Goal: Task Accomplishment & Management: Manage account settings

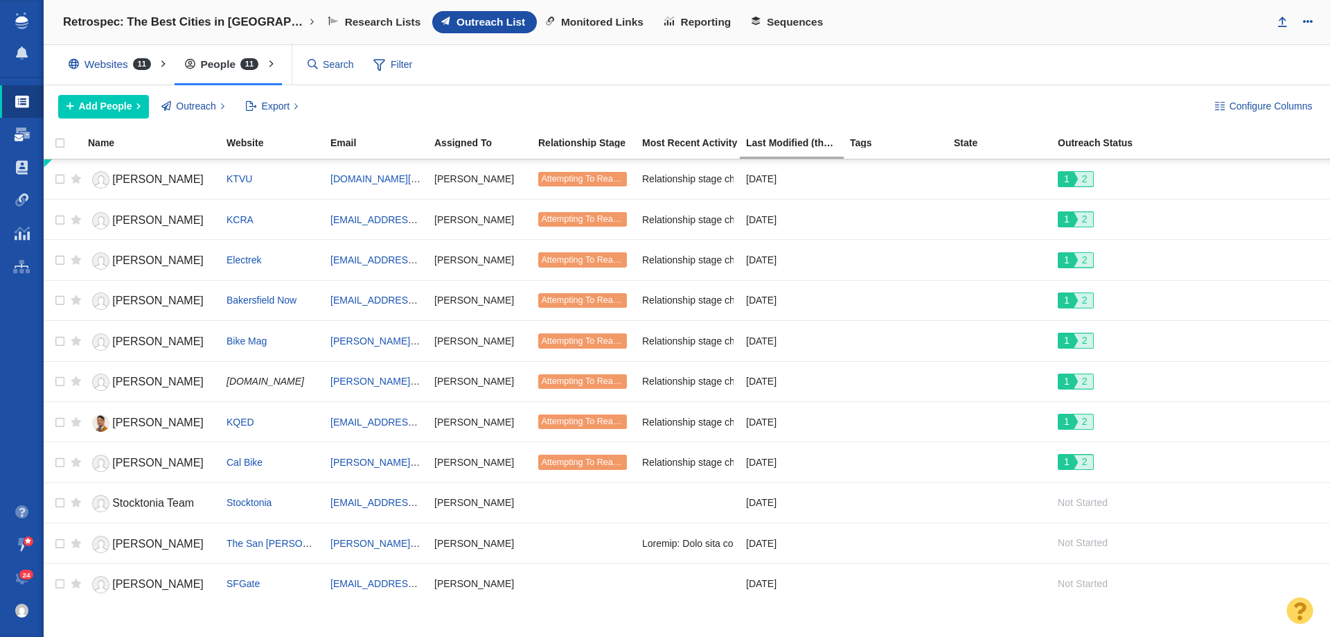
click at [30, 139] on link "Dashboard" at bounding box center [22, 134] width 44 height 33
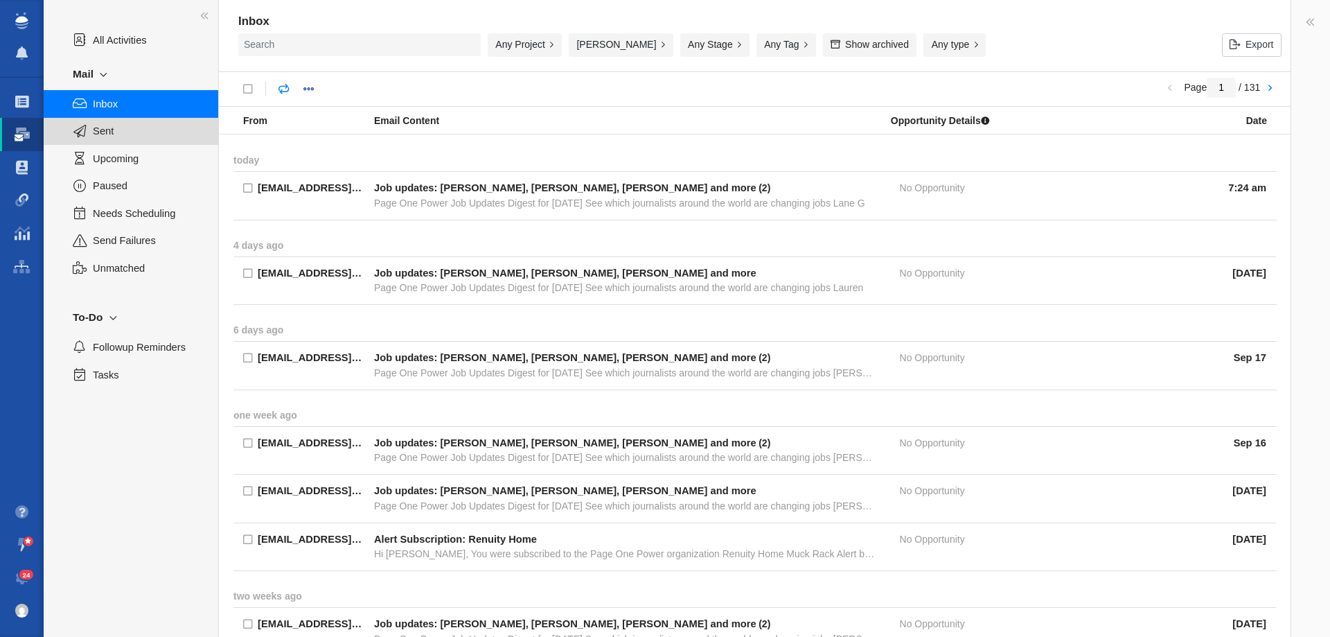
click at [116, 136] on span "Sent" at bounding box center [148, 130] width 110 height 15
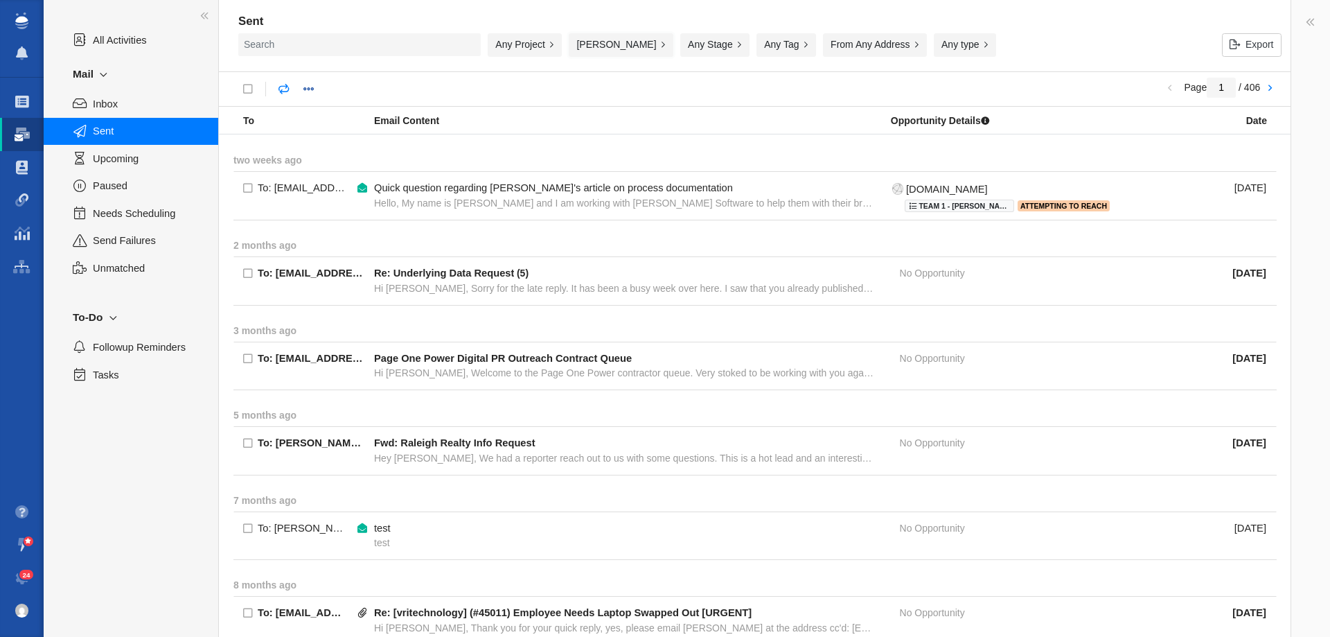
click at [636, 43] on button "[PERSON_NAME]" at bounding box center [621, 45] width 105 height 24
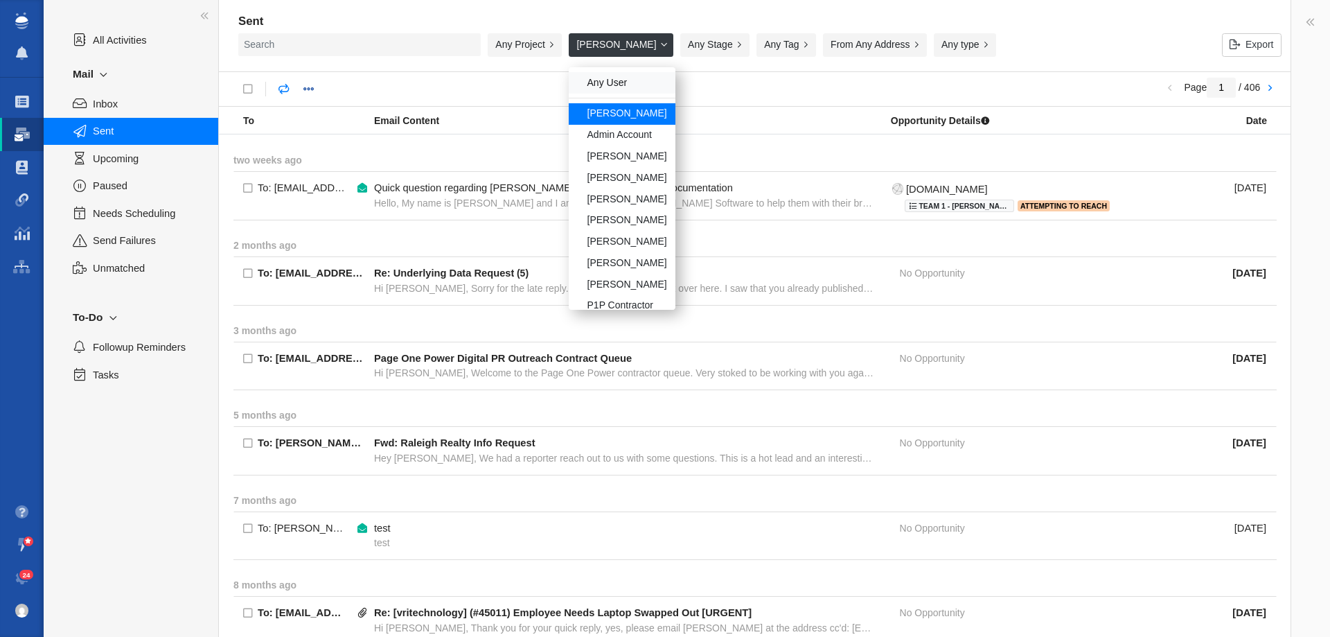
click at [619, 78] on div "Any User" at bounding box center [622, 82] width 107 height 21
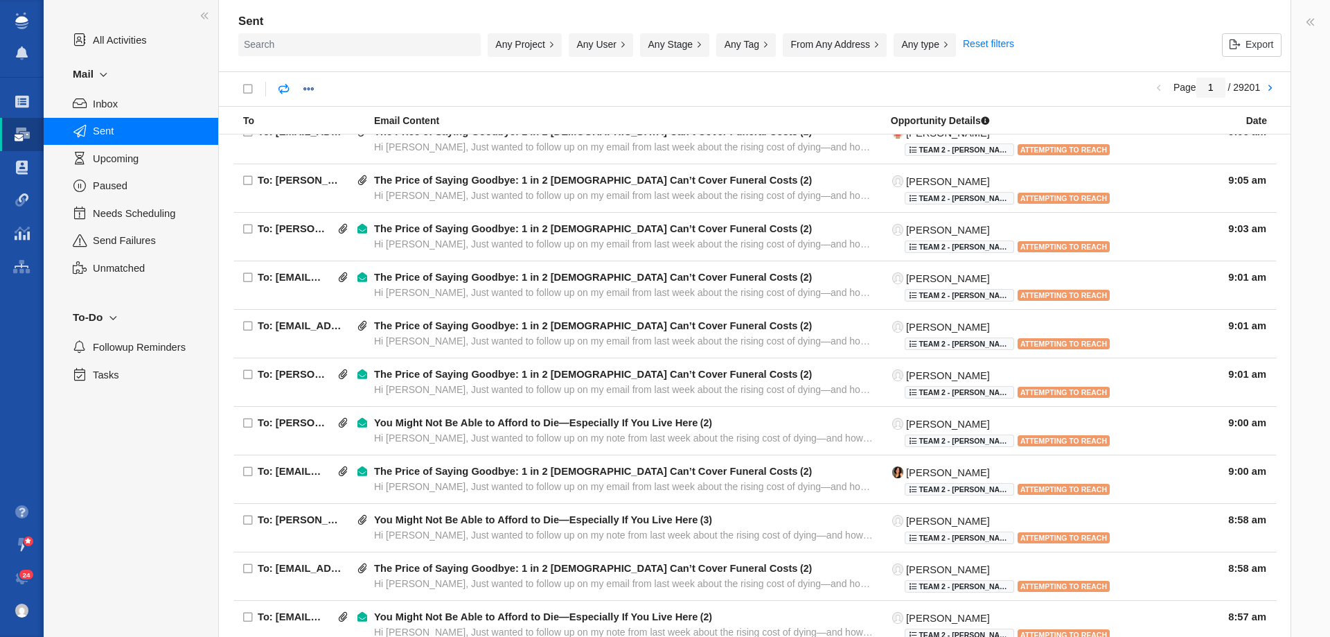
scroll to position [208, 0]
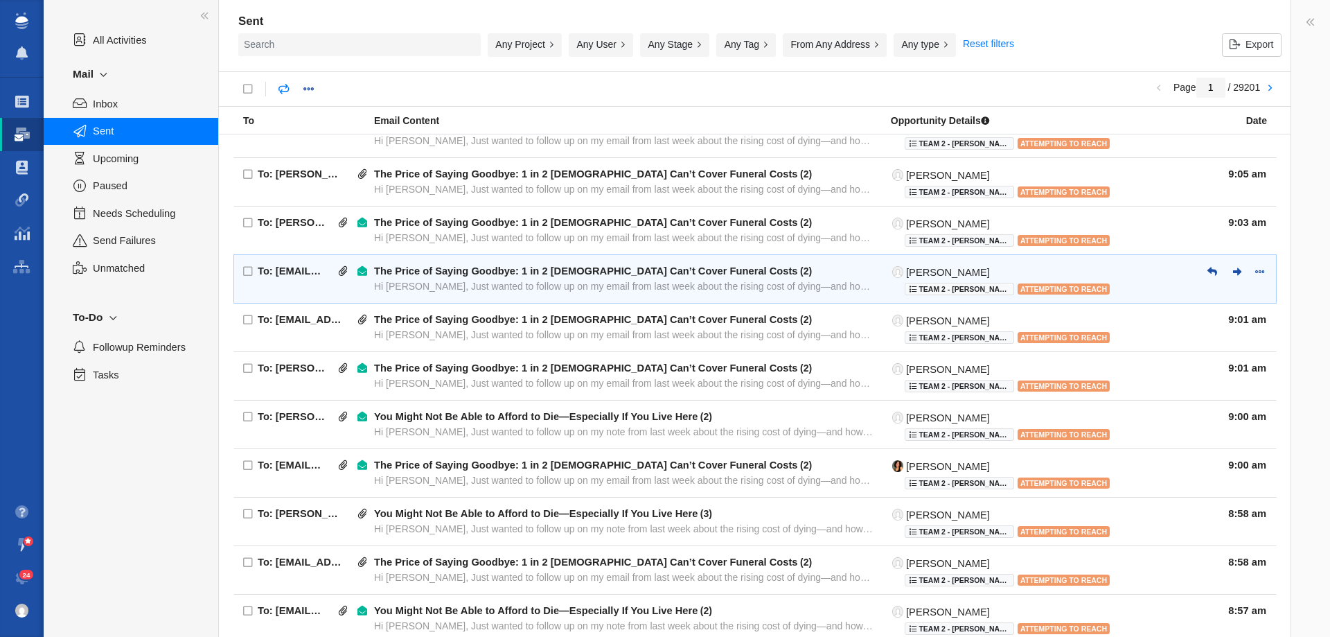
click at [461, 294] on div "The Price of Saying Goodbye: 1 in 2 Americans Can’t Cover Funeral Costs ( 2 ) H…" at bounding box center [625, 280] width 502 height 30
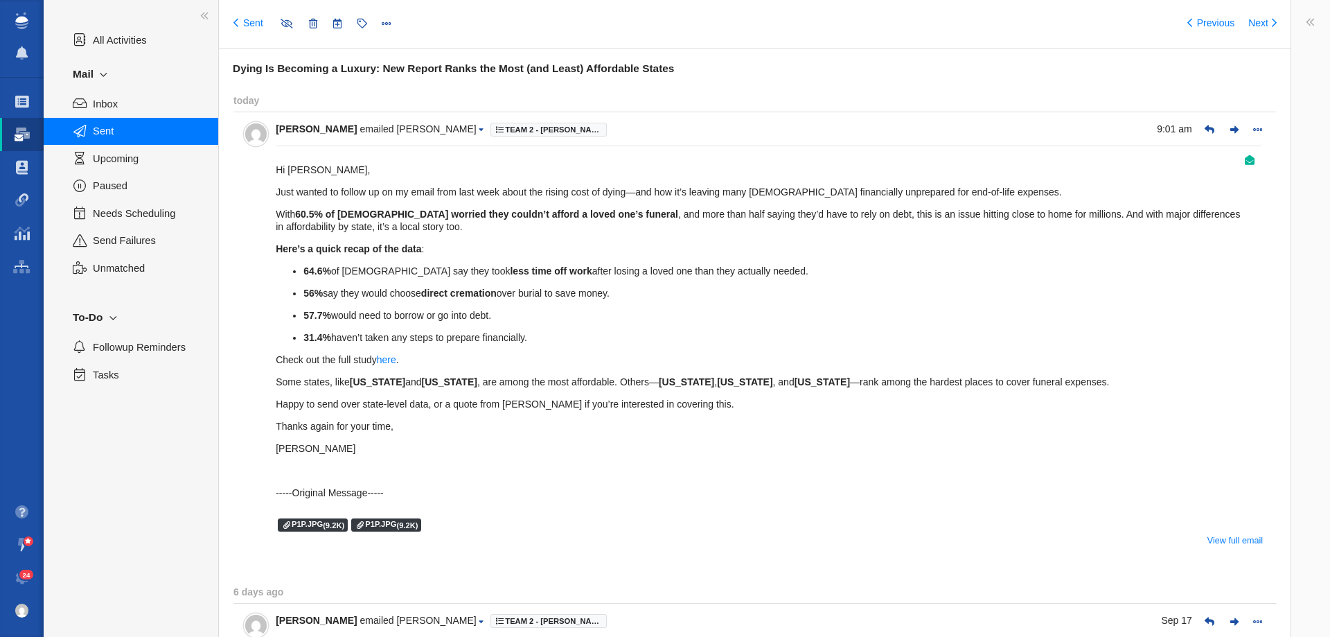
type input "message:1451426280"
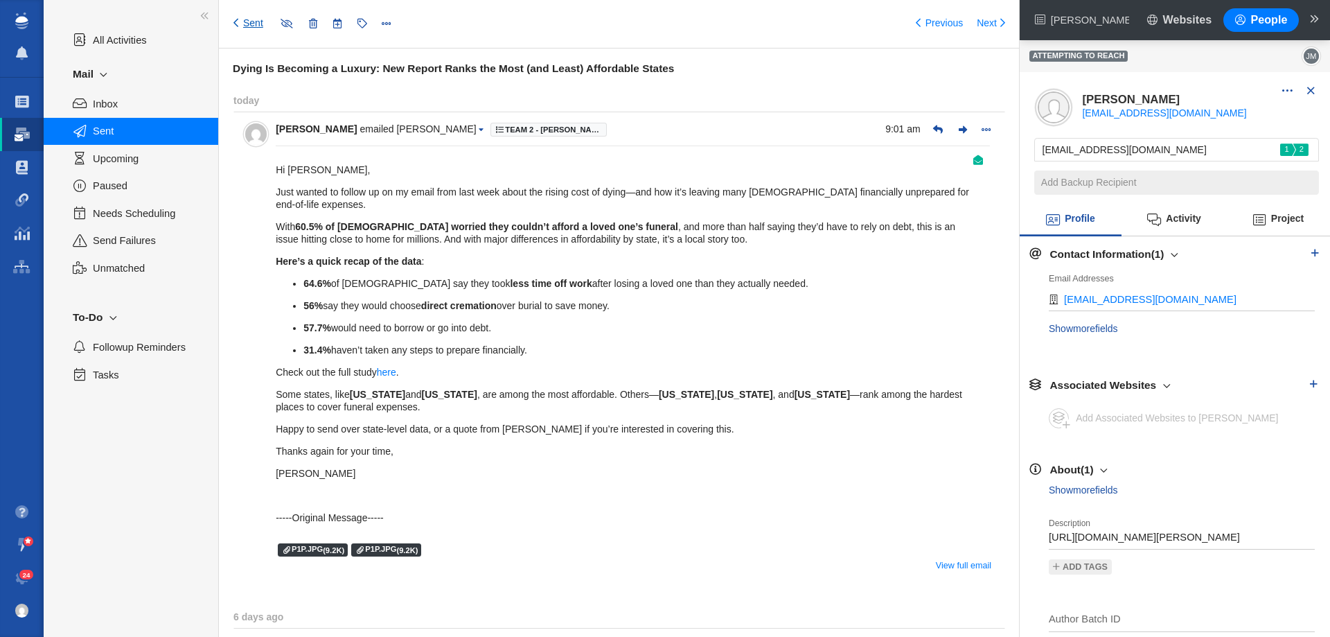
click at [247, 26] on link "Sent" at bounding box center [248, 24] width 30 height 14
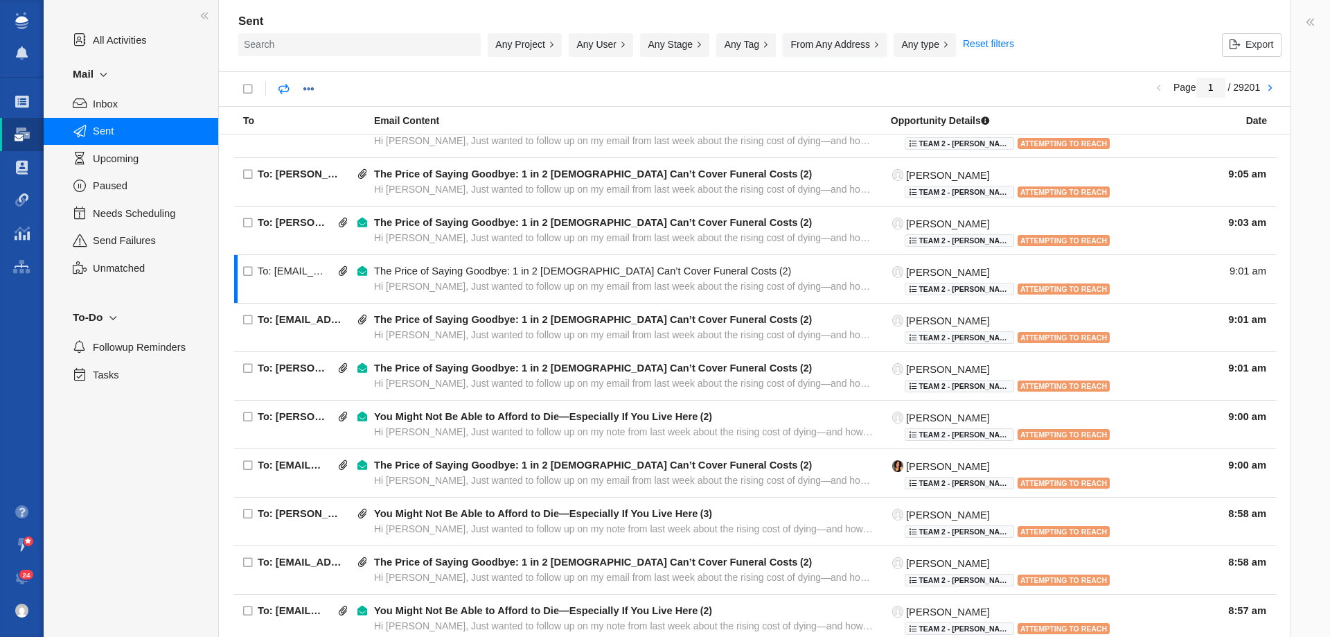
click at [838, 45] on button "From Any Address" at bounding box center [835, 45] width 104 height 24
click at [763, 55] on button "Any Tag" at bounding box center [746, 45] width 60 height 24
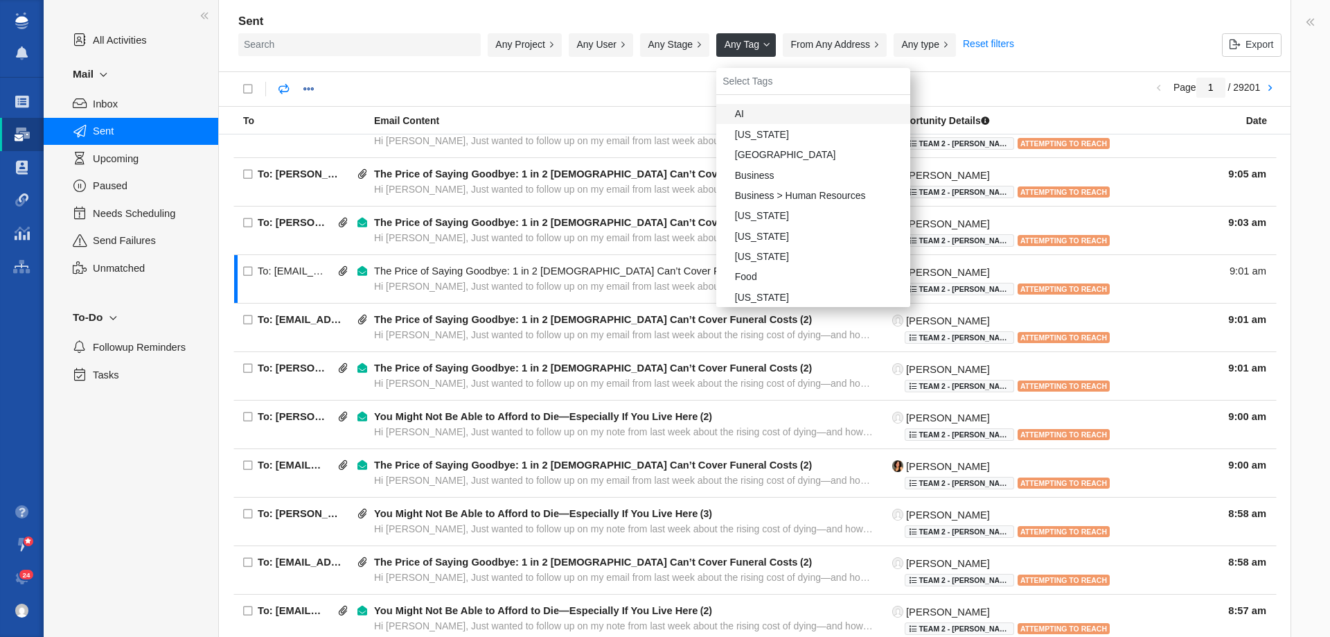
click at [578, 58] on div "Any User" at bounding box center [604, 48] width 71 height 30
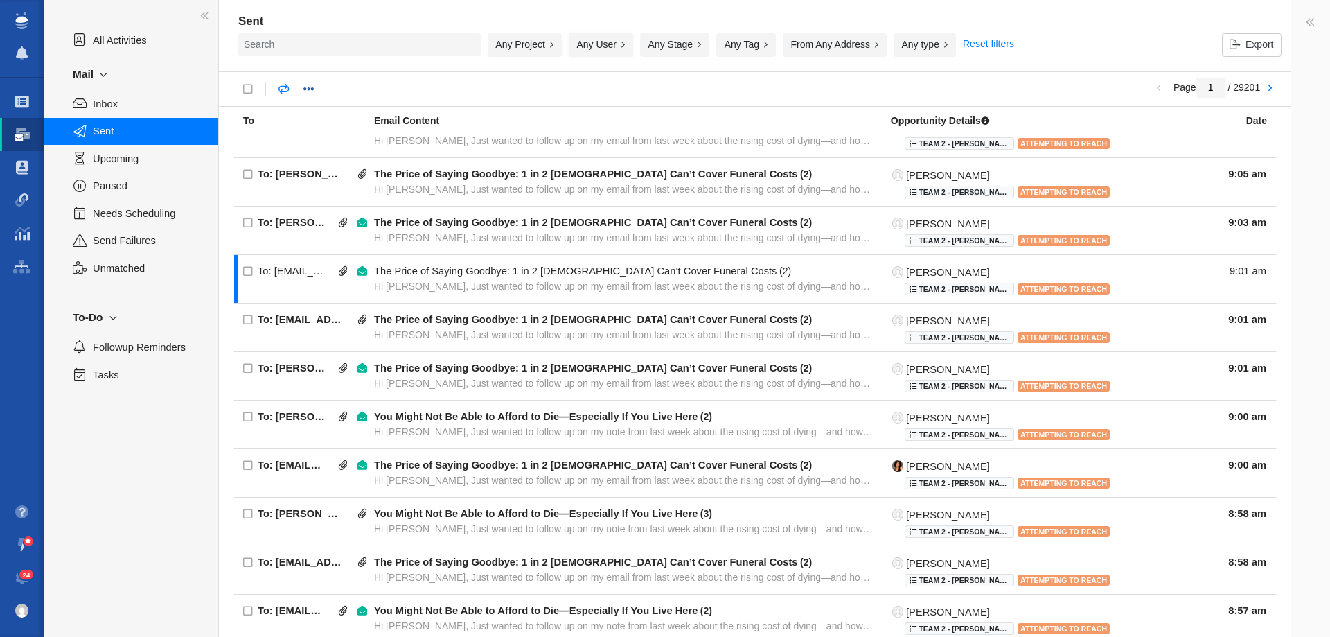
click at [590, 46] on button "Any User" at bounding box center [601, 45] width 64 height 24
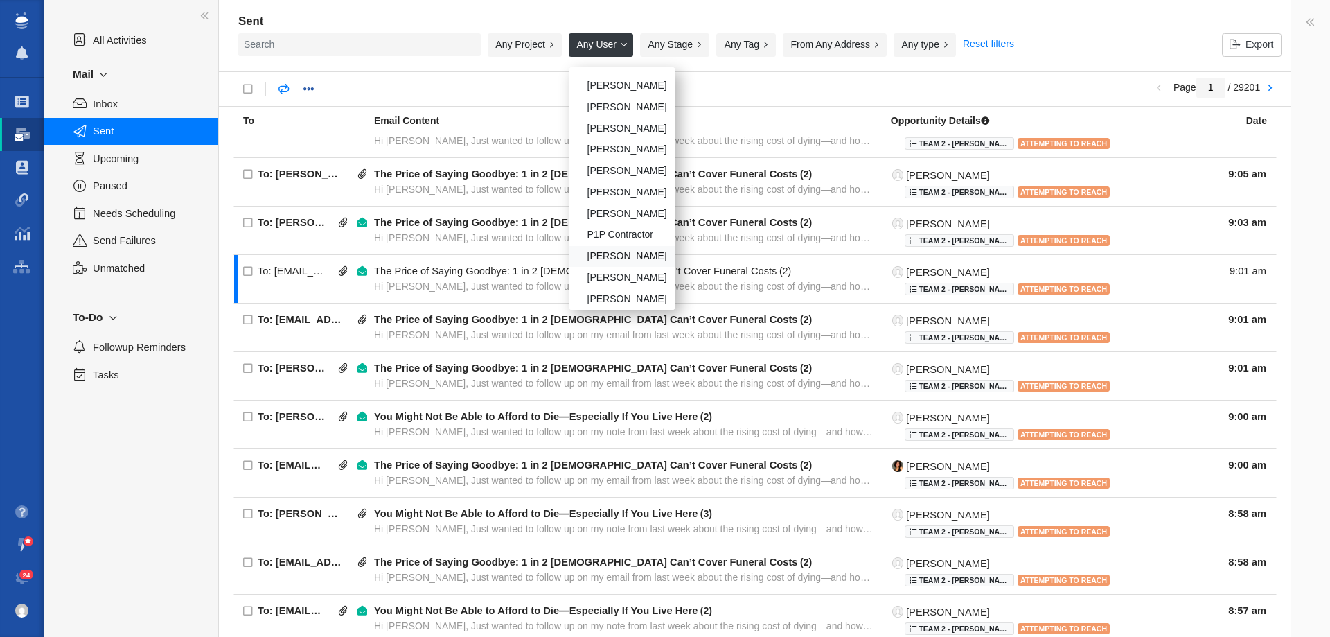
scroll to position [49, 0]
click at [614, 192] on div "Kristyn Pilgrim" at bounding box center [622, 192] width 107 height 21
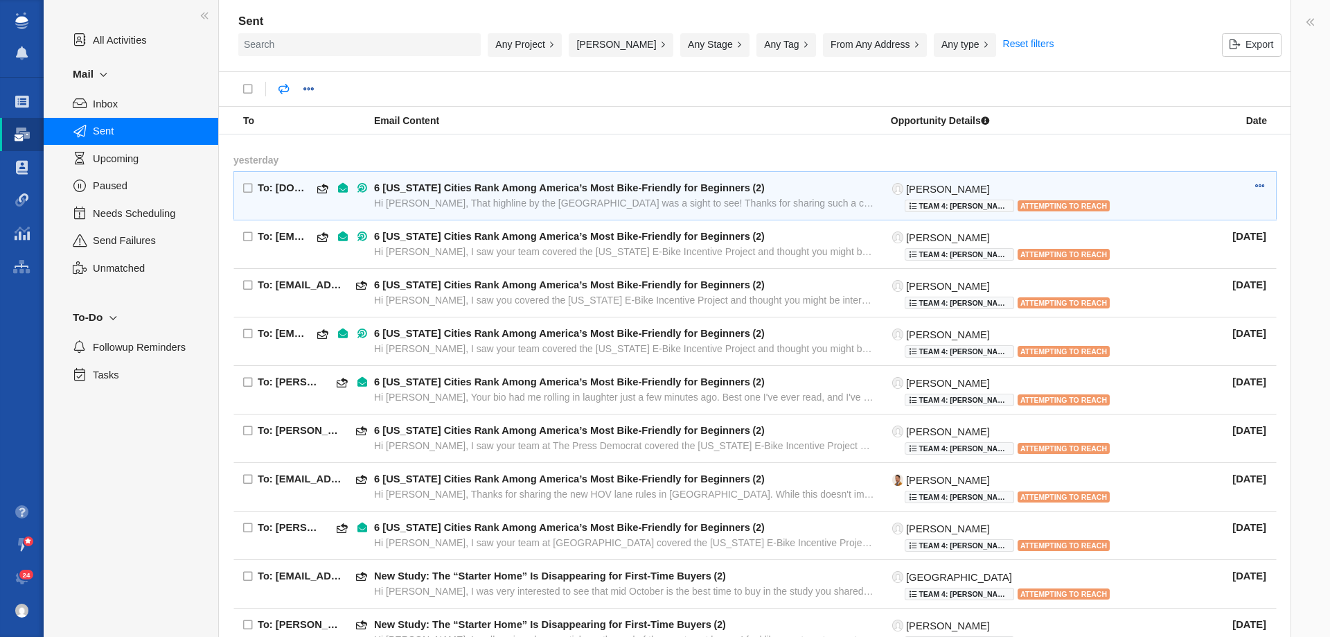
click at [583, 206] on div "Hi Sharon, That highline by the Golden Gate Bridge was a sight to see! Thanks f…" at bounding box center [625, 203] width 502 height 12
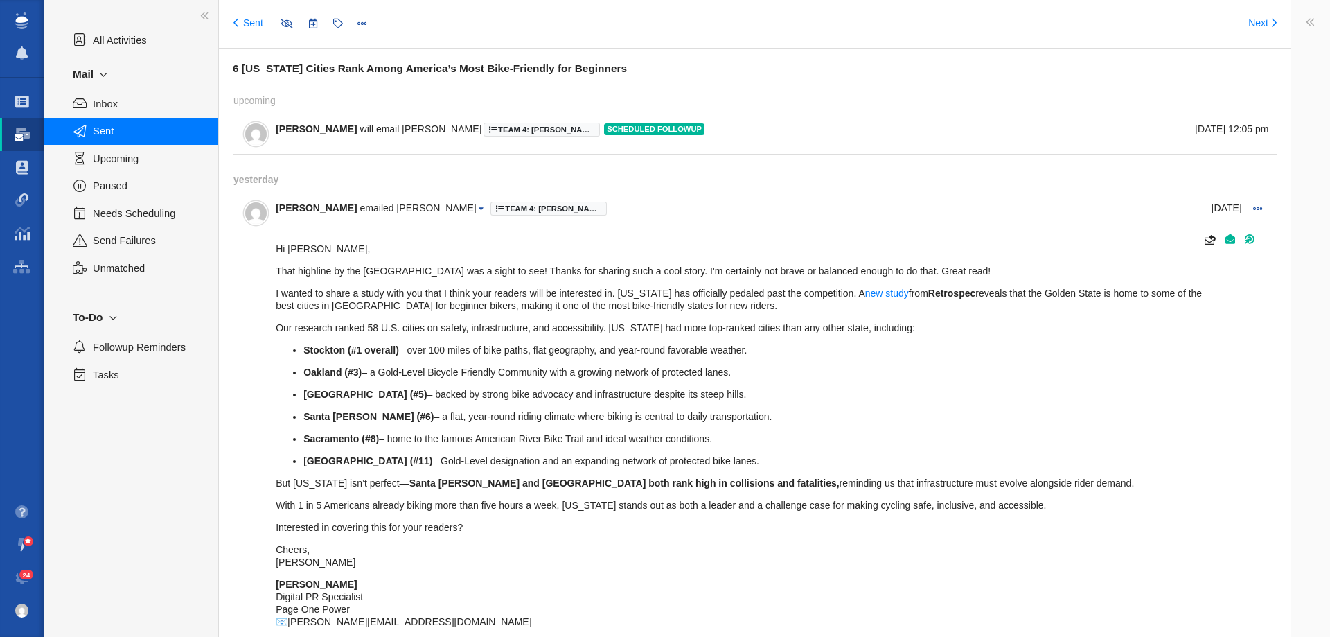
type input "message:1450728270"
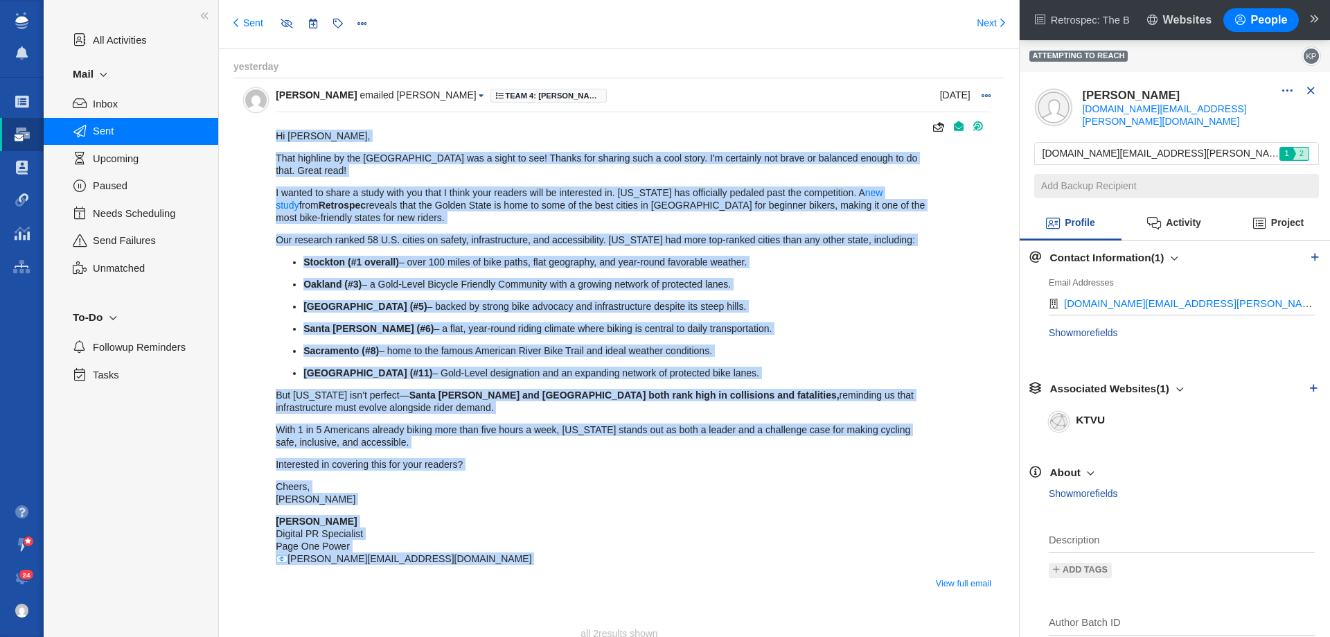
scroll to position [139, 0]
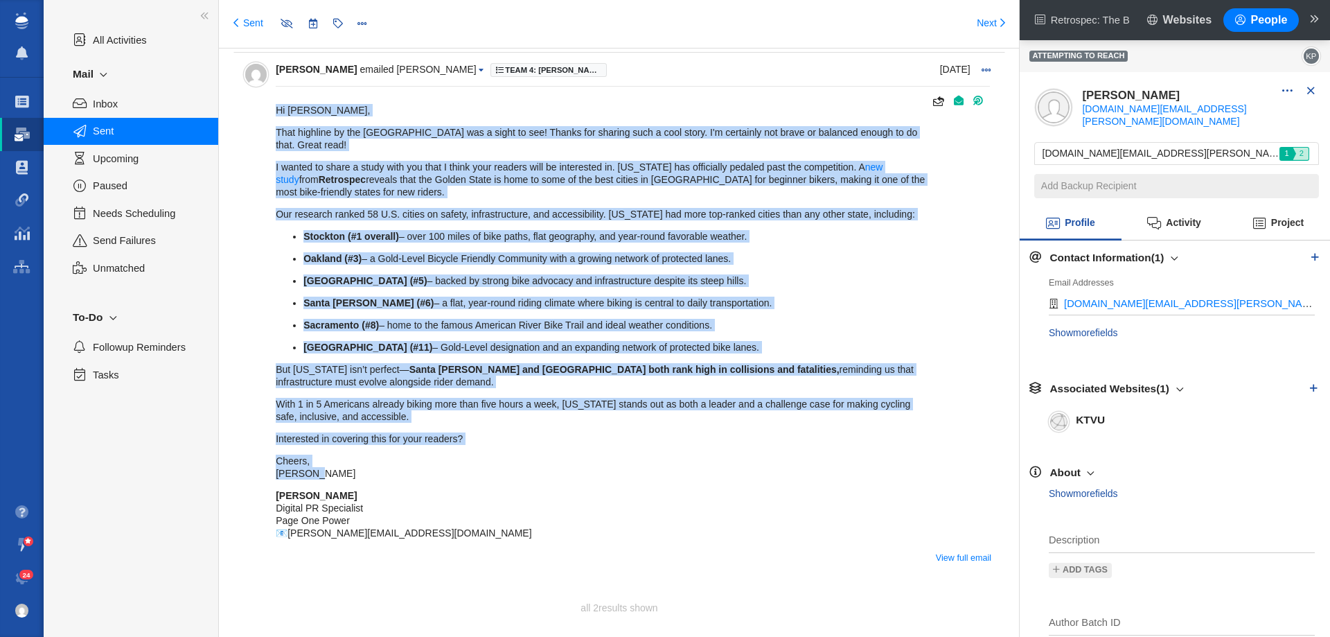
drag, startPoint x: 275, startPoint y: 246, endPoint x: 528, endPoint y: 474, distance: 340.4
click at [528, 474] on div "Sep 22 Kristyn Pilgrim emailed Sharon Song Team 4: Kristyn\Retrospec: The Best …" at bounding box center [619, 313] width 772 height 522
copy div "Hi Sharon, That highline by the Golden Gate Bridge was a sight to see! Thanks f…"
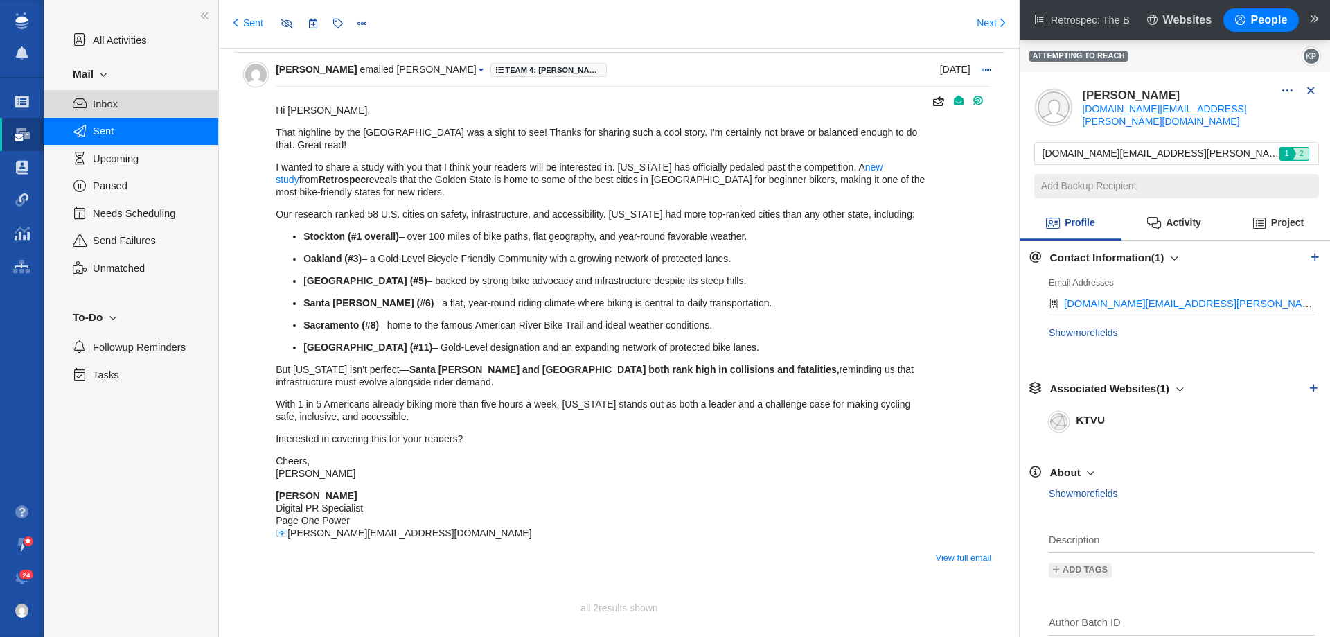
click at [139, 107] on span "Inbox" at bounding box center [148, 103] width 110 height 15
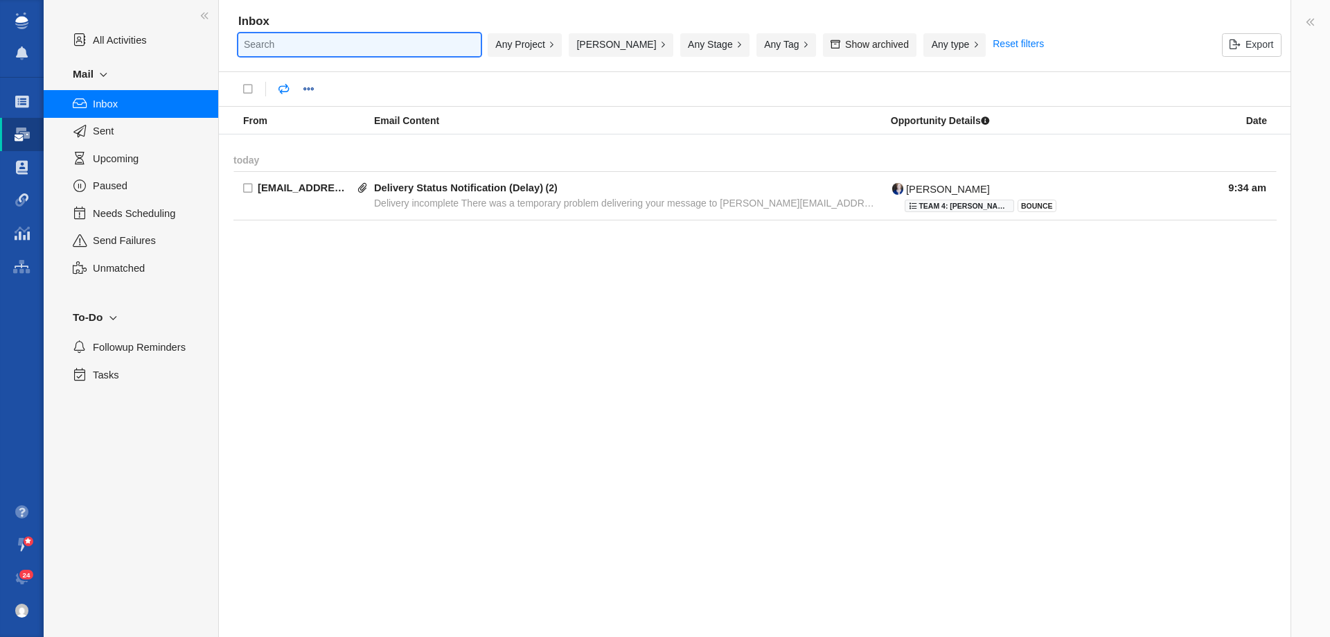
click at [266, 33] on input "text" at bounding box center [359, 44] width 242 height 23
click at [603, 37] on button "Kristyn Pilgrim" at bounding box center [621, 45] width 105 height 24
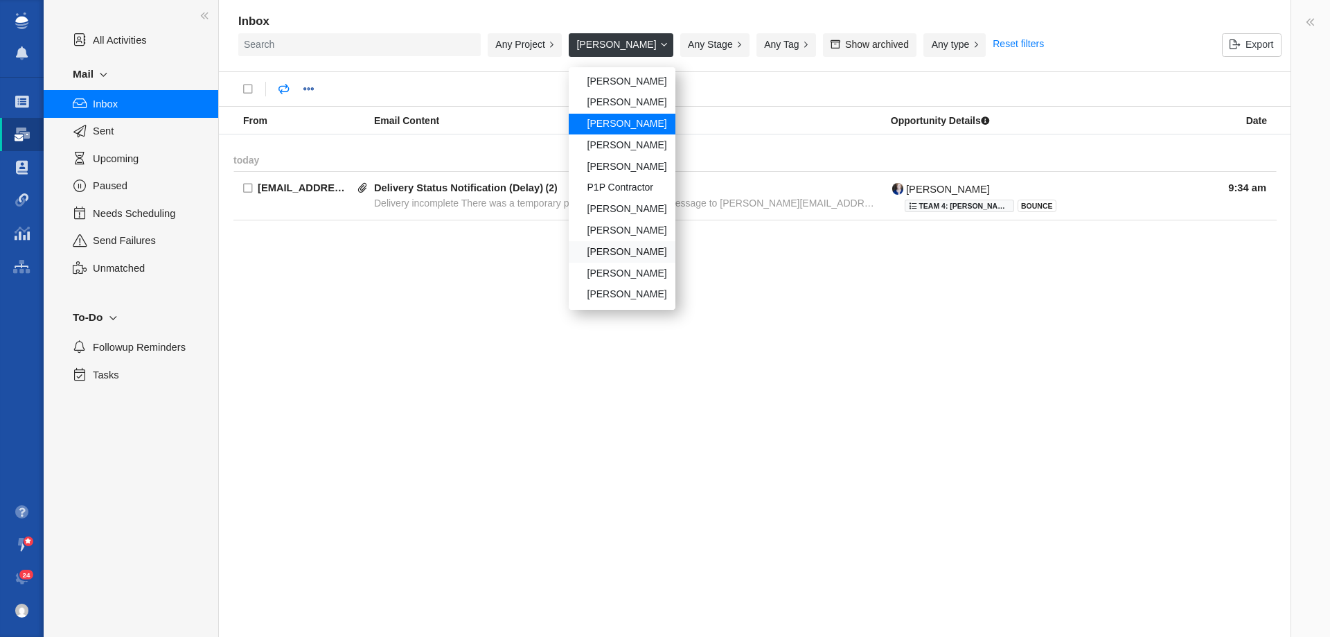
scroll to position [118, 0]
click at [618, 257] on div "[PERSON_NAME]" at bounding box center [622, 250] width 107 height 21
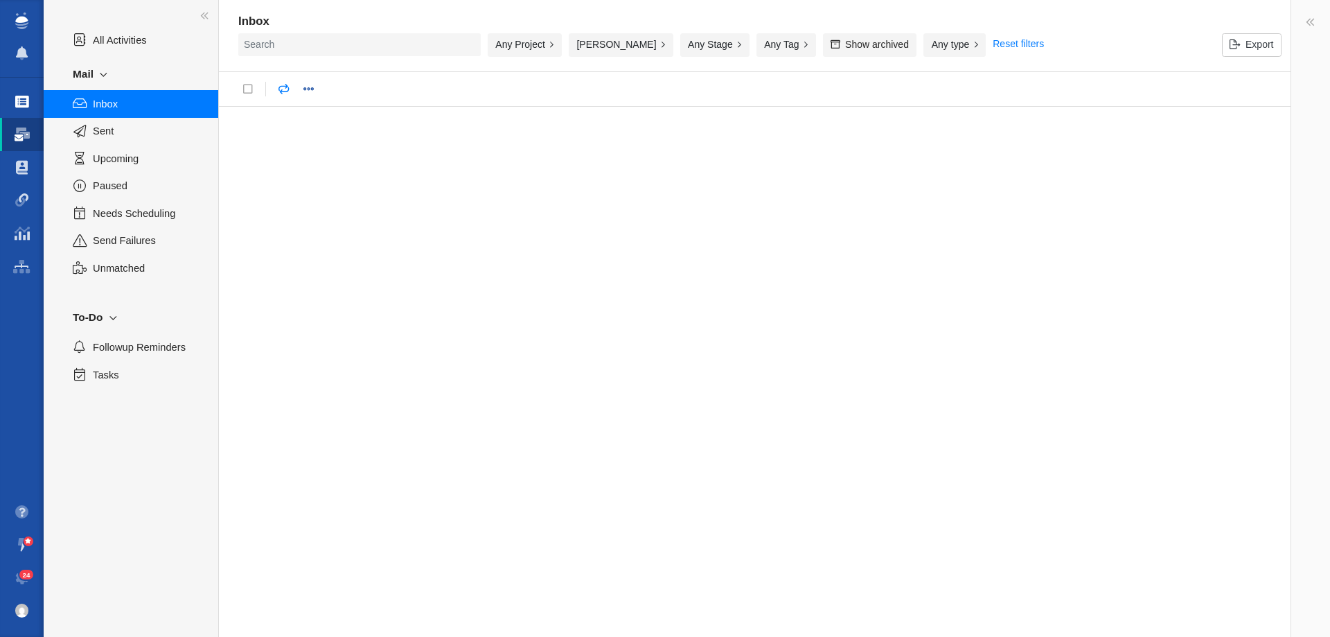
click at [25, 99] on span at bounding box center [22, 102] width 14 height 14
click at [29, 96] on link "Projects" at bounding box center [22, 101] width 44 height 33
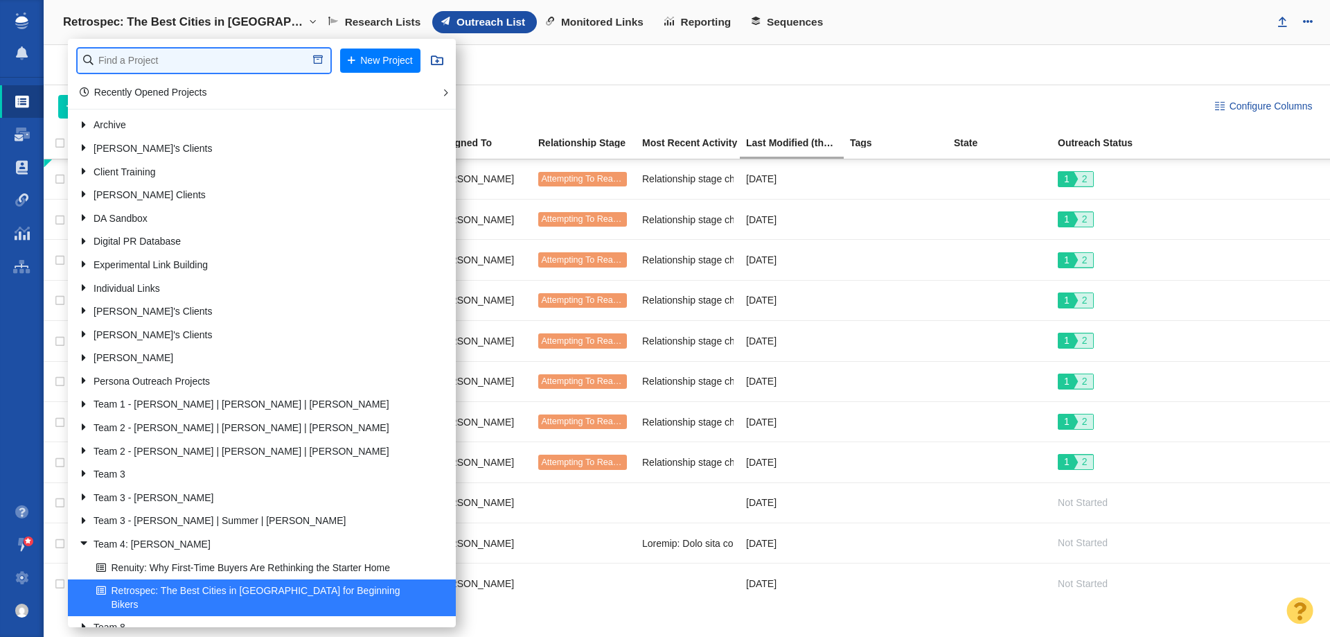
click at [229, 64] on input "text" at bounding box center [204, 60] width 253 height 24
click at [189, 58] on input "storage" at bounding box center [204, 60] width 253 height 24
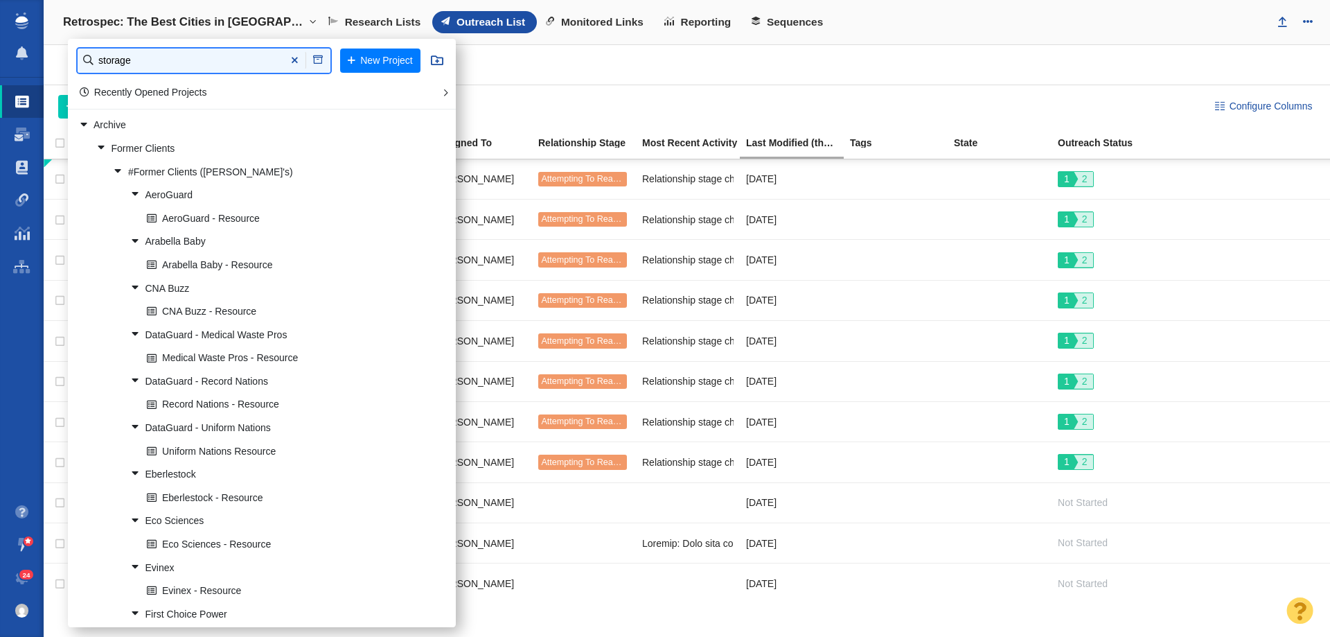
click at [189, 58] on input "storage" at bounding box center [204, 60] width 253 height 24
type input "storage center"
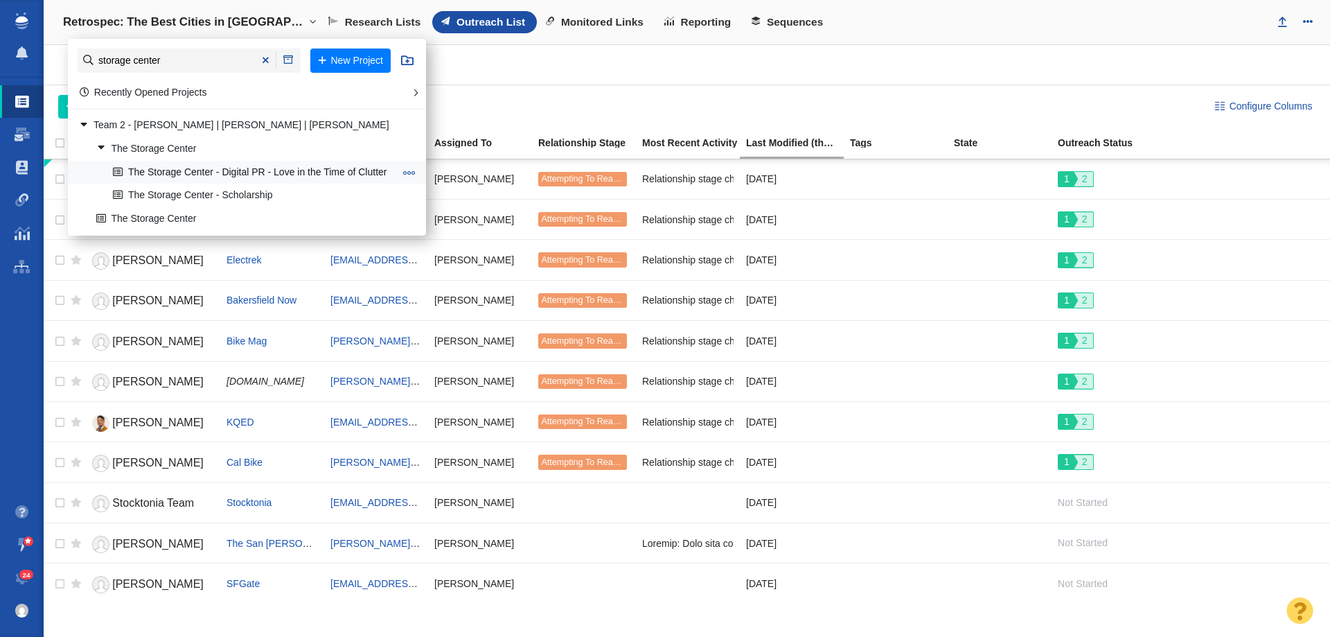
click at [324, 174] on link "The Storage Center - Digital PR - Love in the Time of Clutter" at bounding box center [253, 171] width 288 height 21
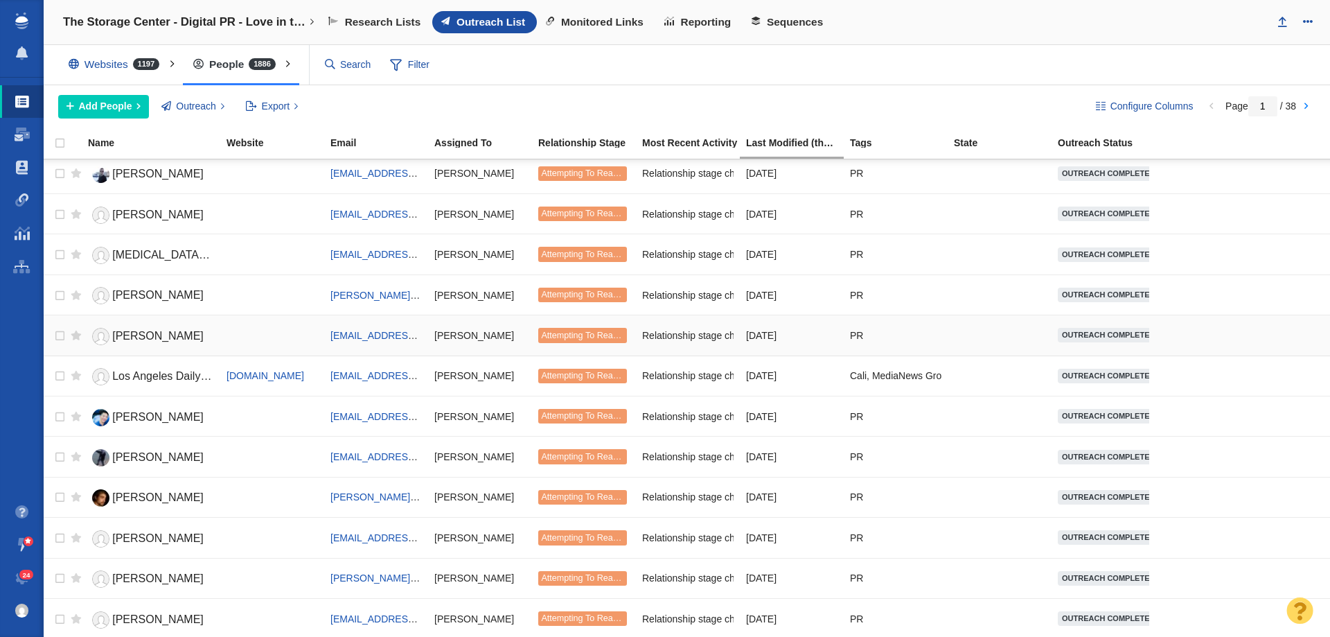
scroll to position [1386, 0]
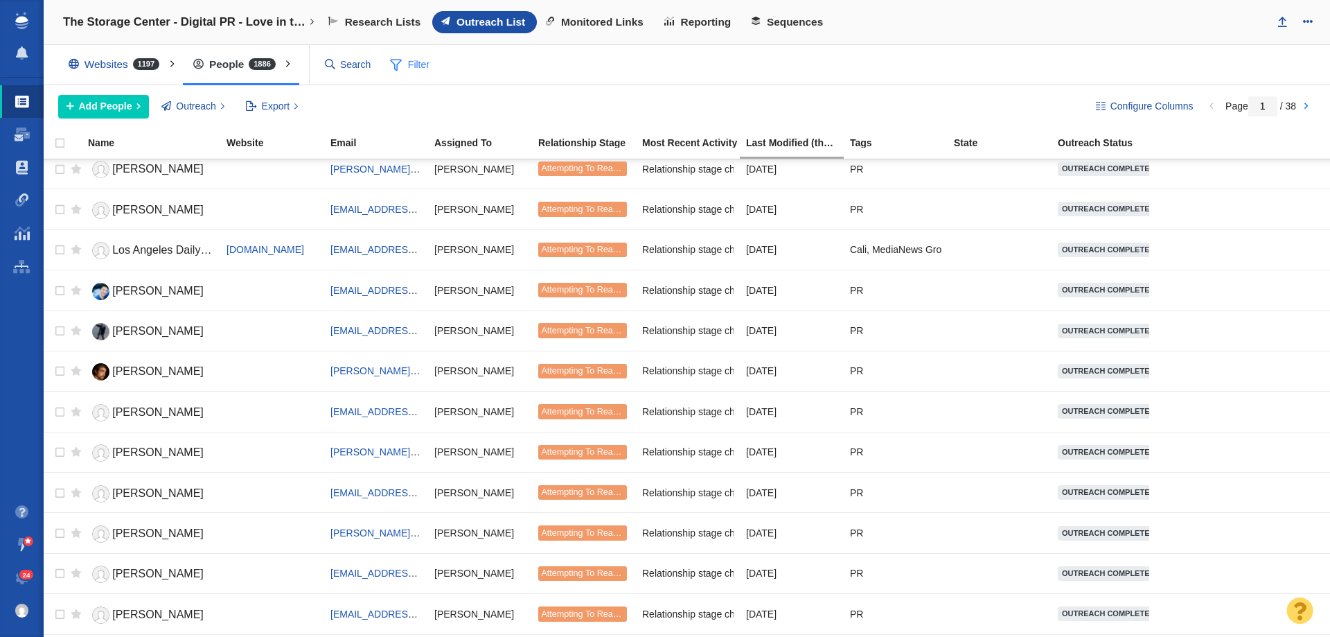
click at [412, 67] on span "Filter" at bounding box center [409, 65] width 55 height 26
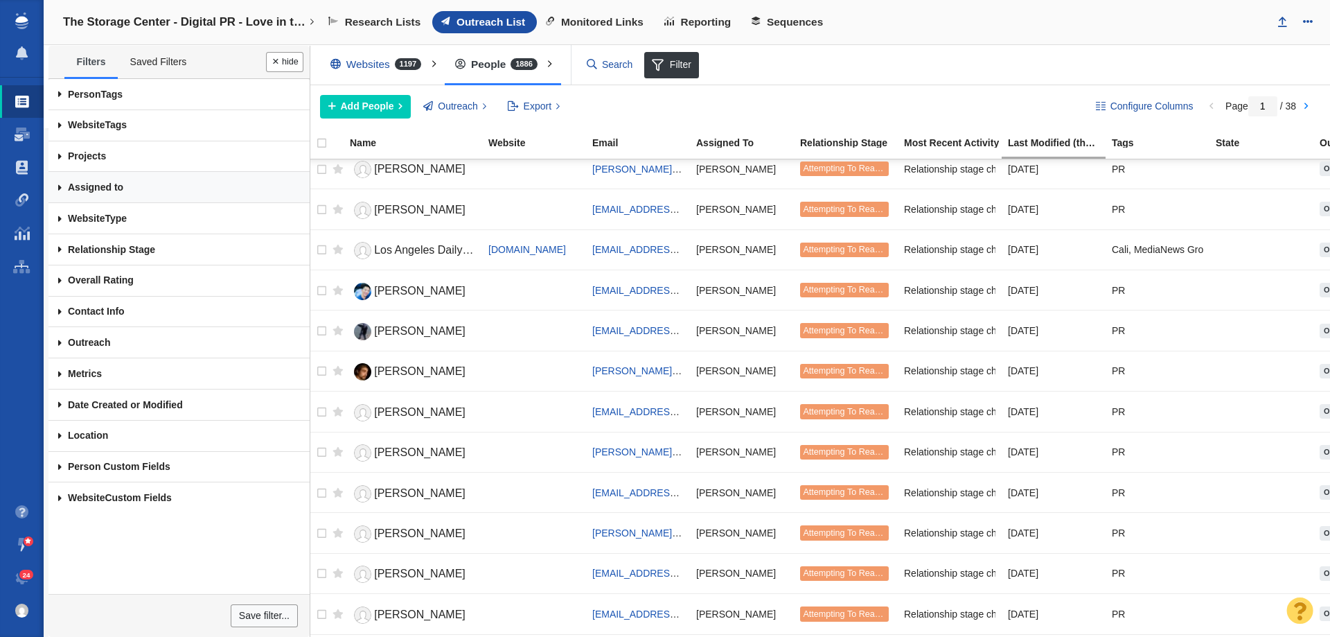
click at [150, 185] on link "Assigned to" at bounding box center [178, 187] width 261 height 31
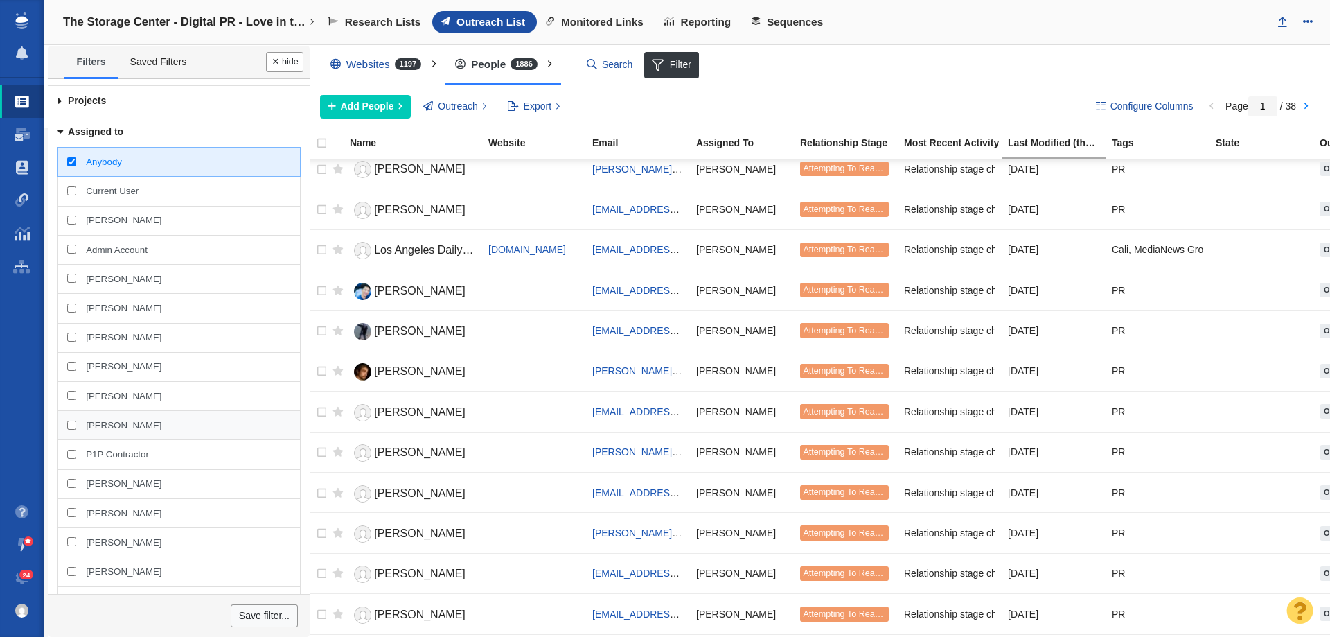
scroll to position [139, 0]
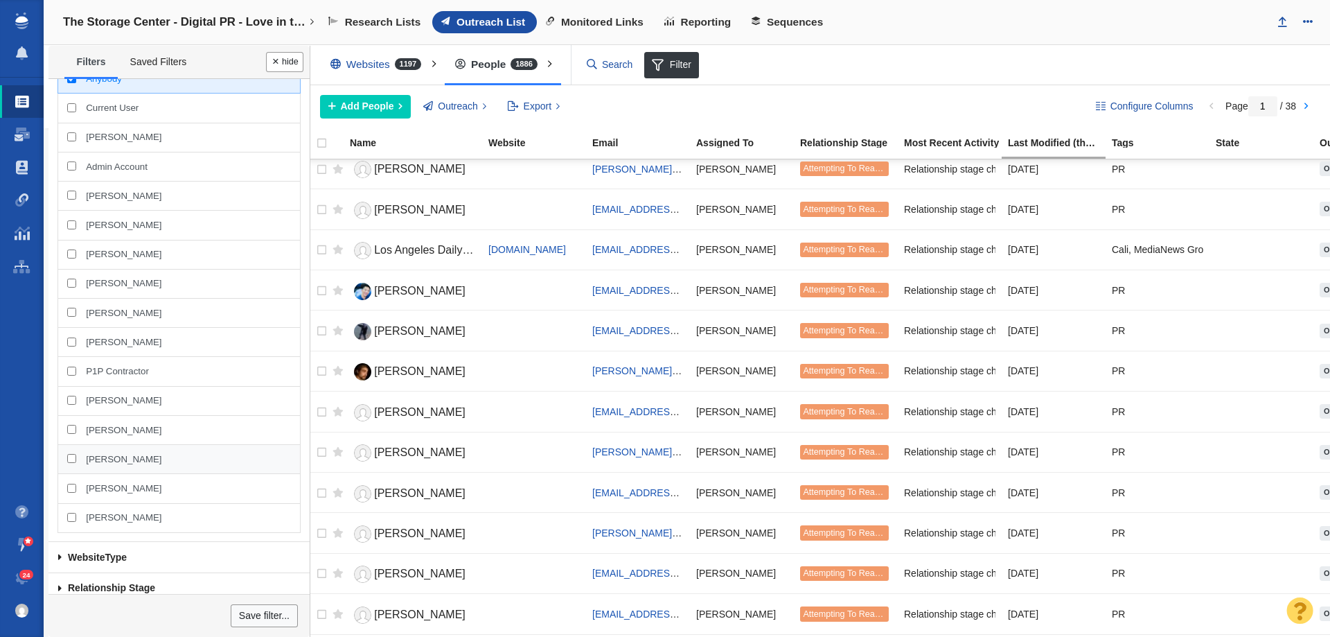
click at [110, 456] on span "[PERSON_NAME]" at bounding box center [124, 459] width 76 height 12
click at [76, 456] on input "[PERSON_NAME]" at bounding box center [71, 458] width 9 height 9
checkbox input "true"
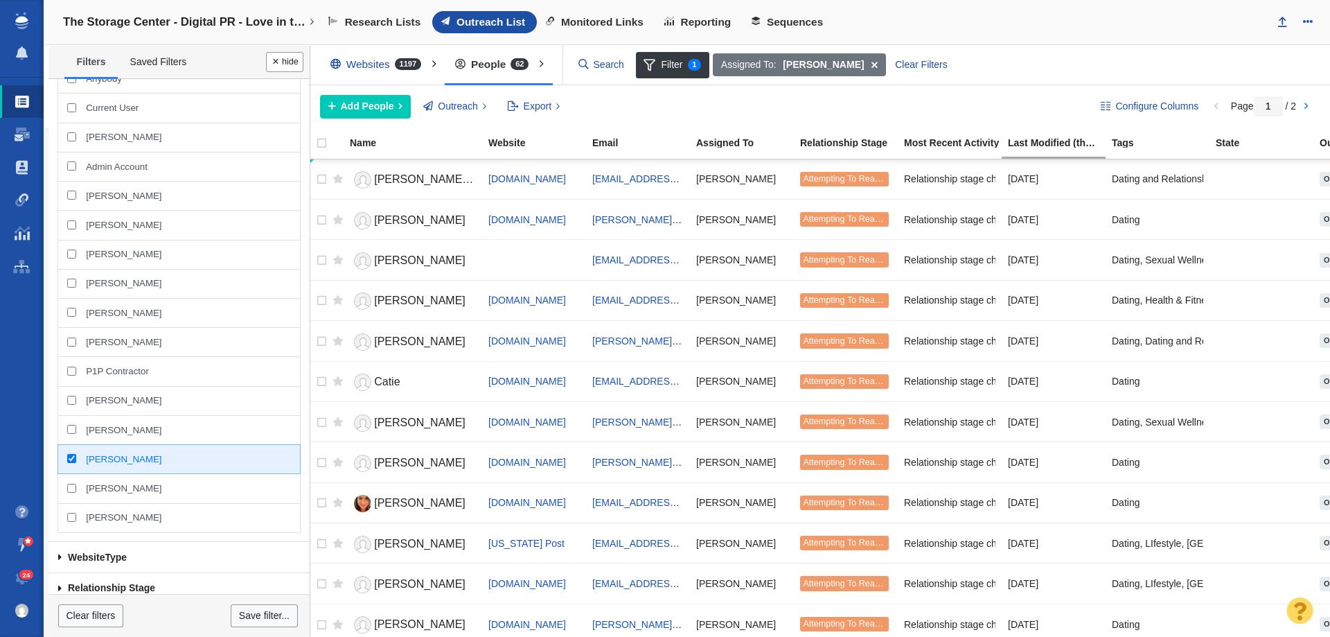
click at [277, 60] on button "Done" at bounding box center [284, 62] width 37 height 20
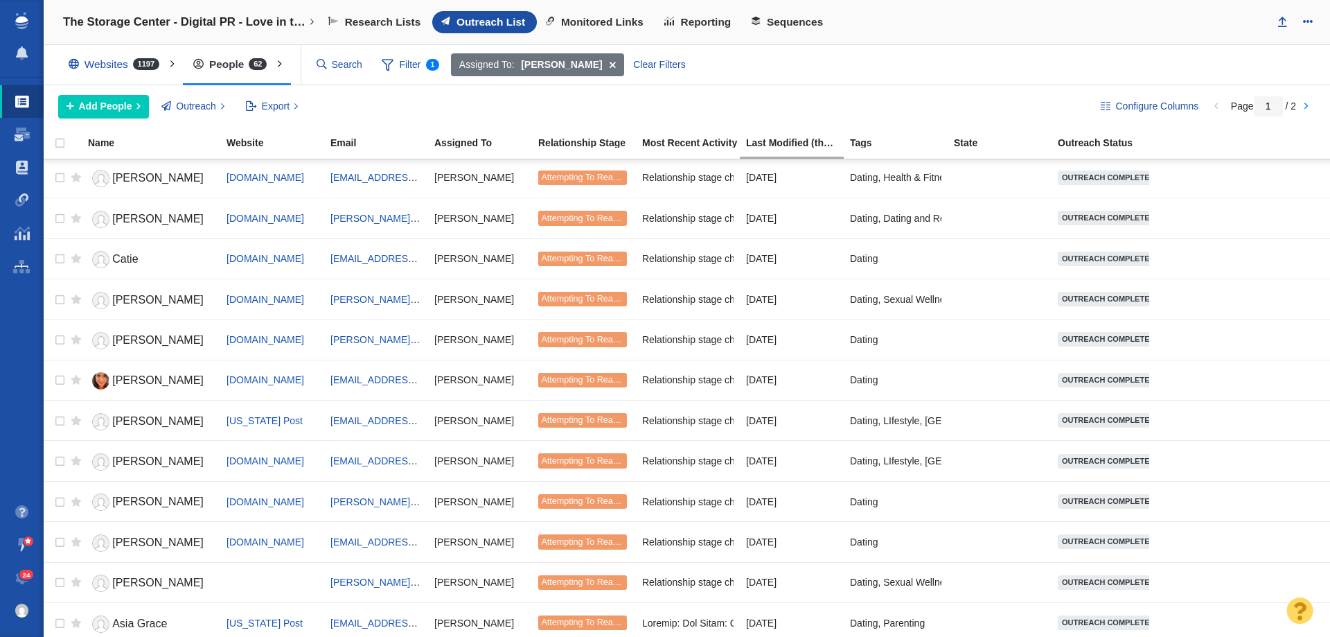
scroll to position [0, 0]
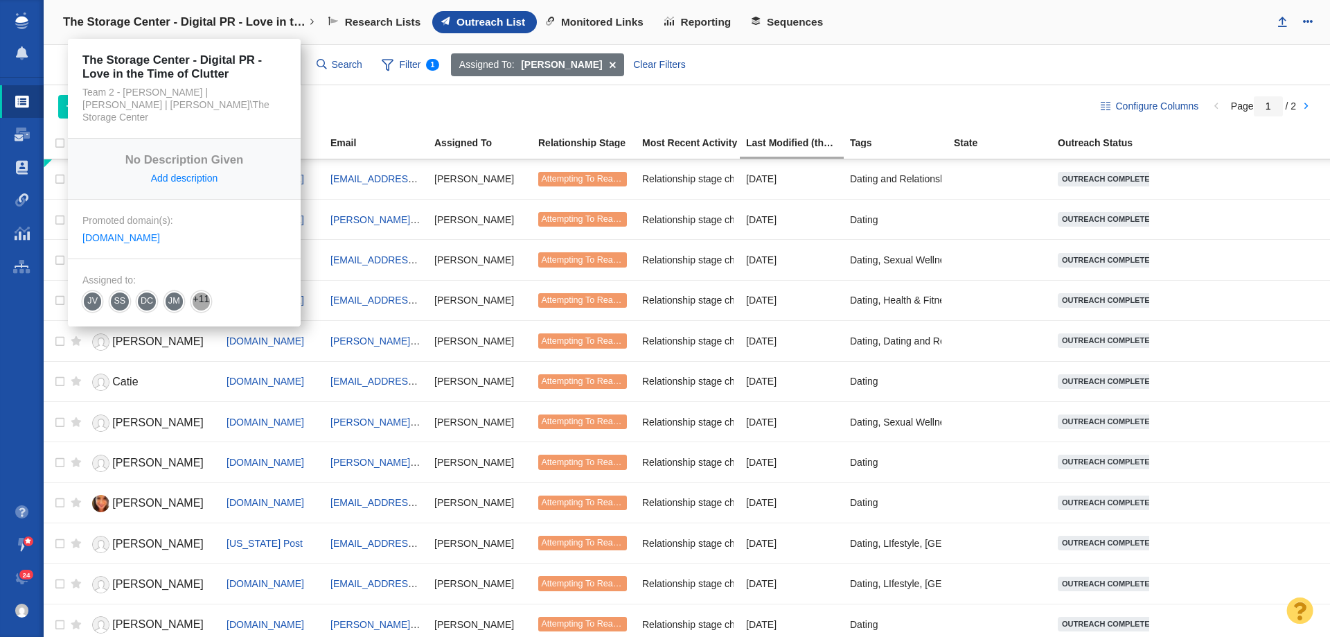
click at [222, 23] on h4 "The Storage Center - Digital PR - Love in the Time of Clutter" at bounding box center [184, 22] width 242 height 14
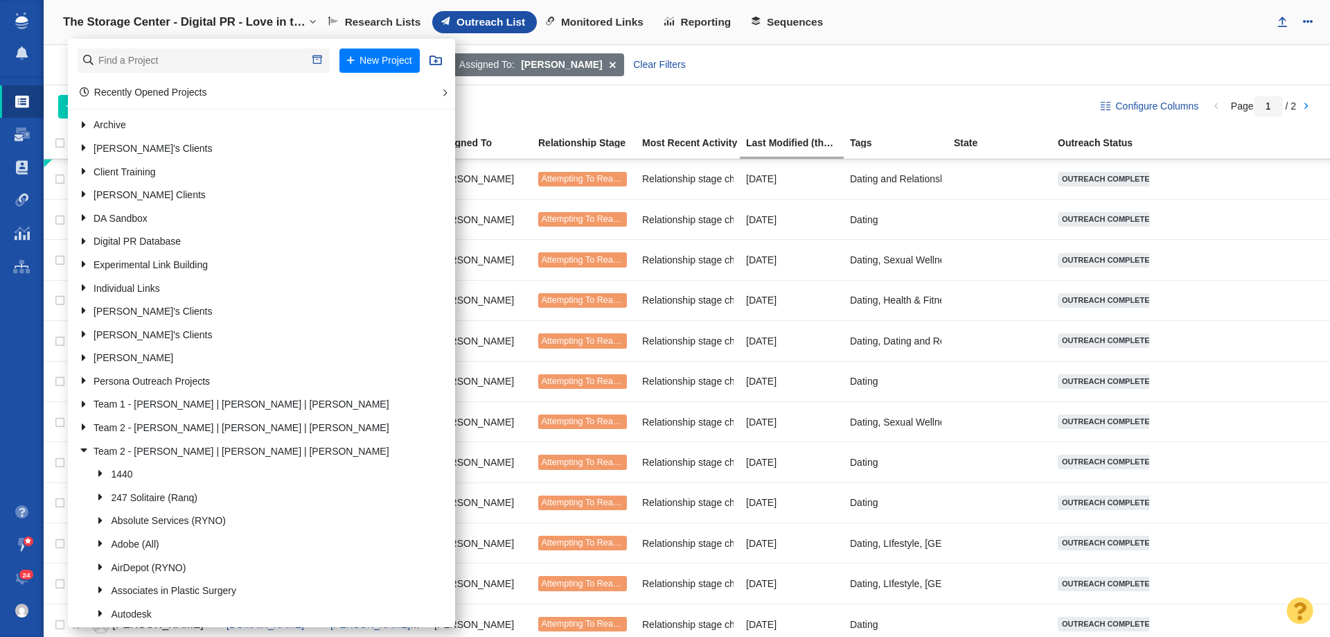
click at [745, 78] on div "Websites 1197 All Websites Assigned To Me Recently Viewed Starred Outreach scho…" at bounding box center [687, 65] width 1286 height 40
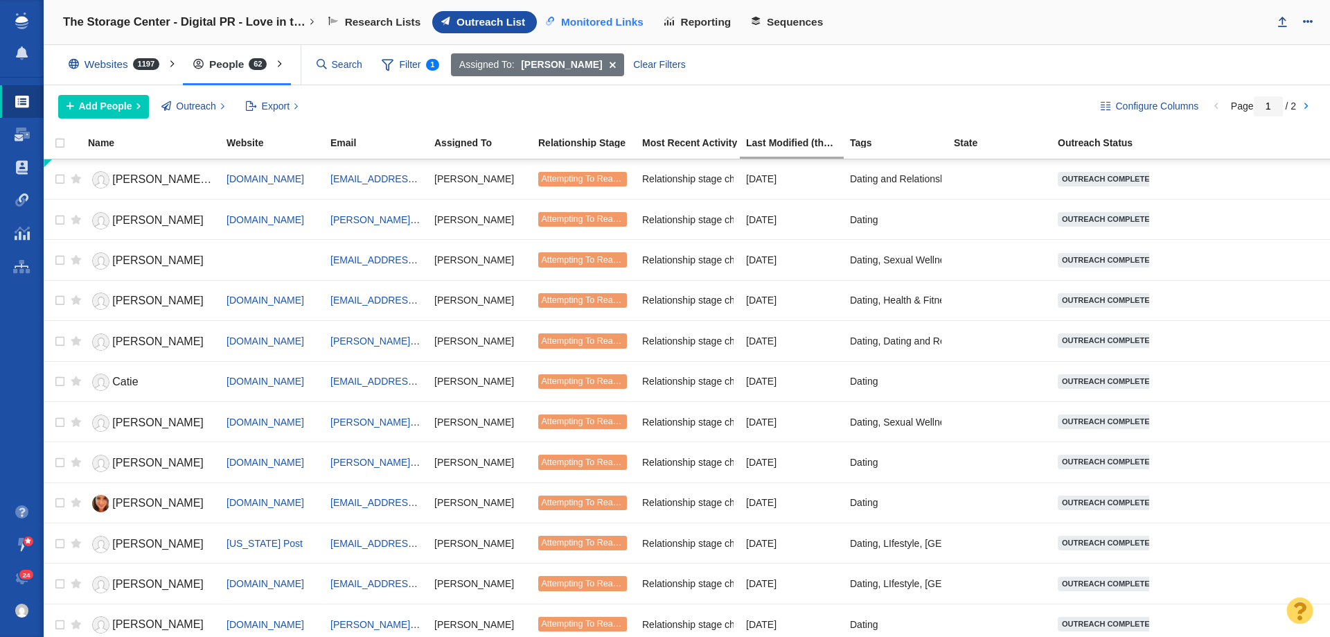
click at [618, 26] on span "Monitored Links" at bounding box center [602, 22] width 82 height 12
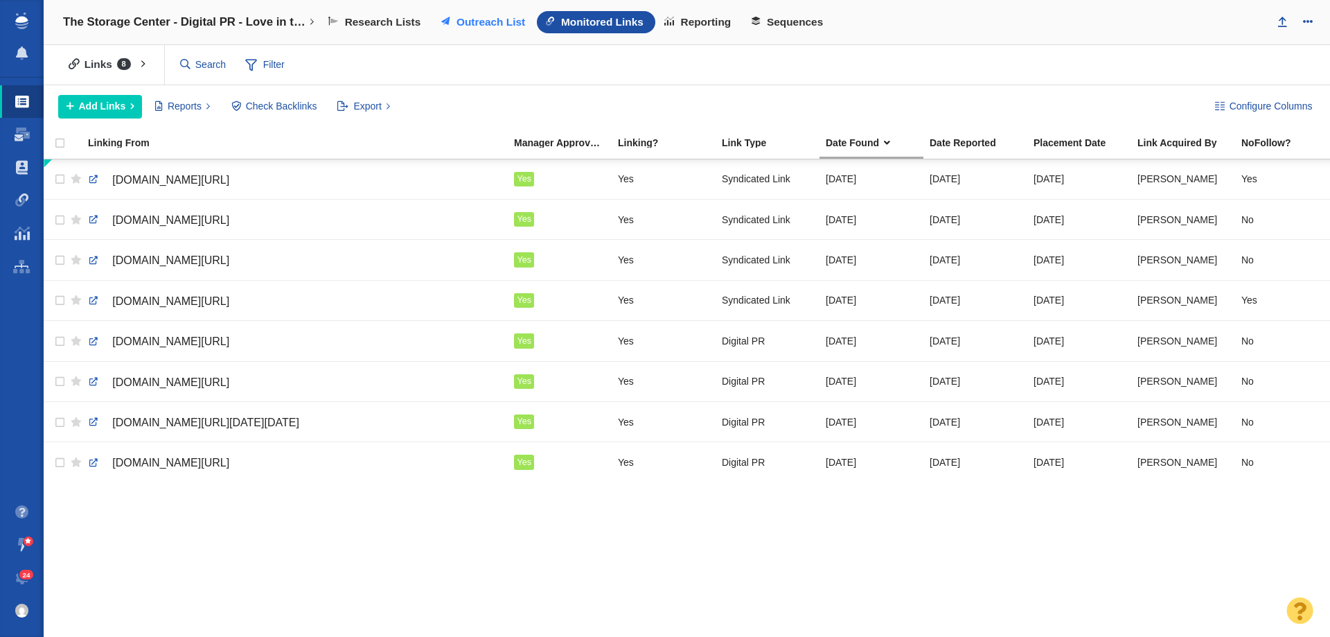
click at [488, 16] on span "Outreach List" at bounding box center [491, 22] width 69 height 12
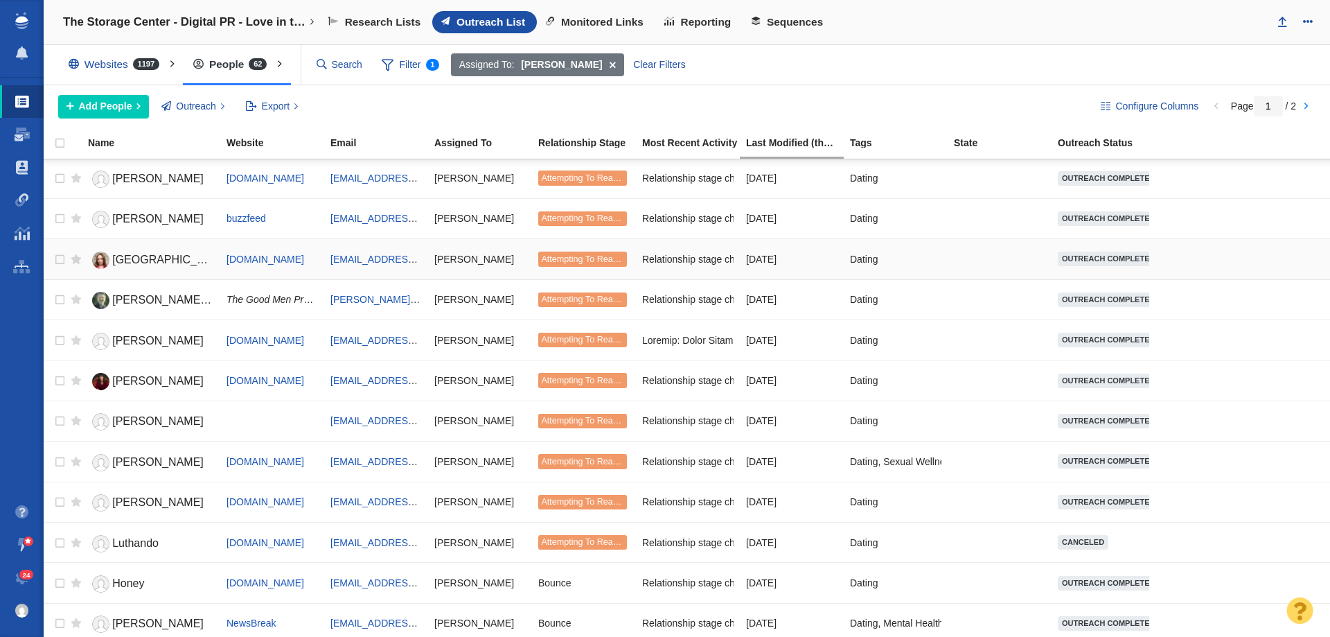
scroll to position [1545, 0]
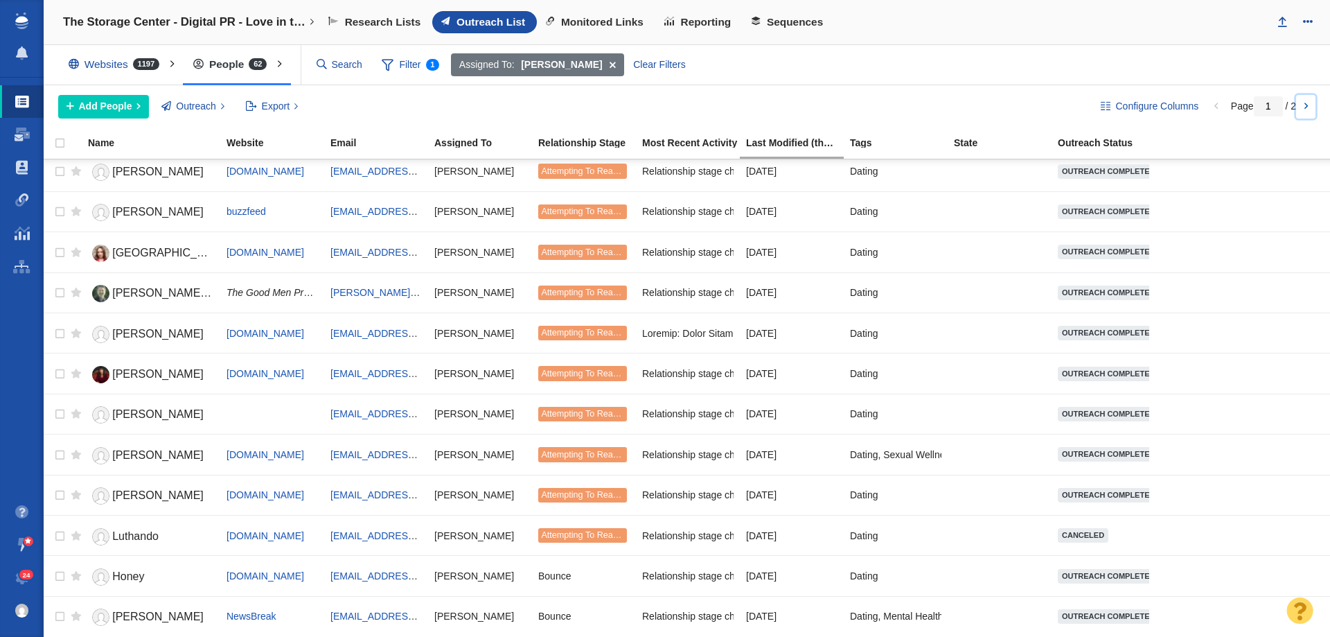
click at [1300, 103] on link at bounding box center [1305, 107] width 19 height 24
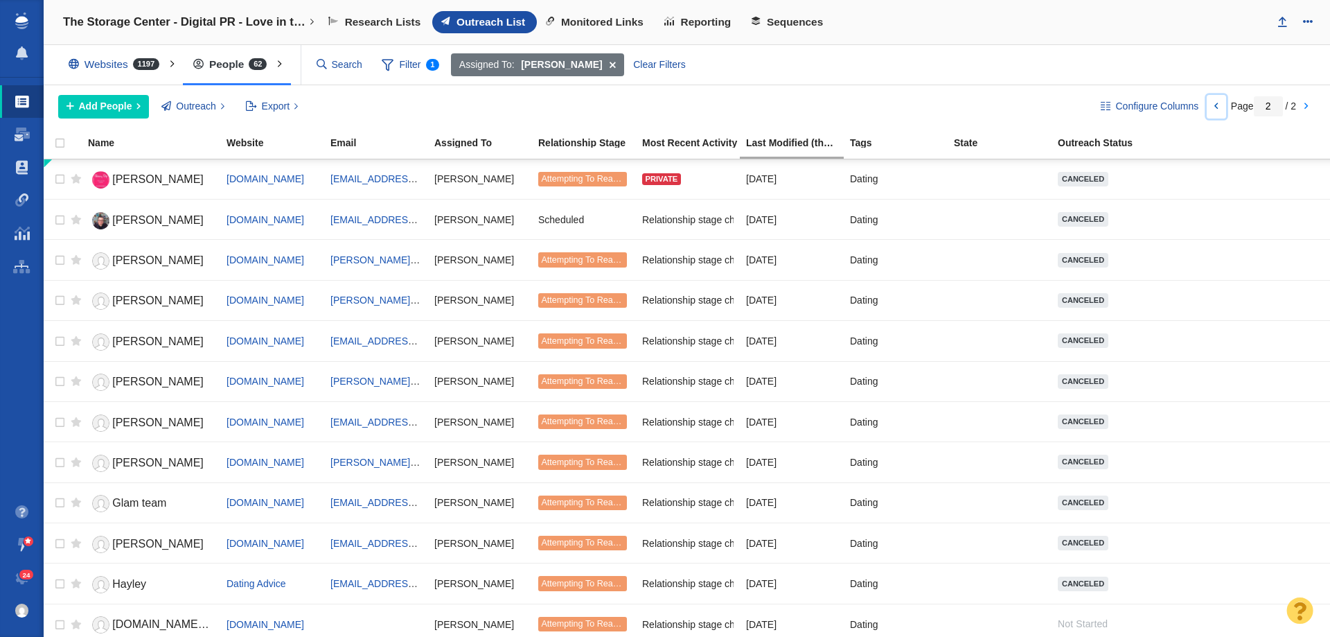
click at [1216, 107] on link at bounding box center [1216, 107] width 19 height 24
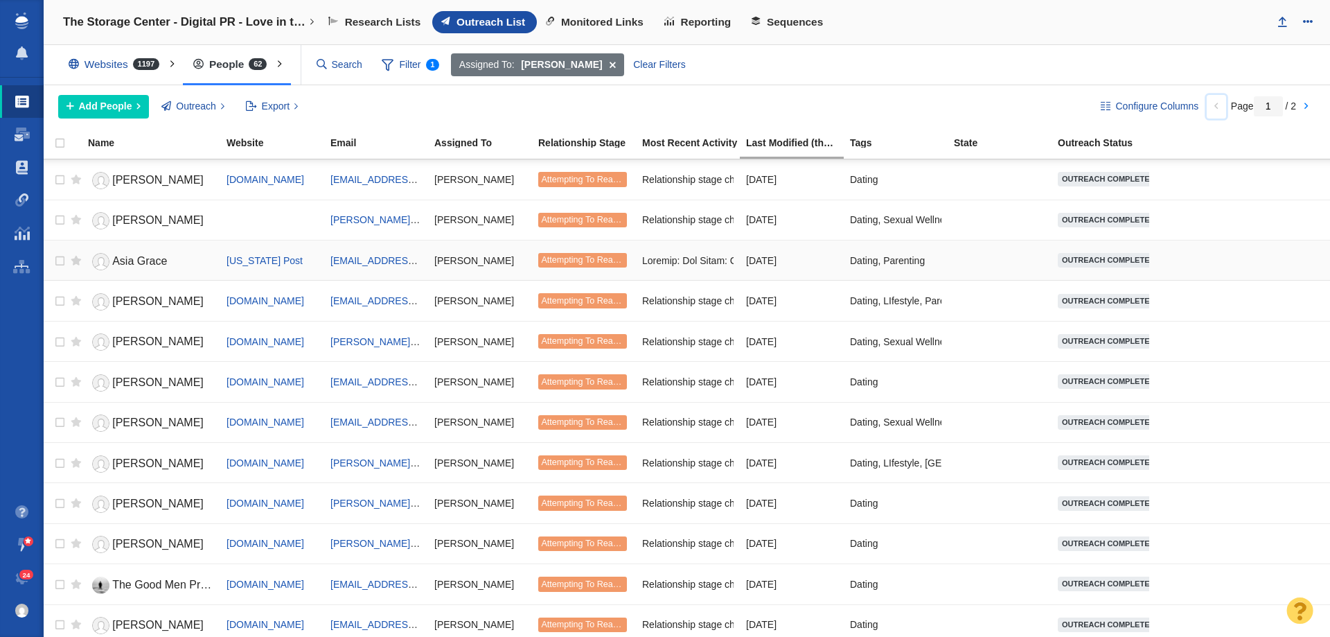
scroll to position [623, 0]
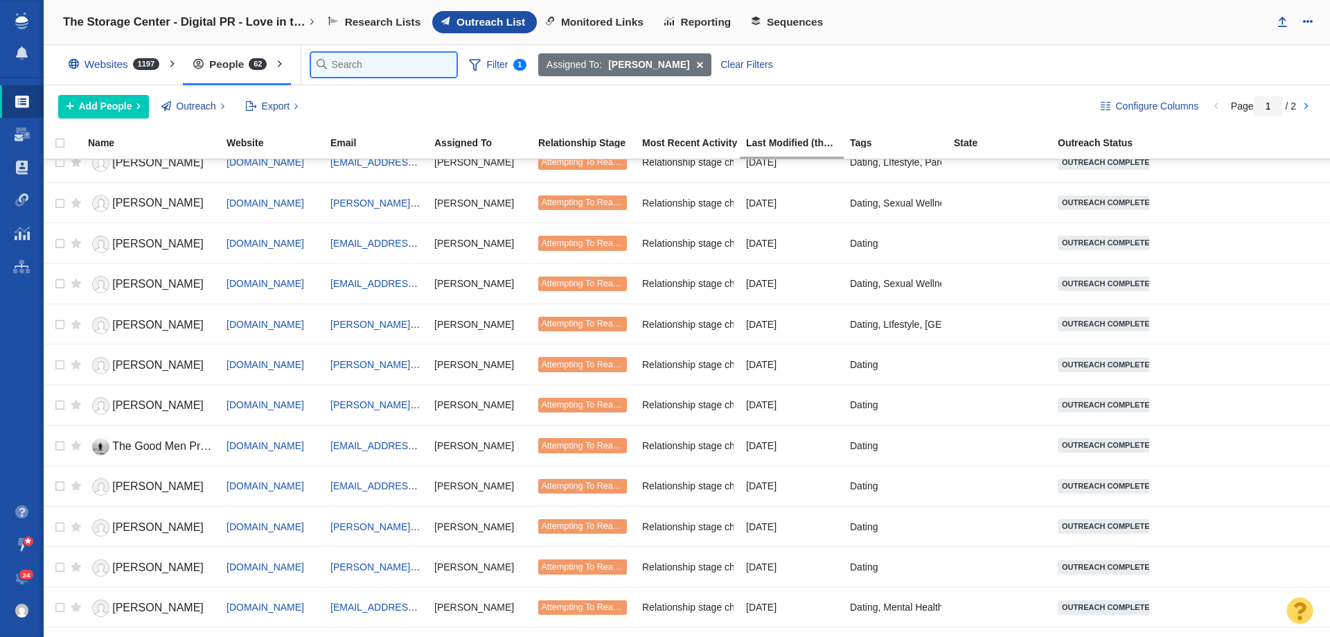
click at [333, 66] on input "text" at bounding box center [383, 65] width 145 height 24
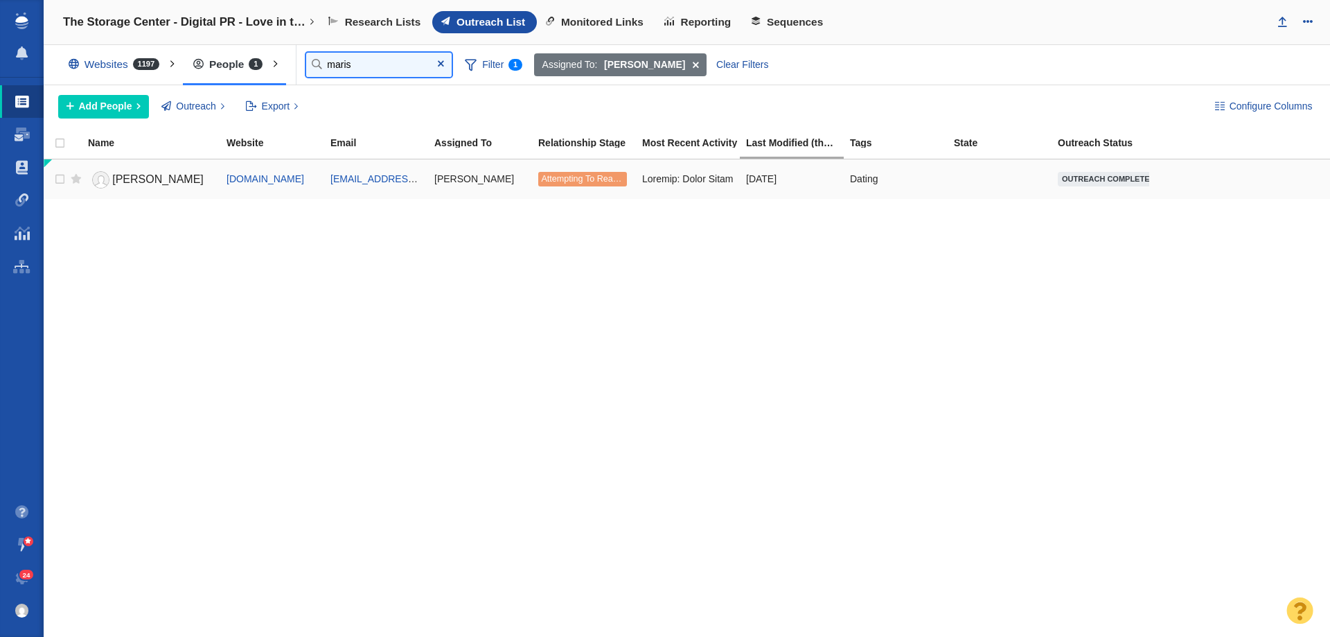
type input "maris"
click at [127, 179] on span "[PERSON_NAME]" at bounding box center [157, 179] width 91 height 12
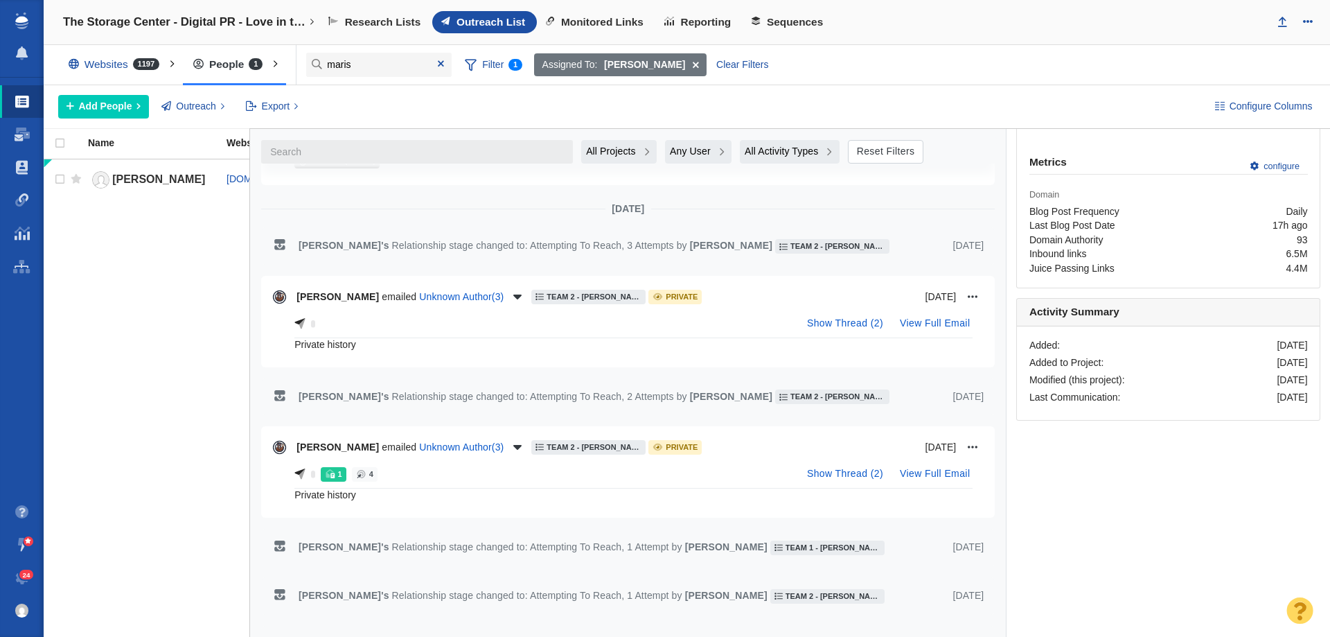
scroll to position [554, 0]
click at [511, 449] on icon "button" at bounding box center [518, 447] width 14 height 11
click at [375, 495] on div "Private history" at bounding box center [633, 495] width 678 height 12
click at [840, 481] on button "Show Thread ( 2 )" at bounding box center [845, 474] width 93 height 22
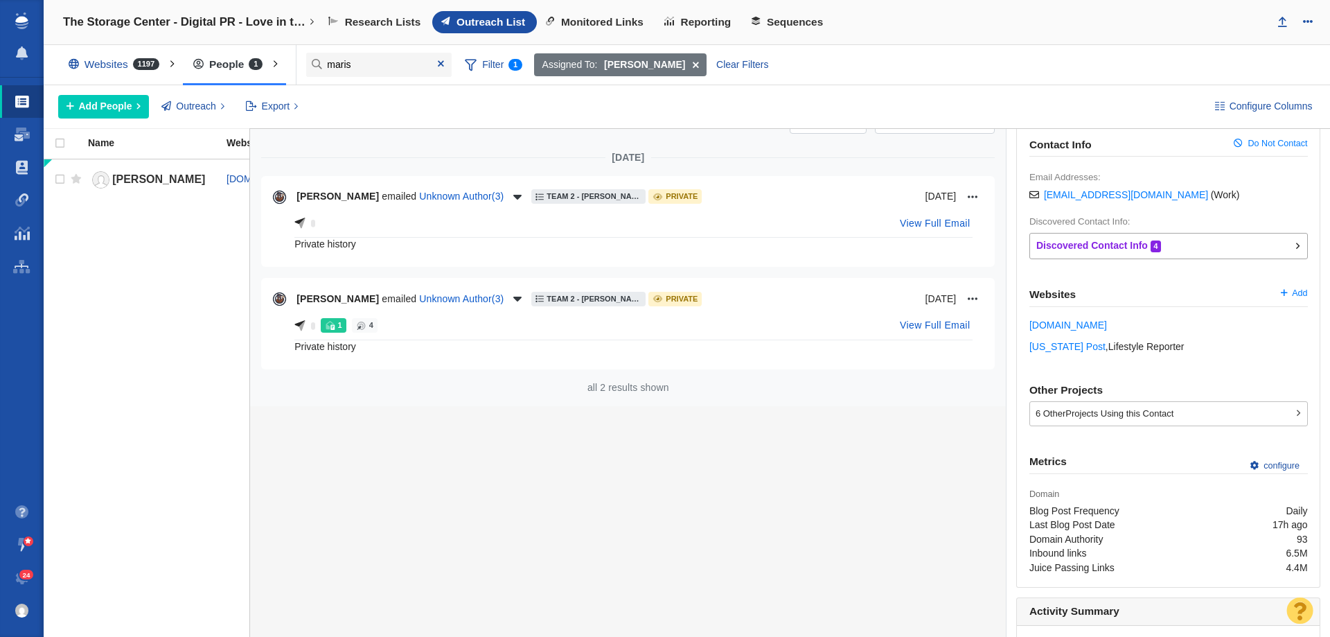
scroll to position [210, 0]
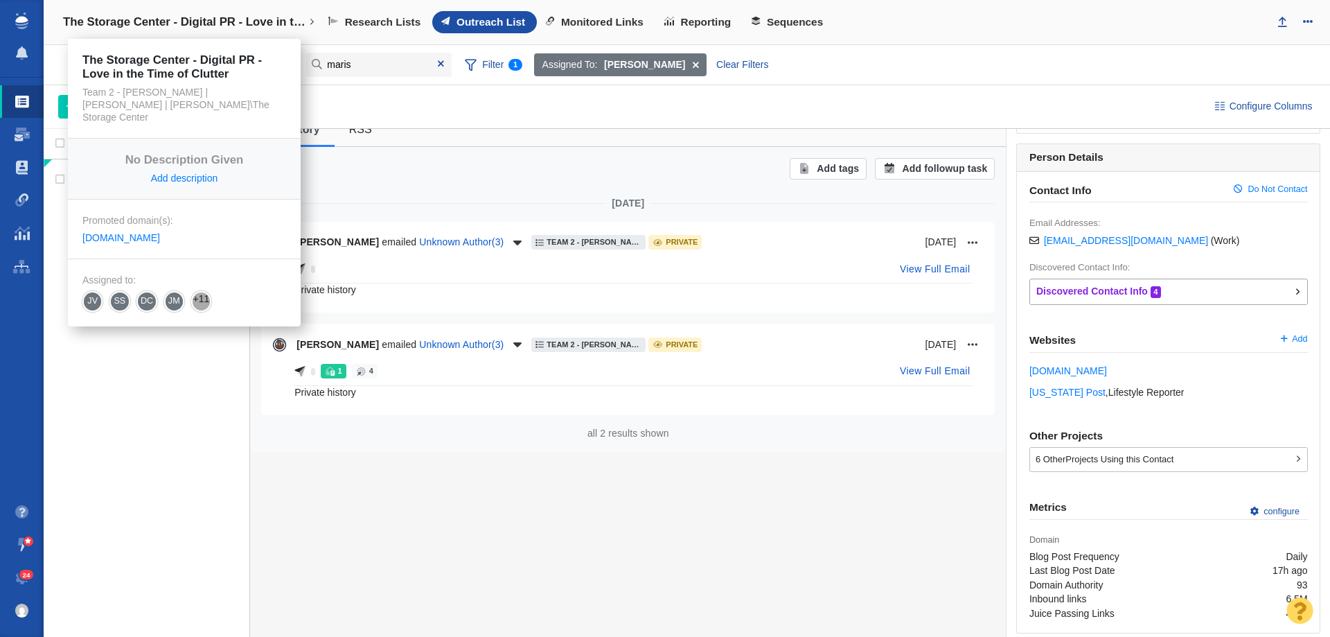
click at [187, 28] on h4 "The Storage Center - Digital PR - Love in the Time of Clutter" at bounding box center [184, 22] width 242 height 14
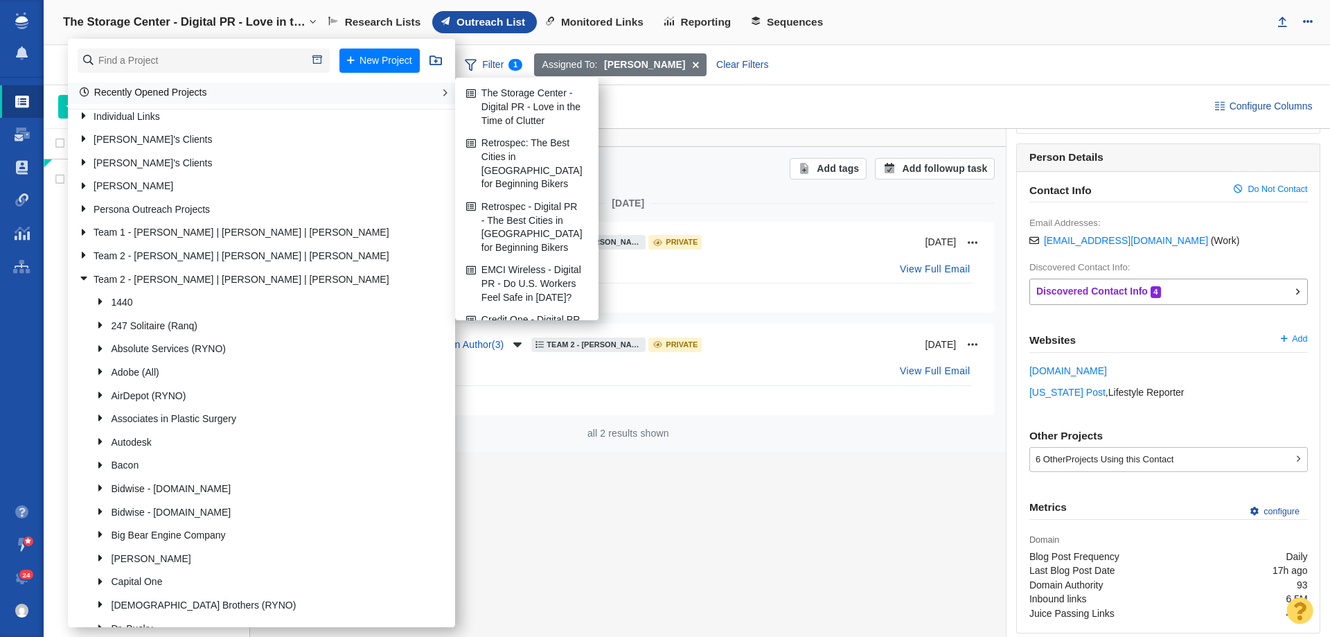
scroll to position [69, 0]
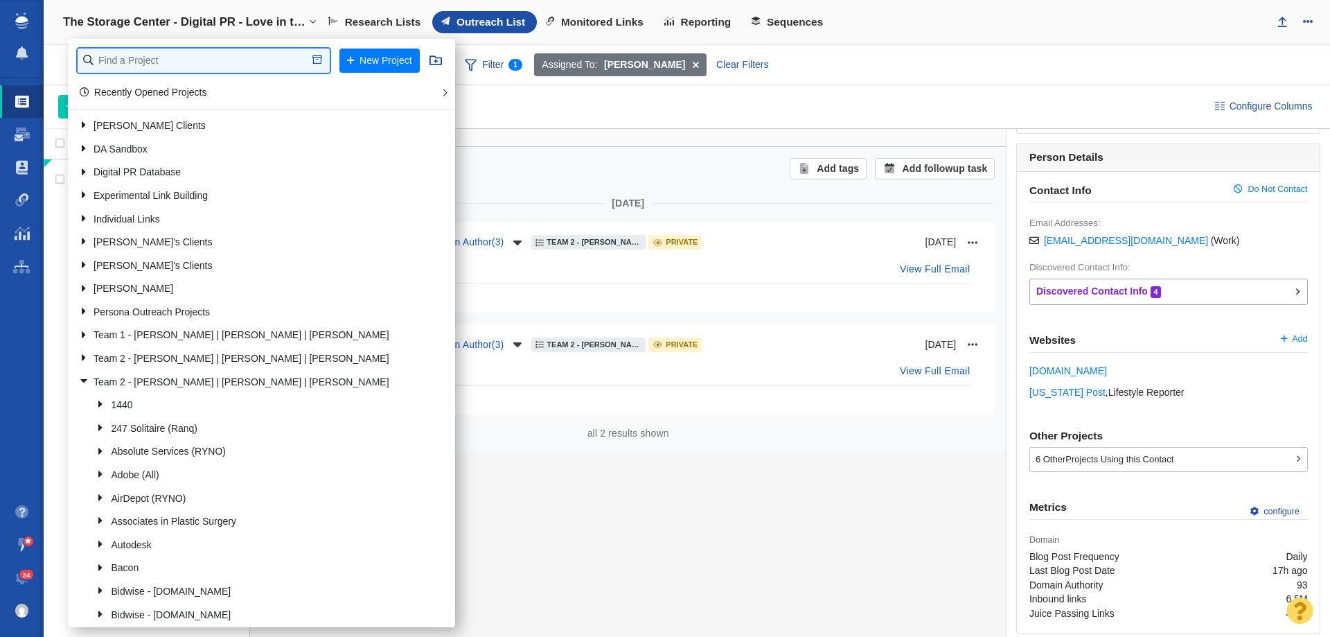
click at [170, 57] on input "text" at bounding box center [204, 60] width 252 height 24
type input "digital PR"
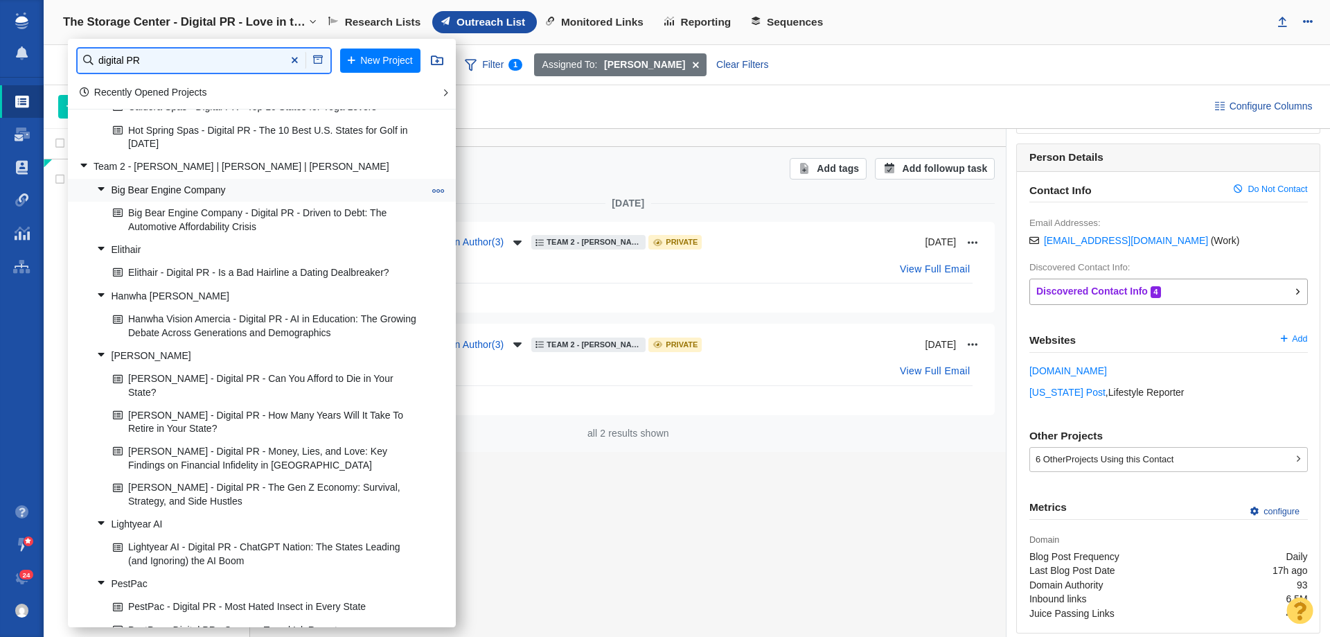
scroll to position [1870, 0]
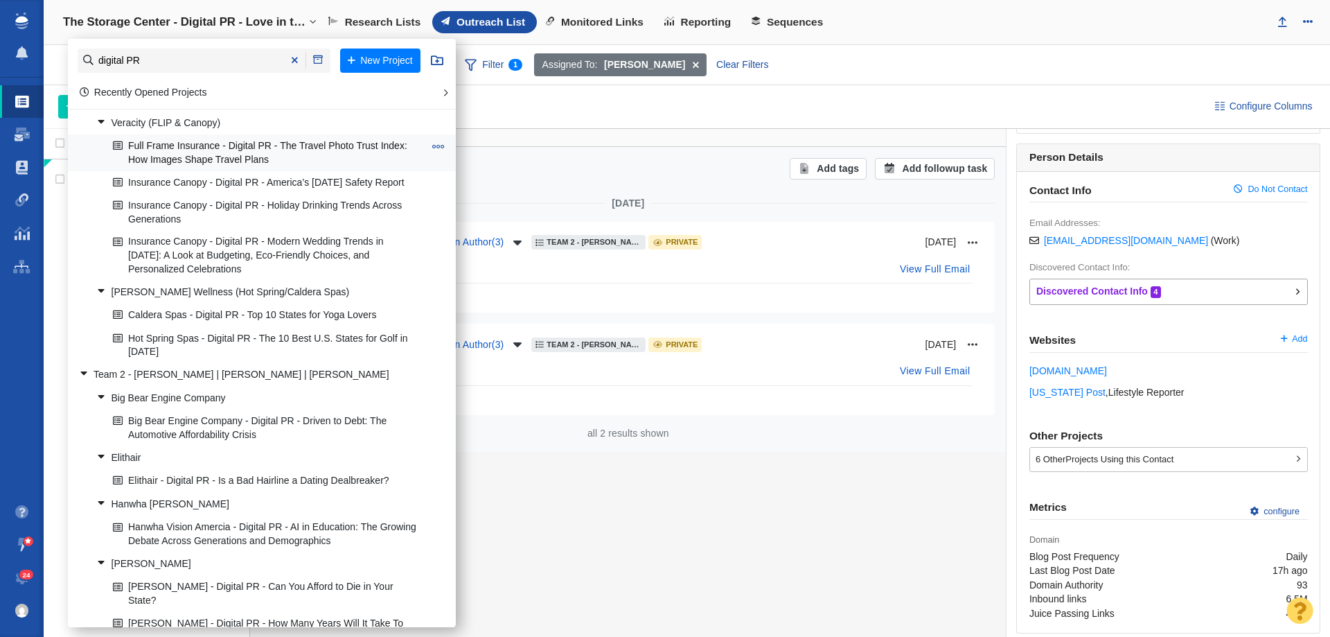
click at [227, 162] on link "Full Frame Insurance - Digital PR - The Travel Photo Trust Index: How Images Sh…" at bounding box center [268, 152] width 318 height 35
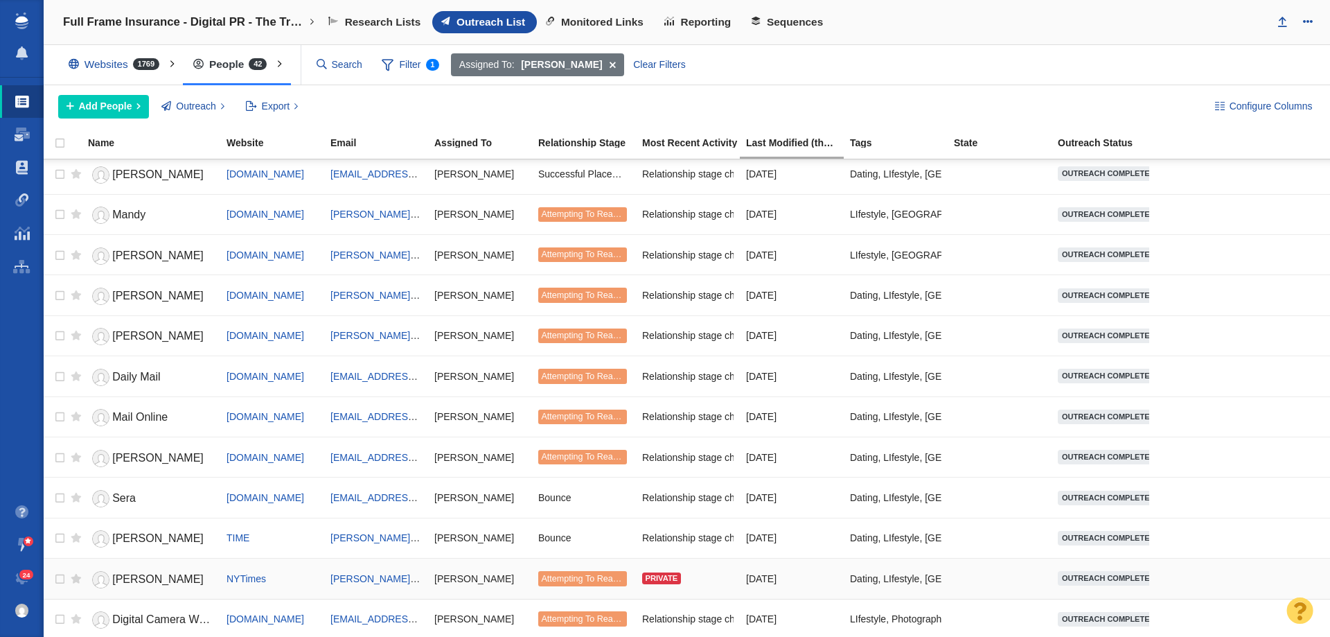
scroll to position [1039, 0]
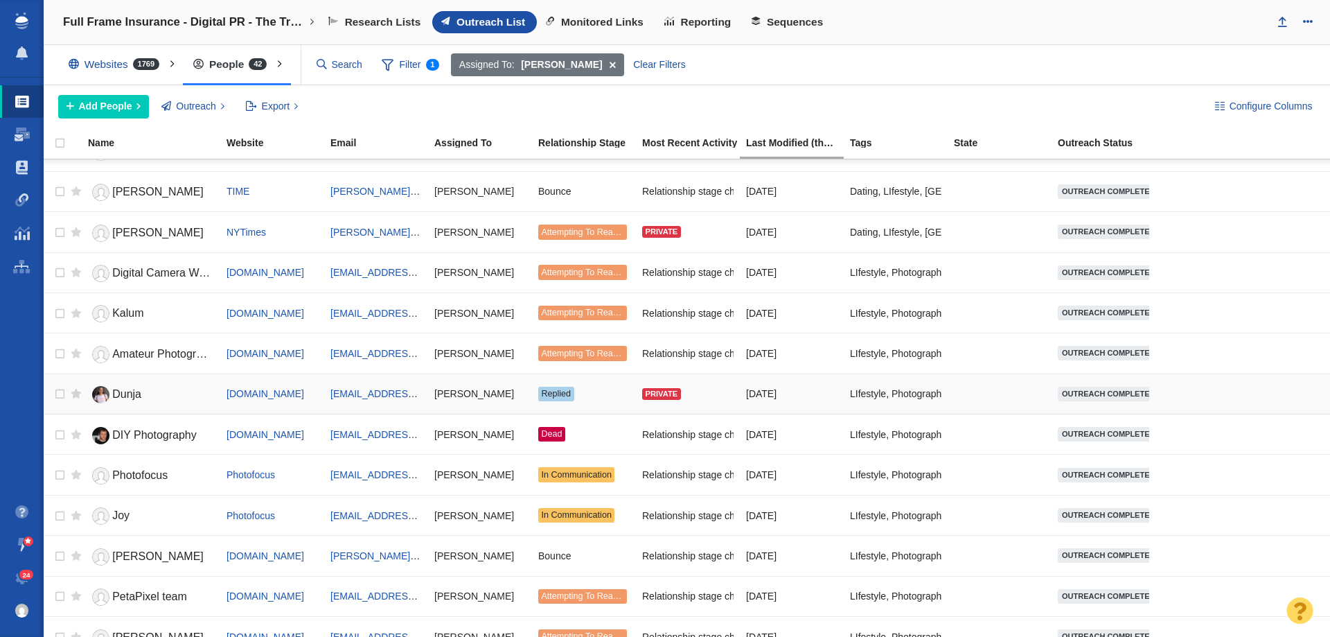
click at [148, 398] on link "Dunja" at bounding box center [151, 394] width 126 height 24
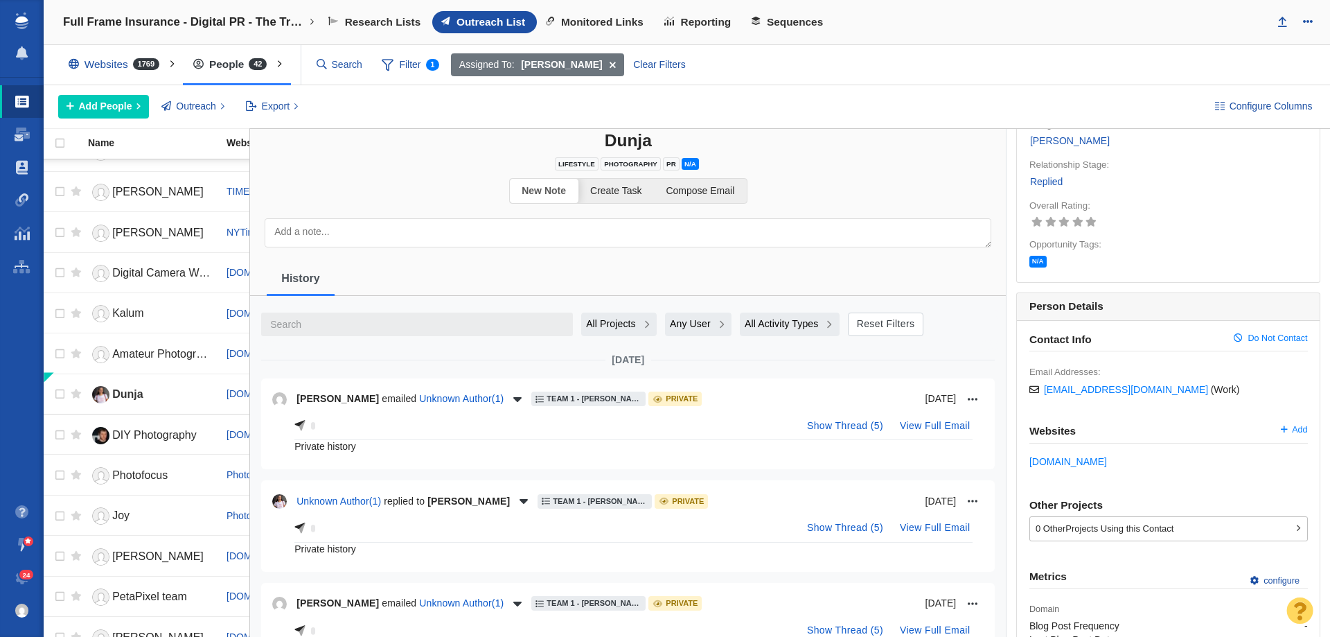
scroll to position [0, 0]
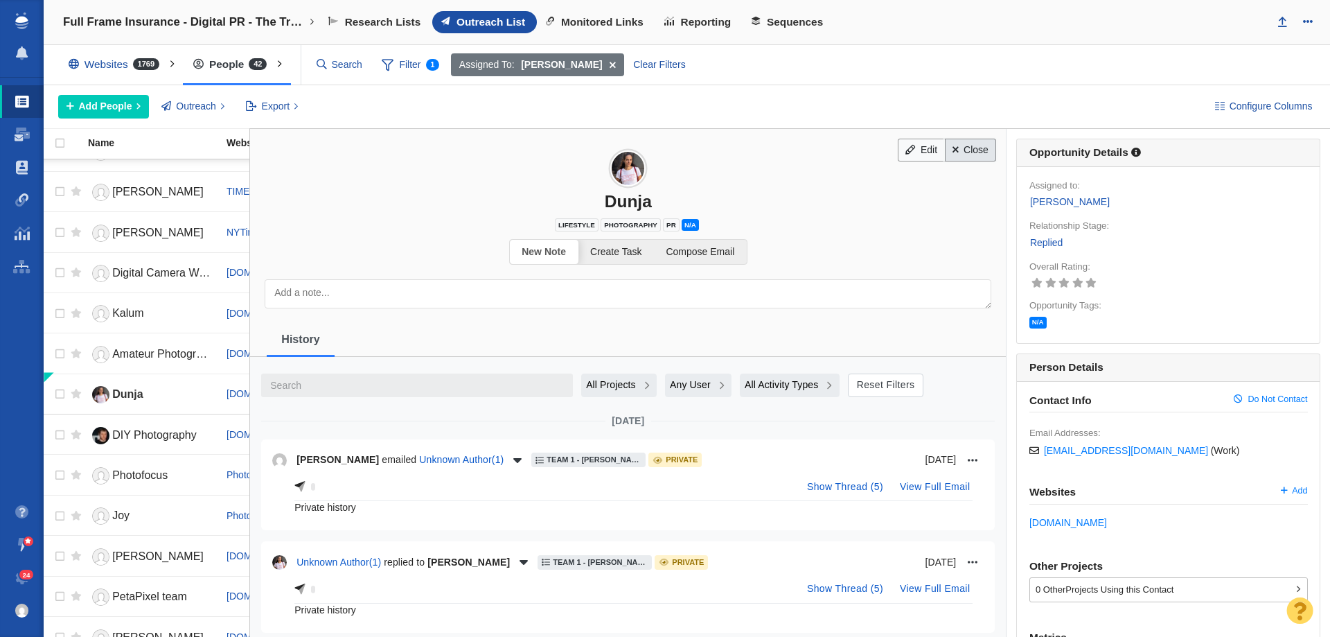
click at [979, 153] on link "Close" at bounding box center [971, 151] width 52 height 24
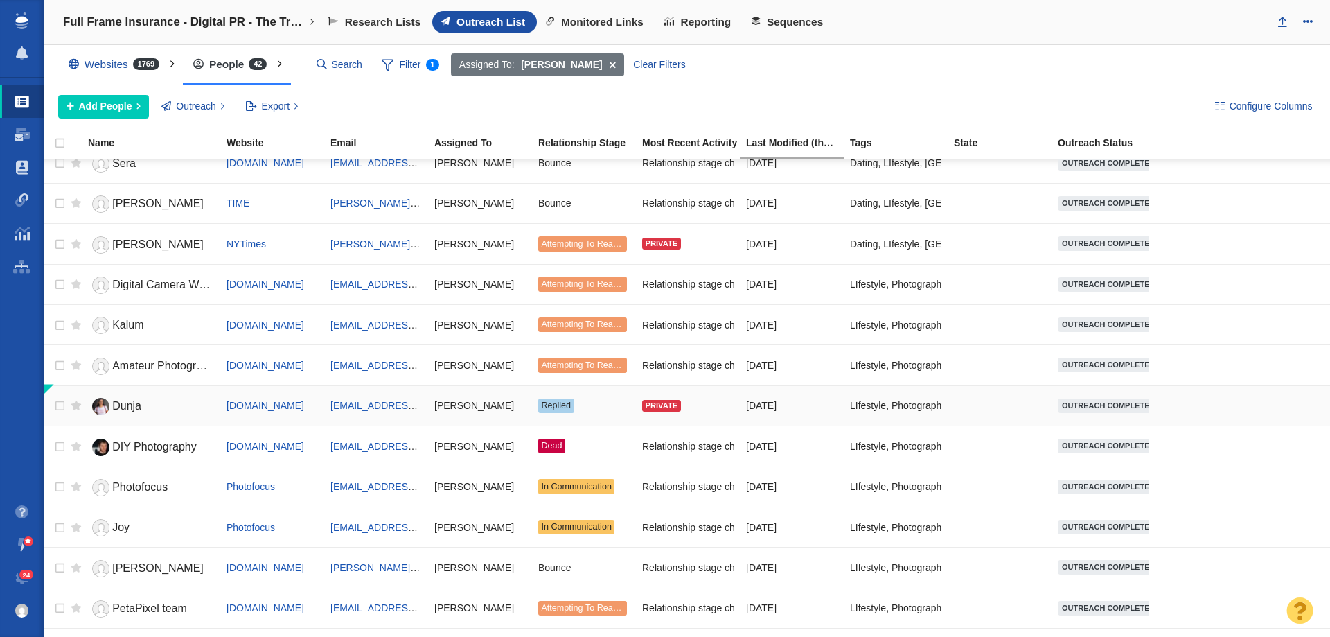
scroll to position [970, 0]
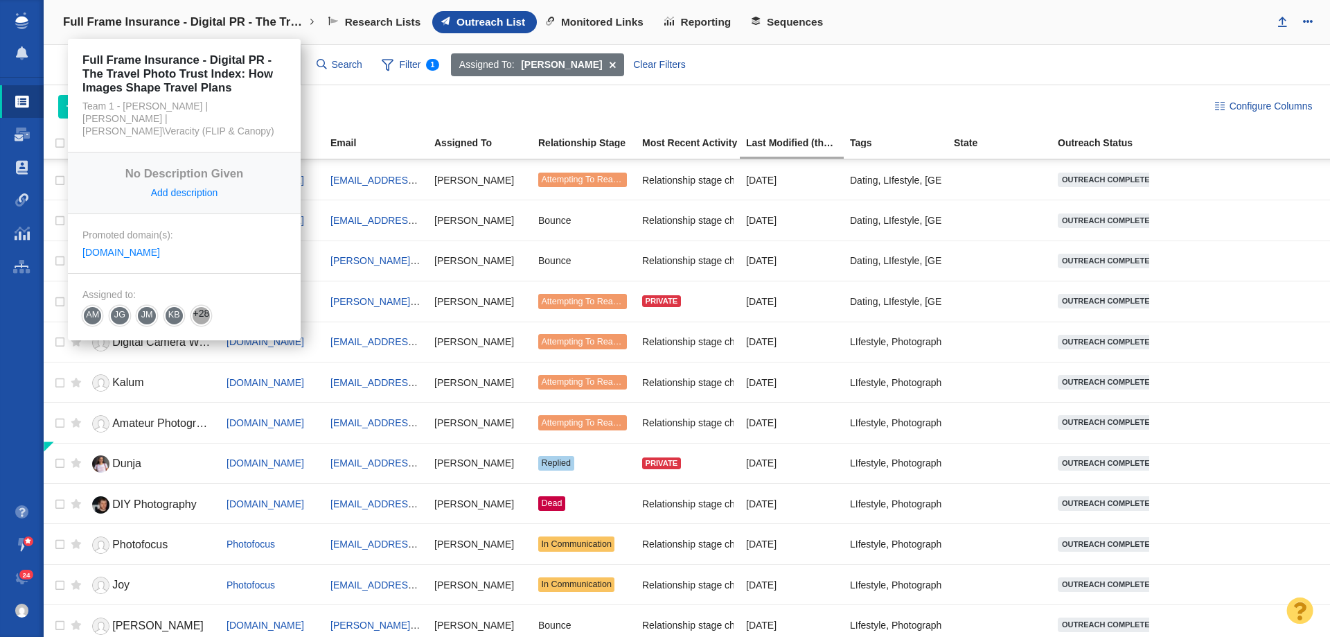
click at [91, 23] on h4 "Full Frame Insurance - Digital PR - The Travel Photo Trust Index: How Images Sh…" at bounding box center [184, 22] width 242 height 14
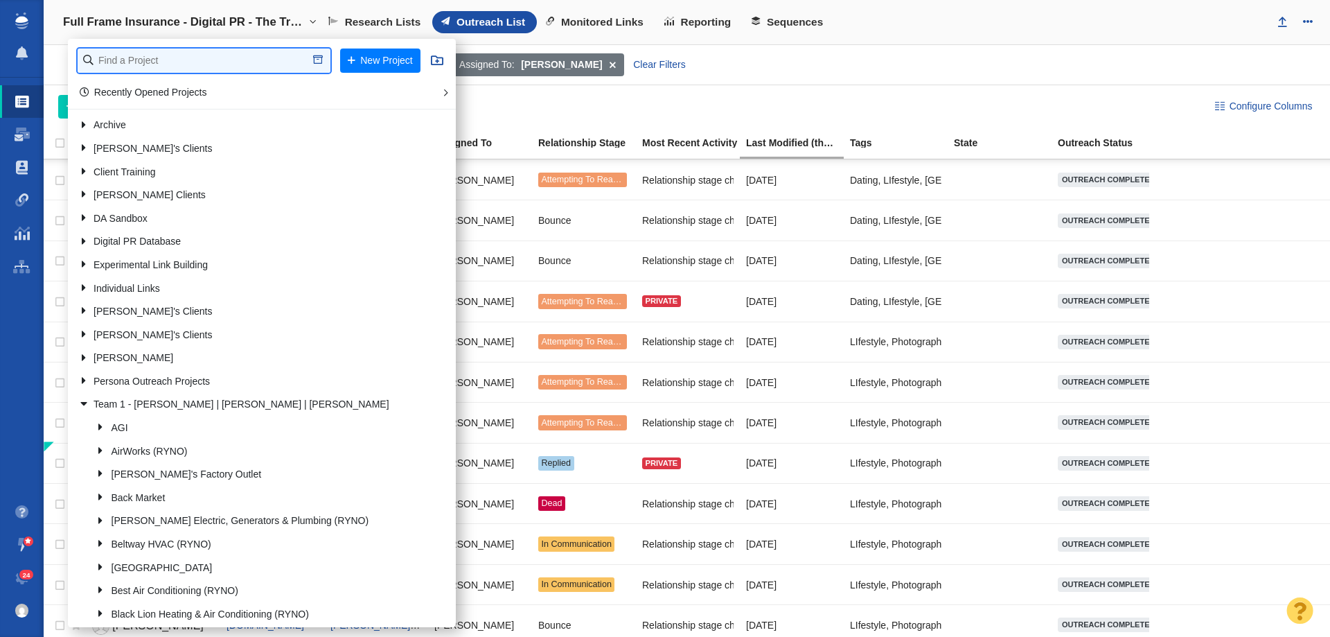
click at [174, 58] on input "text" at bounding box center [204, 60] width 253 height 24
type input "big bear"
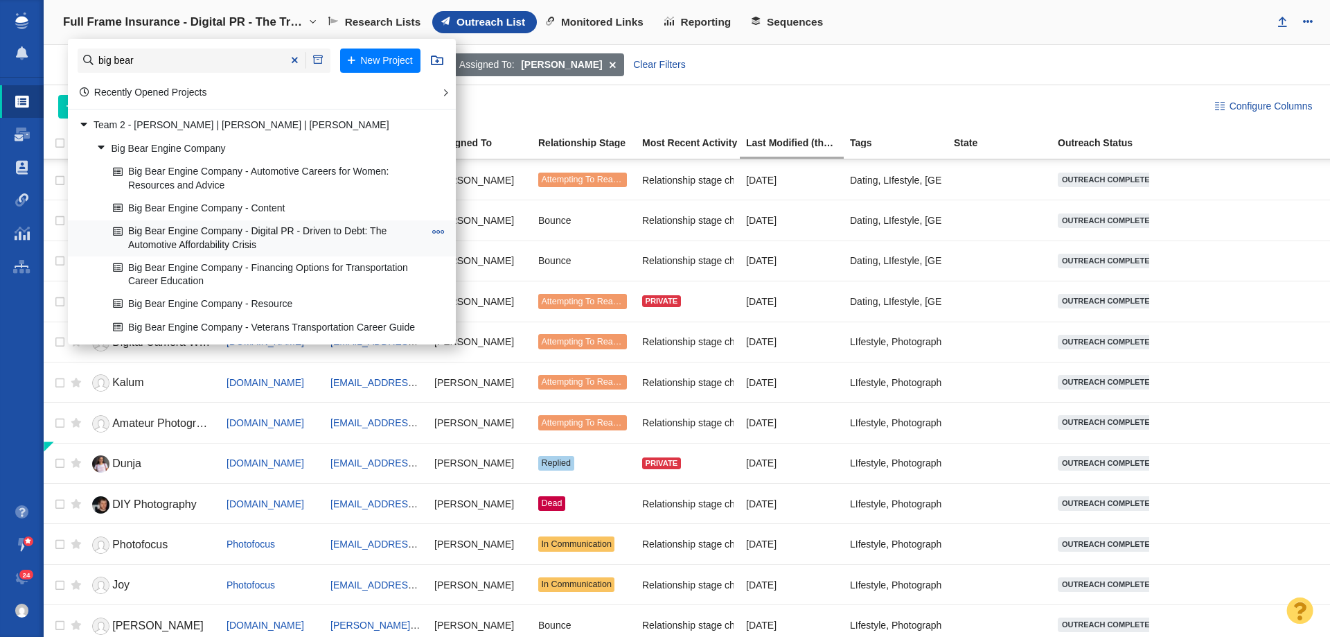
click at [193, 229] on link "Big Bear Engine Company - Digital PR - Driven to Debt: The Automotive Affordabi…" at bounding box center [268, 238] width 318 height 35
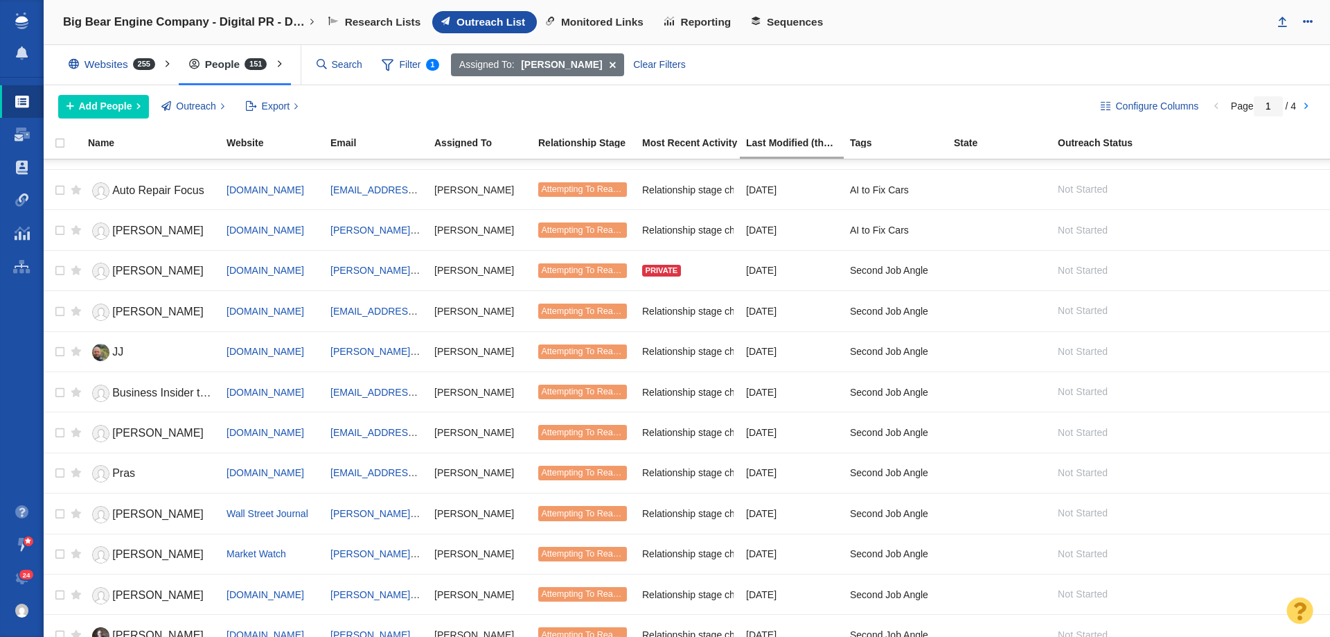
scroll to position [1545, 0]
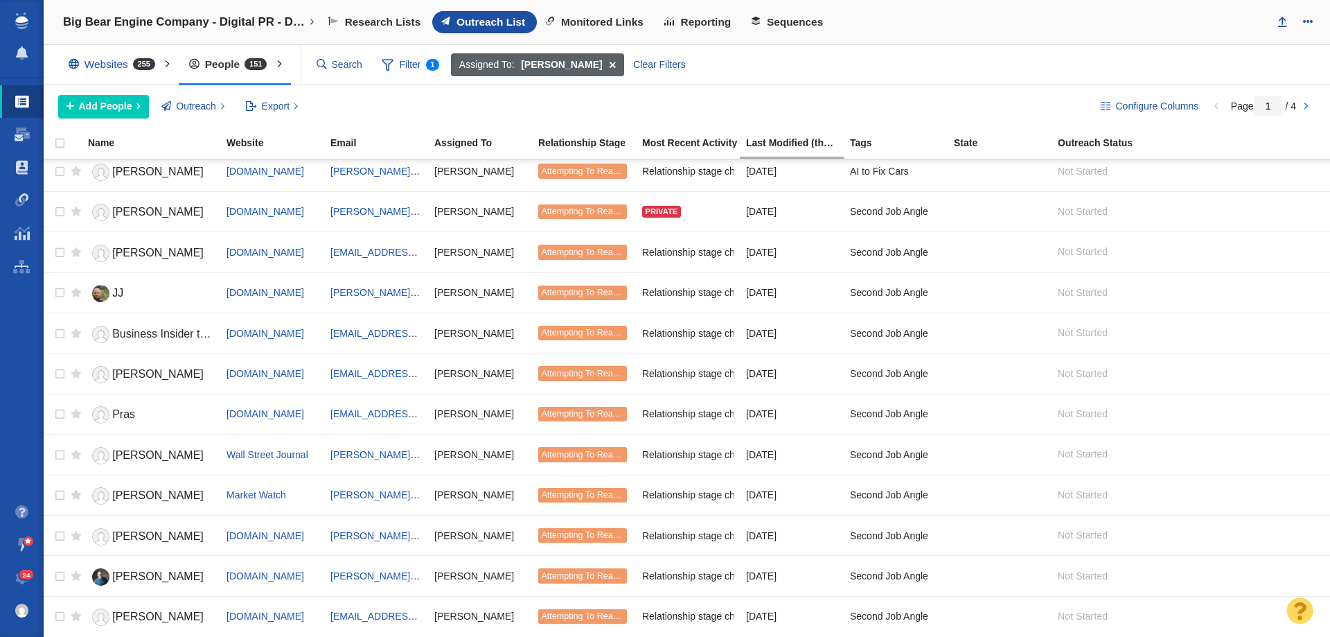
click at [602, 58] on span at bounding box center [612, 65] width 21 height 24
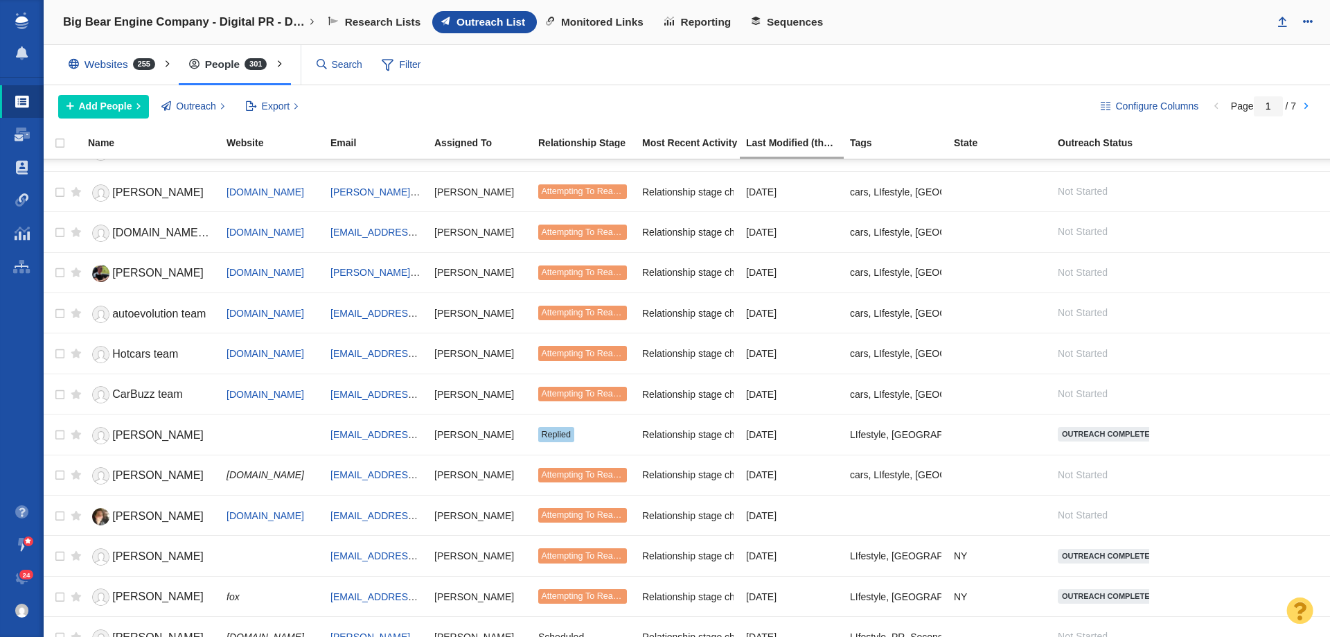
scroll to position [346, 0]
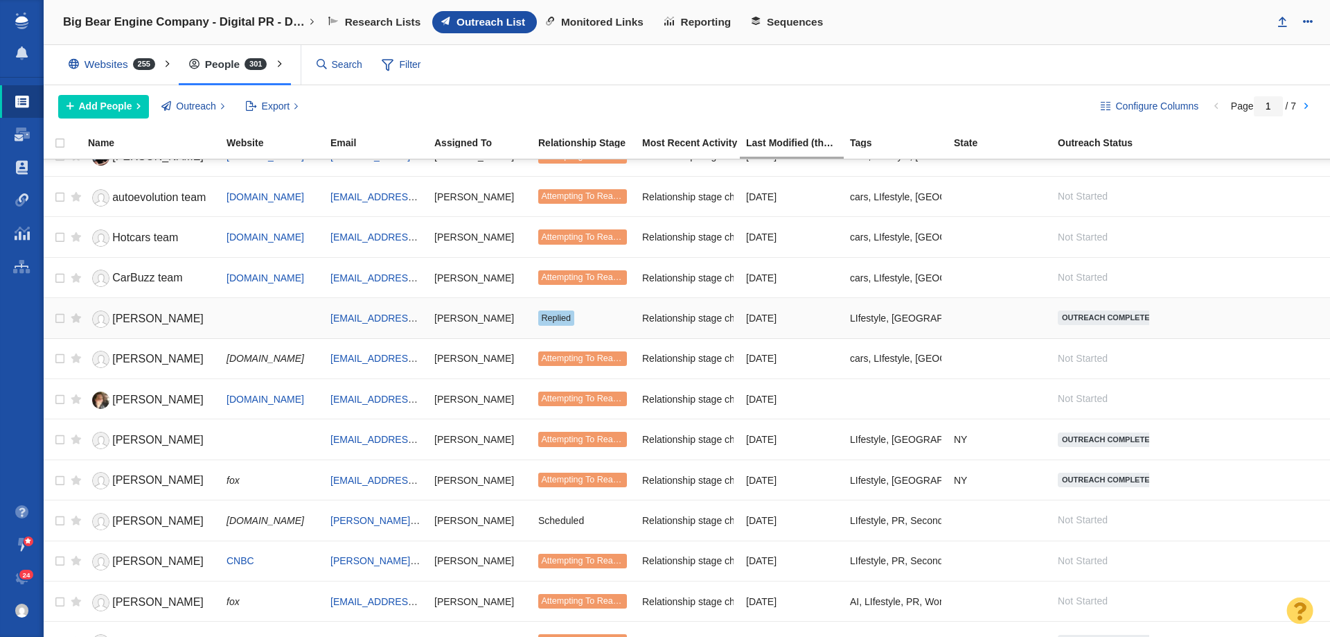
click at [147, 320] on span "[PERSON_NAME]" at bounding box center [157, 318] width 91 height 12
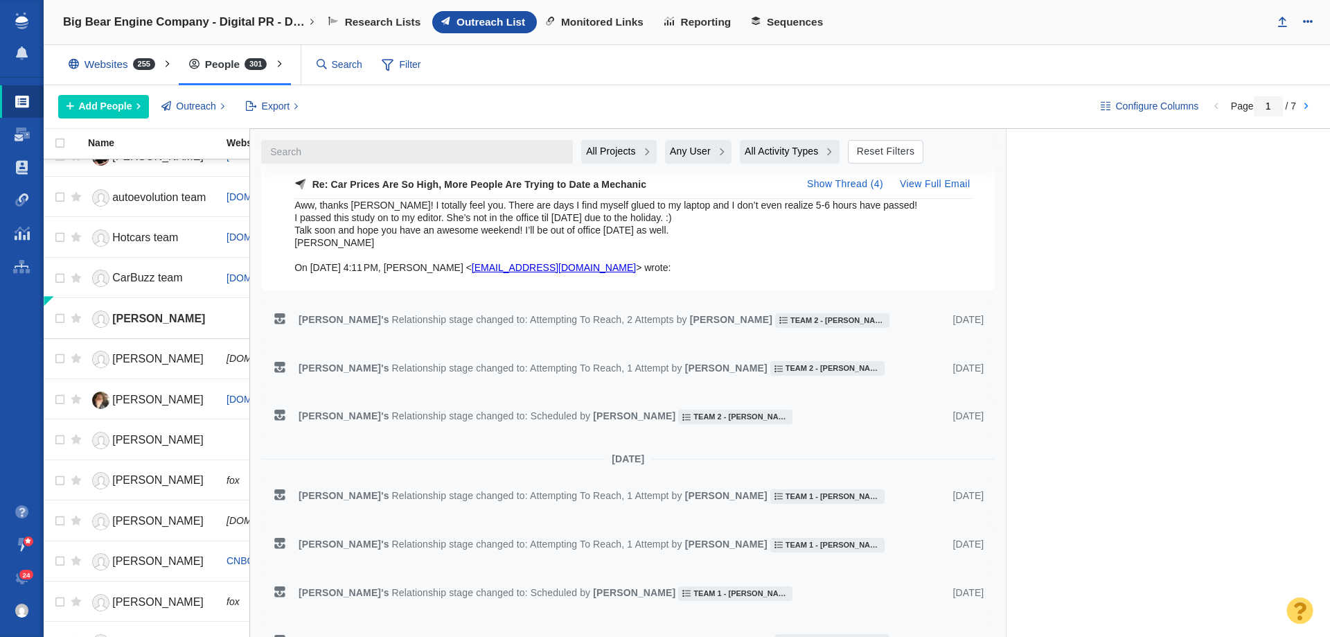
scroll to position [2382, 0]
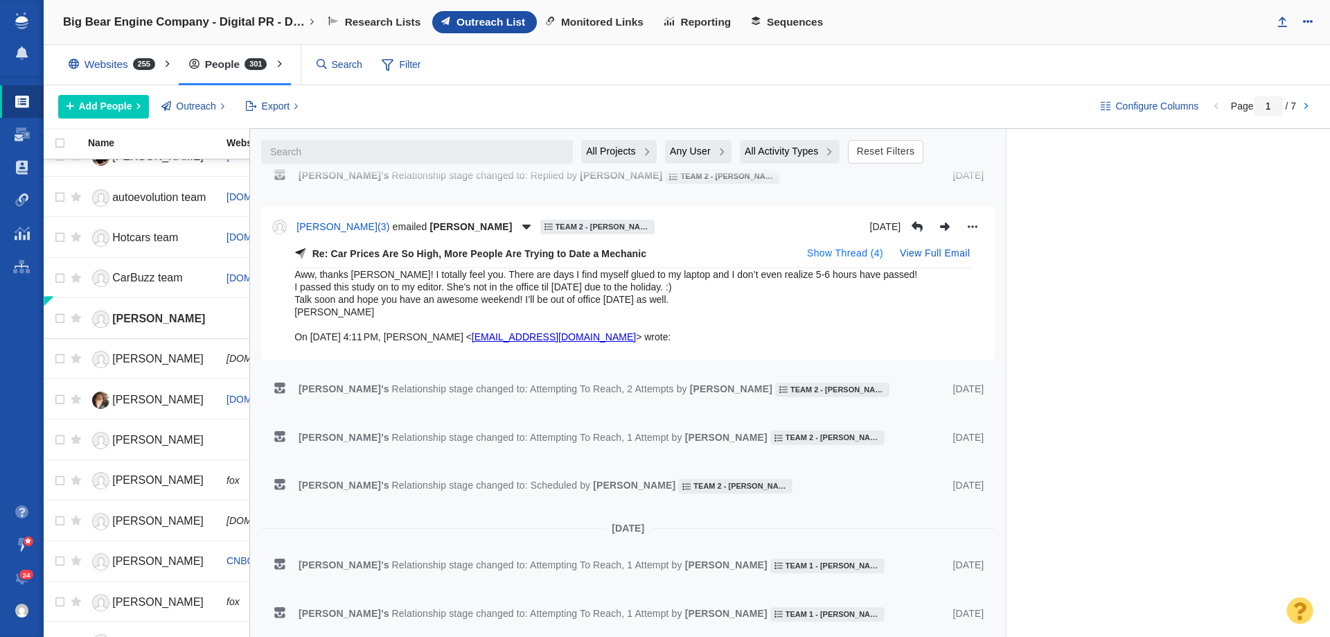
click at [816, 227] on div "[PERSON_NAME] ( 3 ) emailed [PERSON_NAME] Team 2 - [PERSON_NAME] | [PERSON_NAME…" at bounding box center [627, 283] width 711 height 132
click at [820, 242] on button "Show Thread ( 4 )" at bounding box center [845, 253] width 93 height 22
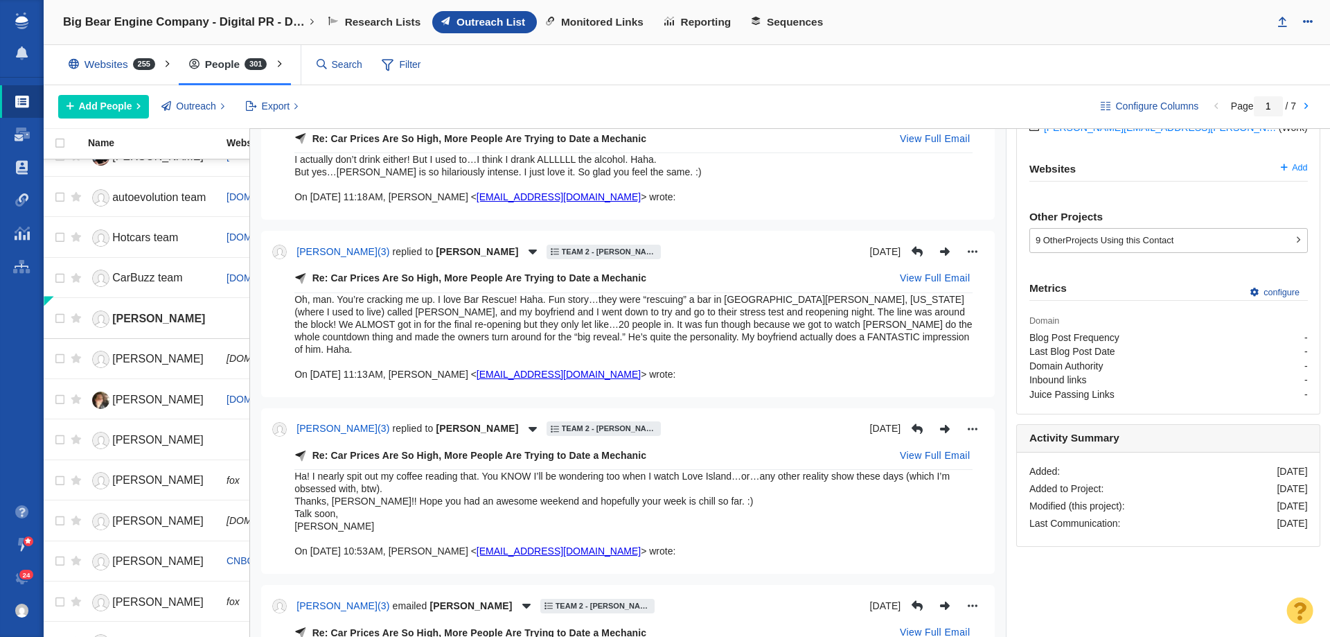
scroll to position [466, 0]
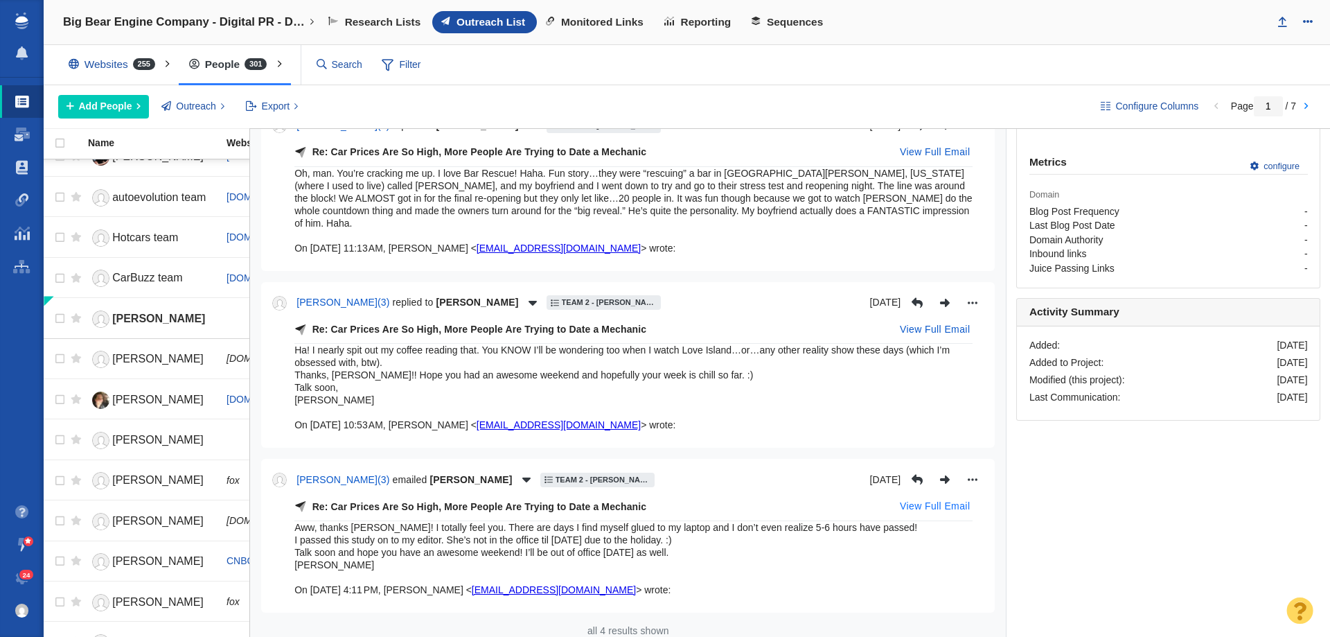
click at [926, 495] on button "View Full Email" at bounding box center [935, 506] width 87 height 22
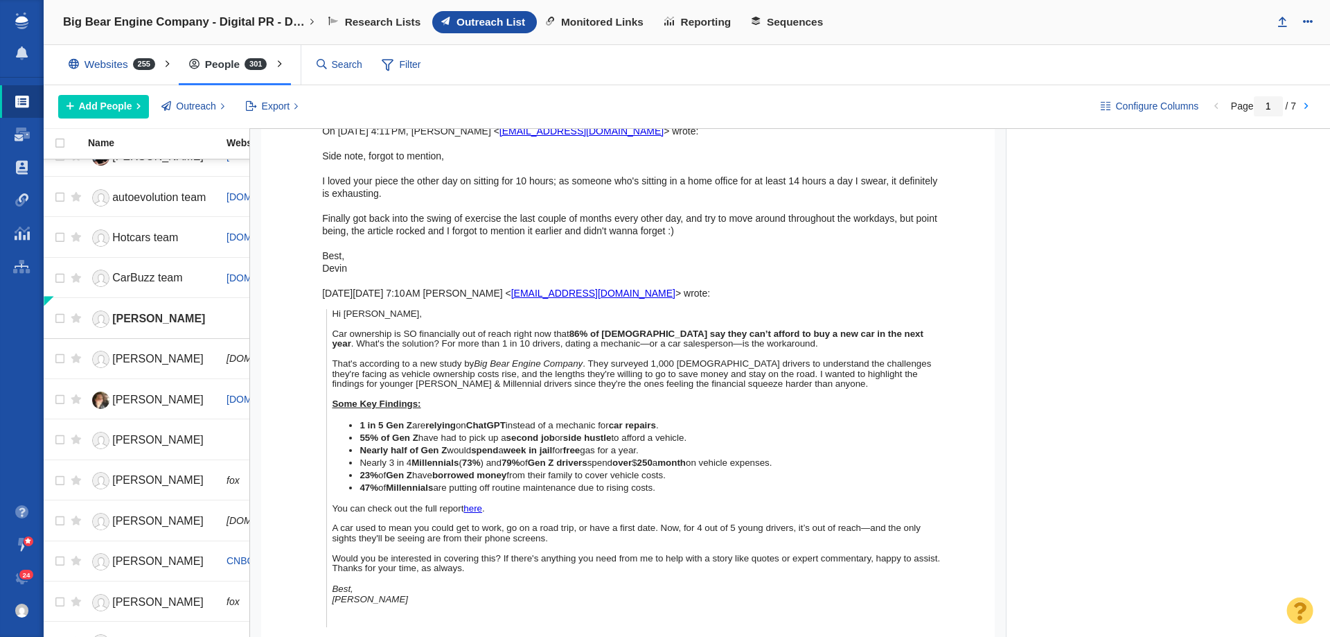
scroll to position [1038, 0]
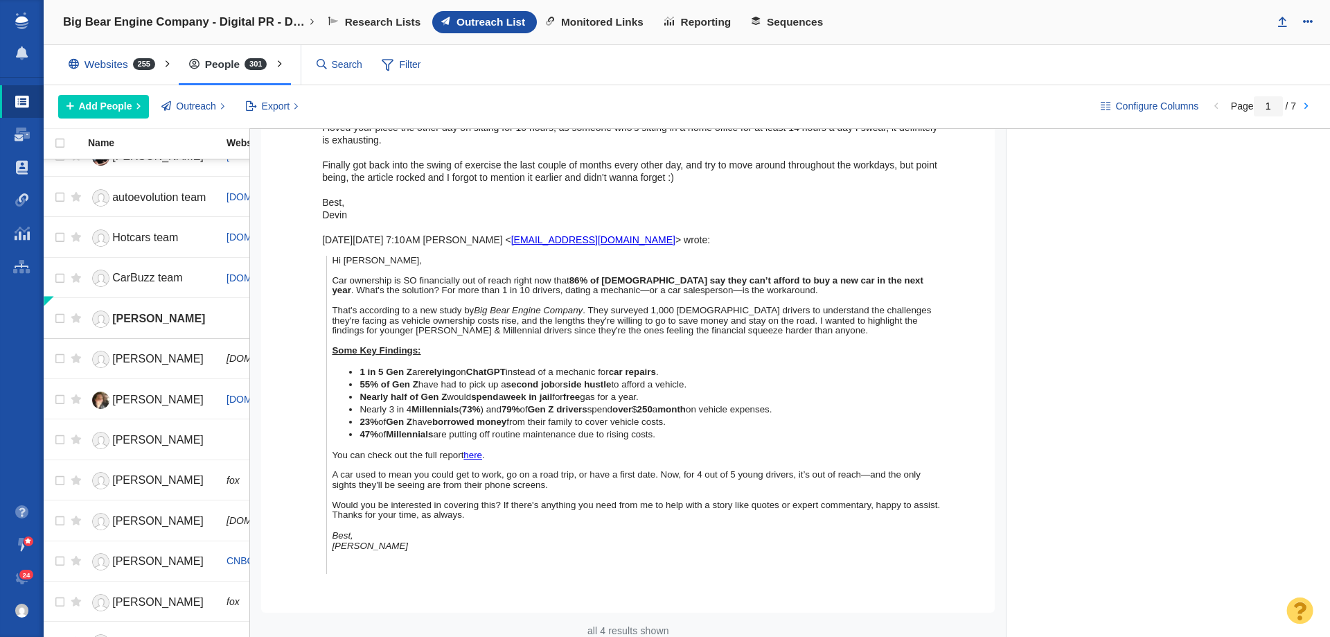
drag, startPoint x: 331, startPoint y: 249, endPoint x: 500, endPoint y: 529, distance: 327.0
click at [500, 529] on blockquote "Hi [PERSON_NAME], Car ownership is SO financially out of reach right now that 8…" at bounding box center [635, 415] width 619 height 318
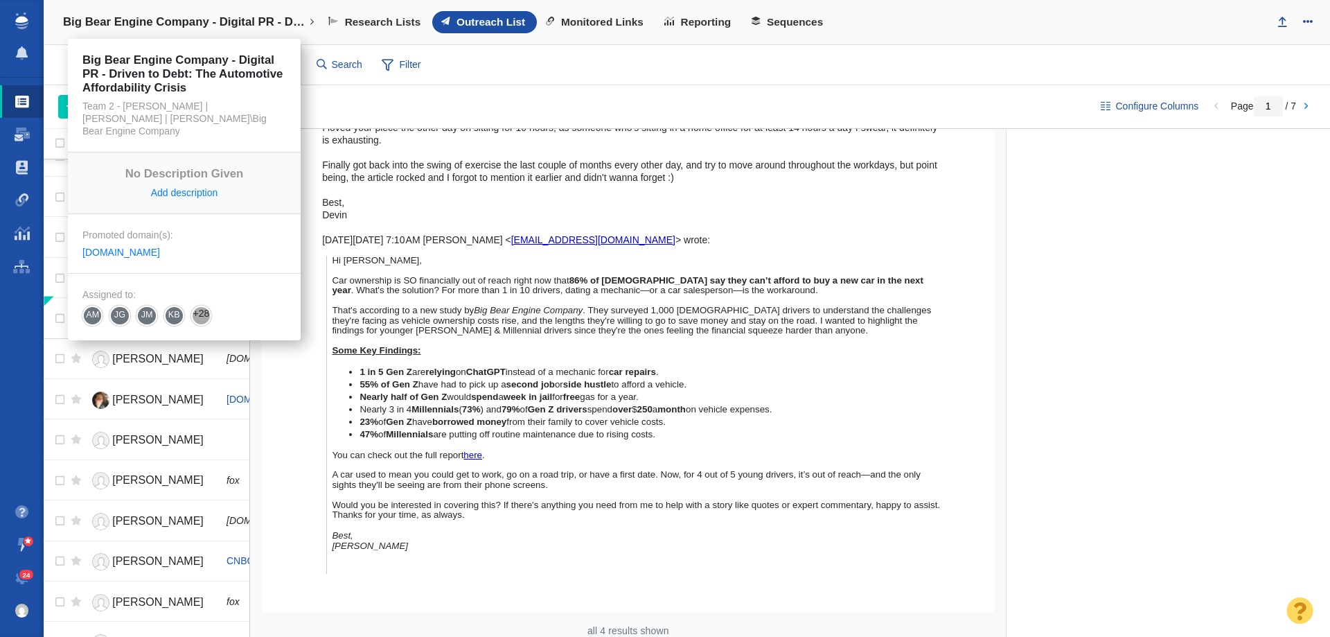
drag, startPoint x: 195, startPoint y: 15, endPoint x: 189, endPoint y: 25, distance: 11.5
click at [195, 15] on h4 "Big Bear Engine Company - Digital PR - Driven to Debt: The Automotive Affordabi…" at bounding box center [184, 22] width 242 height 14
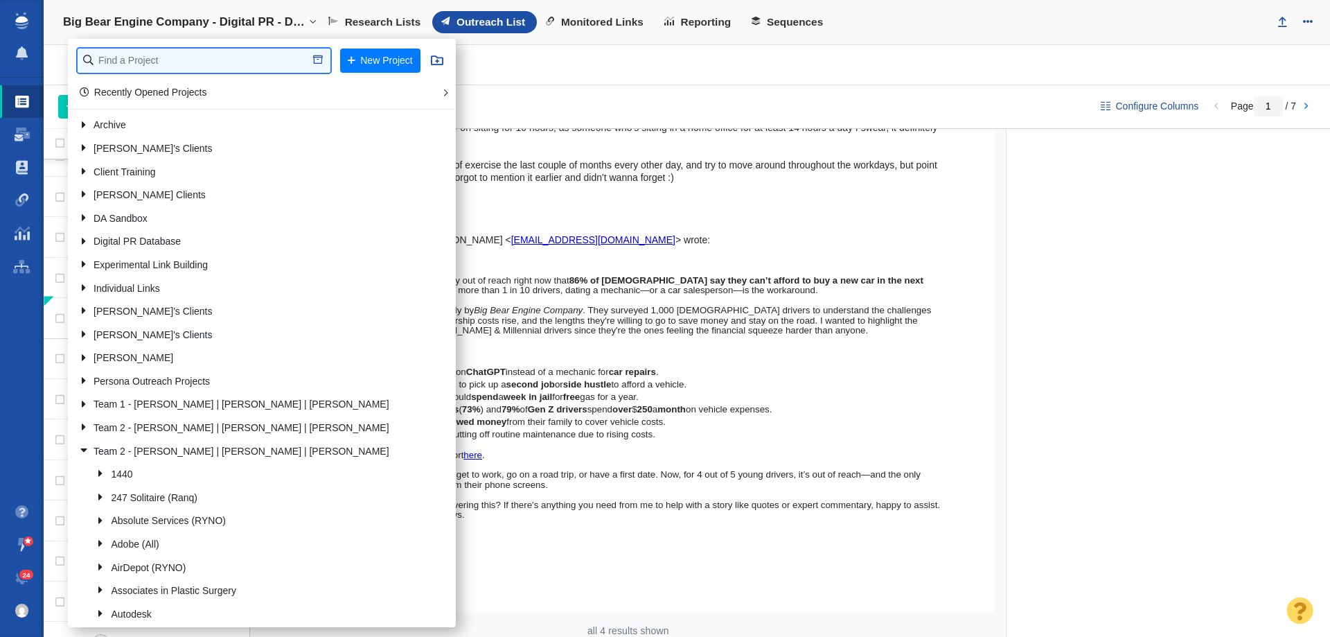
click at [177, 56] on input "text" at bounding box center [204, 60] width 253 height 24
type input "credit one"
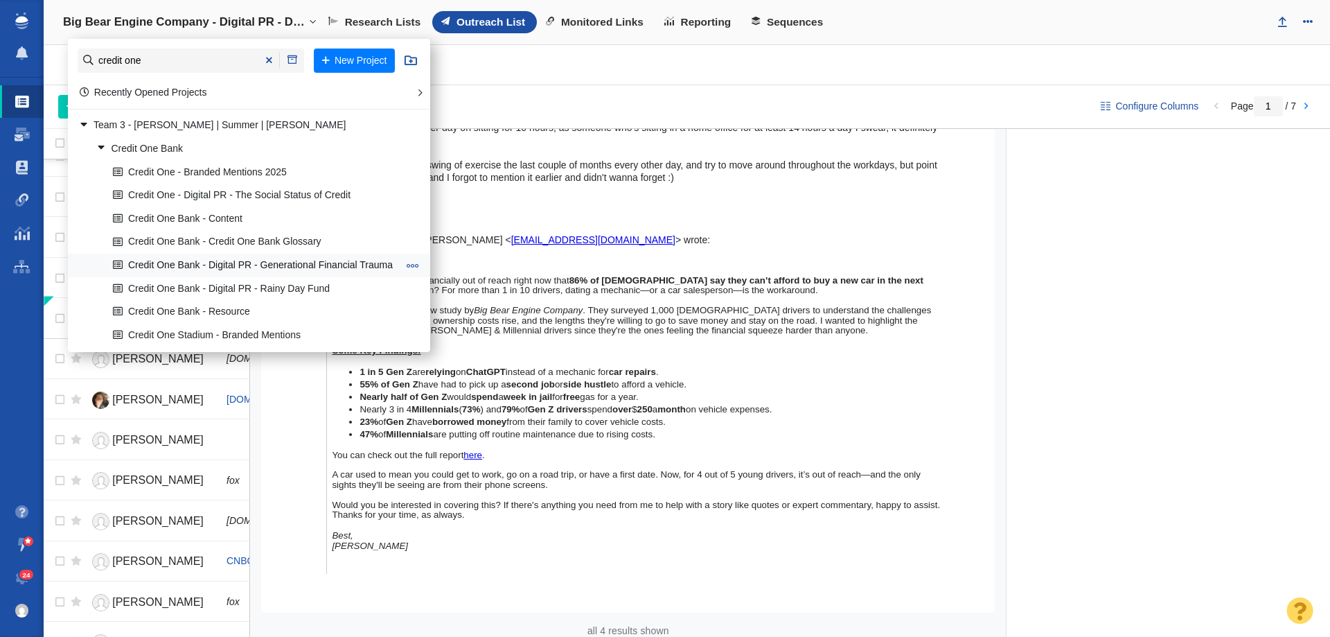
click at [215, 272] on link "Credit One Bank - Digital PR - Generational Financial Trauma" at bounding box center [255, 264] width 292 height 21
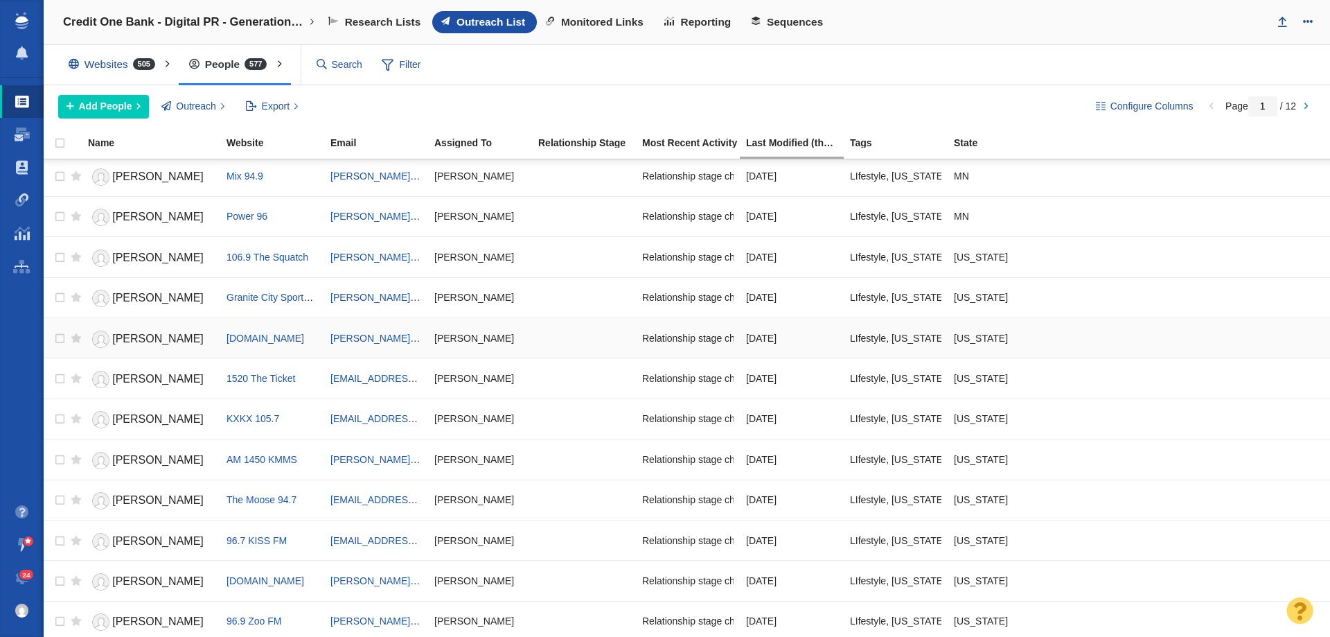
scroll to position [1545, 0]
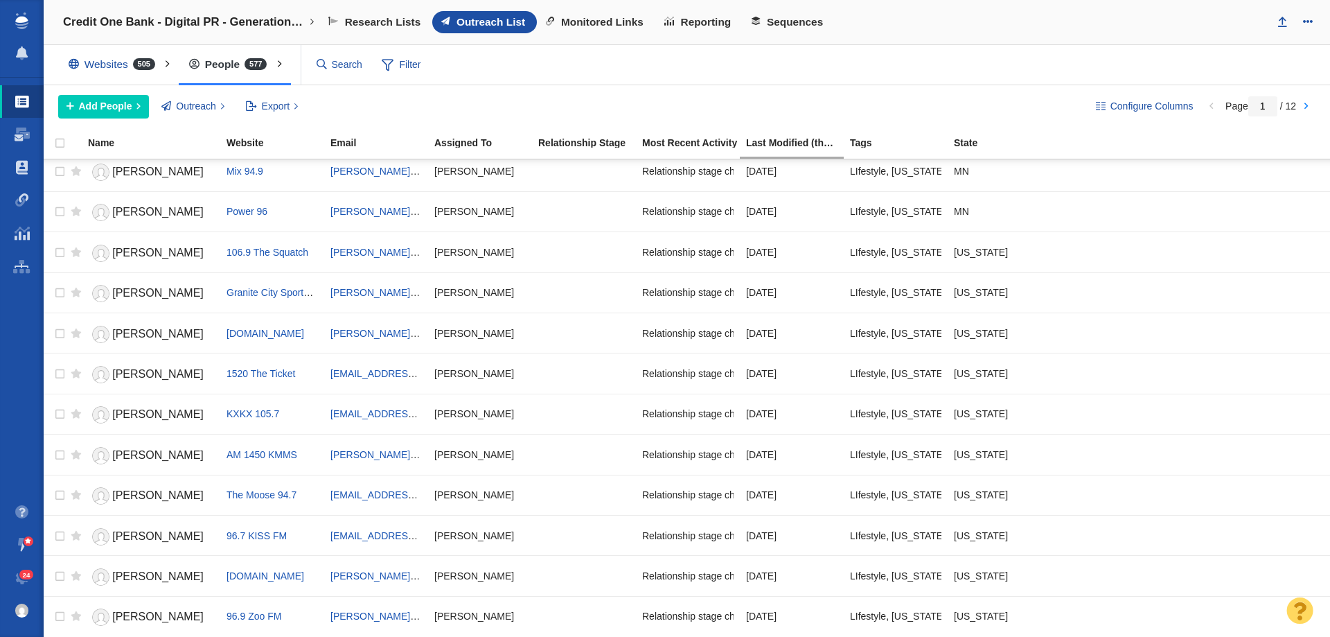
click at [131, 71] on div "Websites 505" at bounding box center [115, 64] width 114 height 32
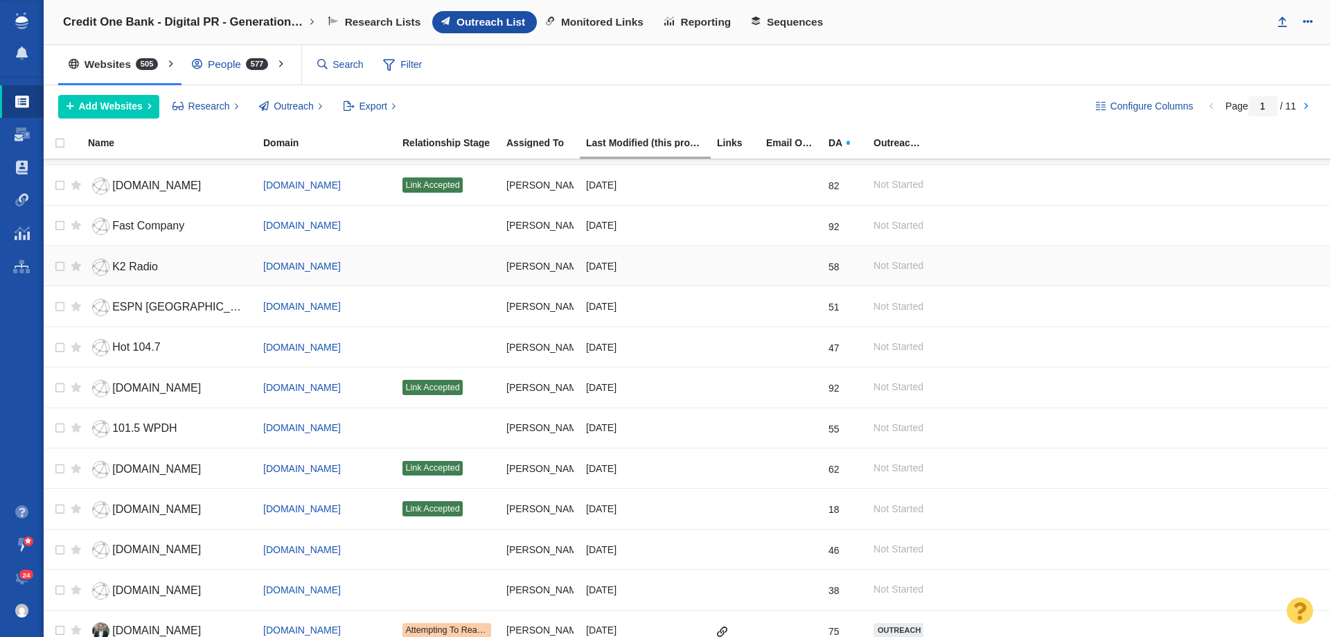
scroll to position [139, 0]
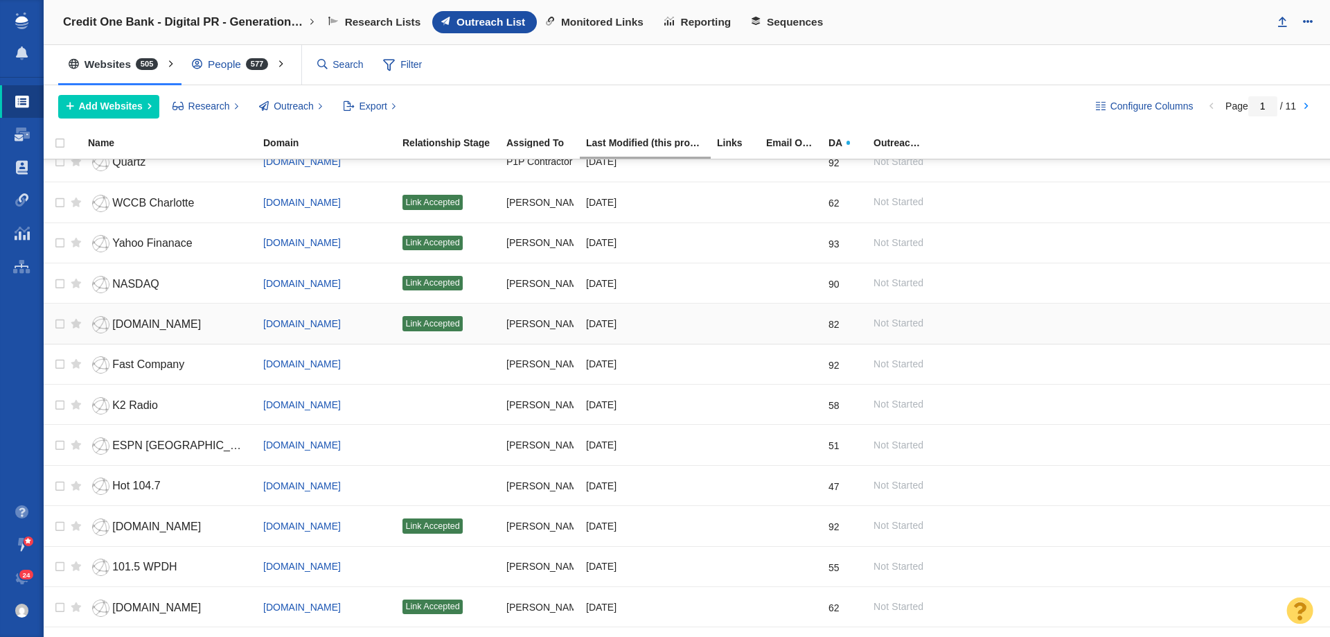
click at [125, 330] on link "[DOMAIN_NAME]" at bounding box center [169, 324] width 163 height 24
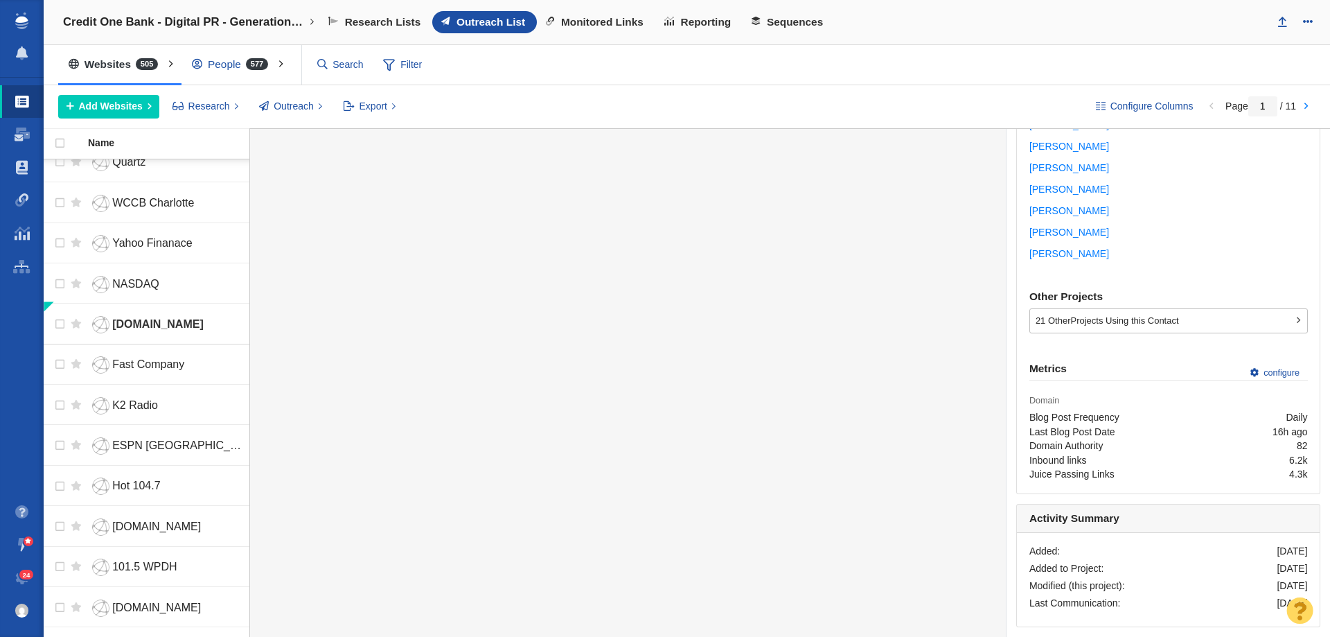
scroll to position [18978, 0]
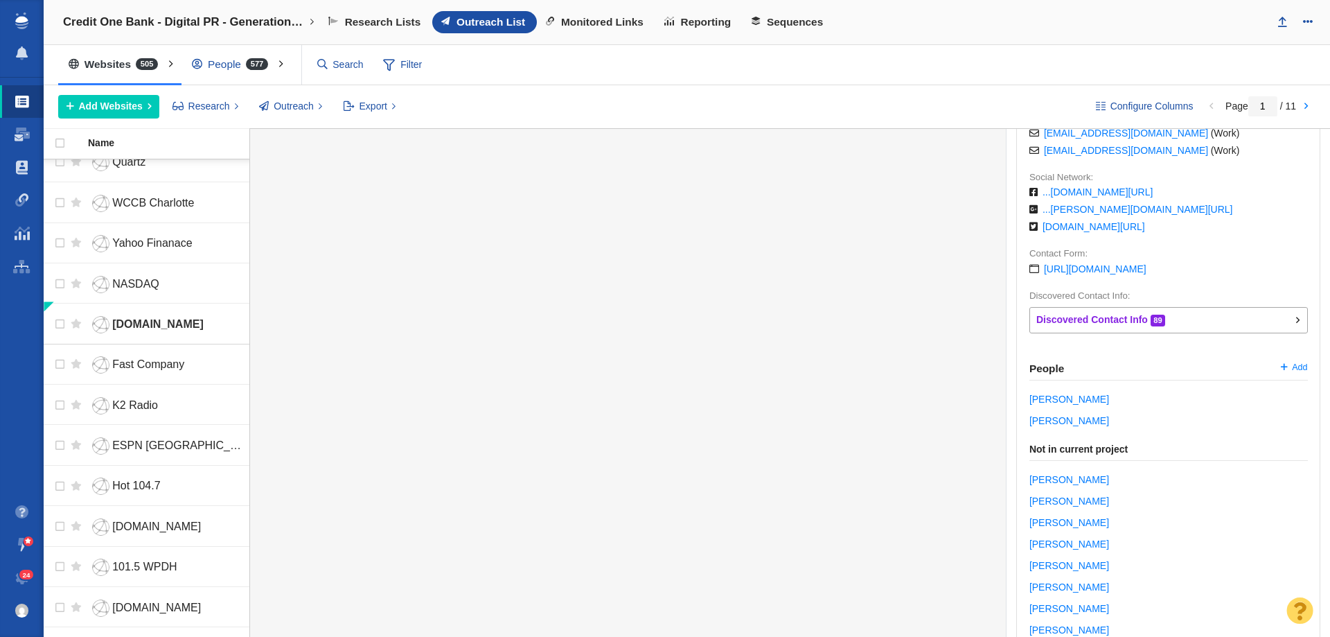
scroll to position [0, 0]
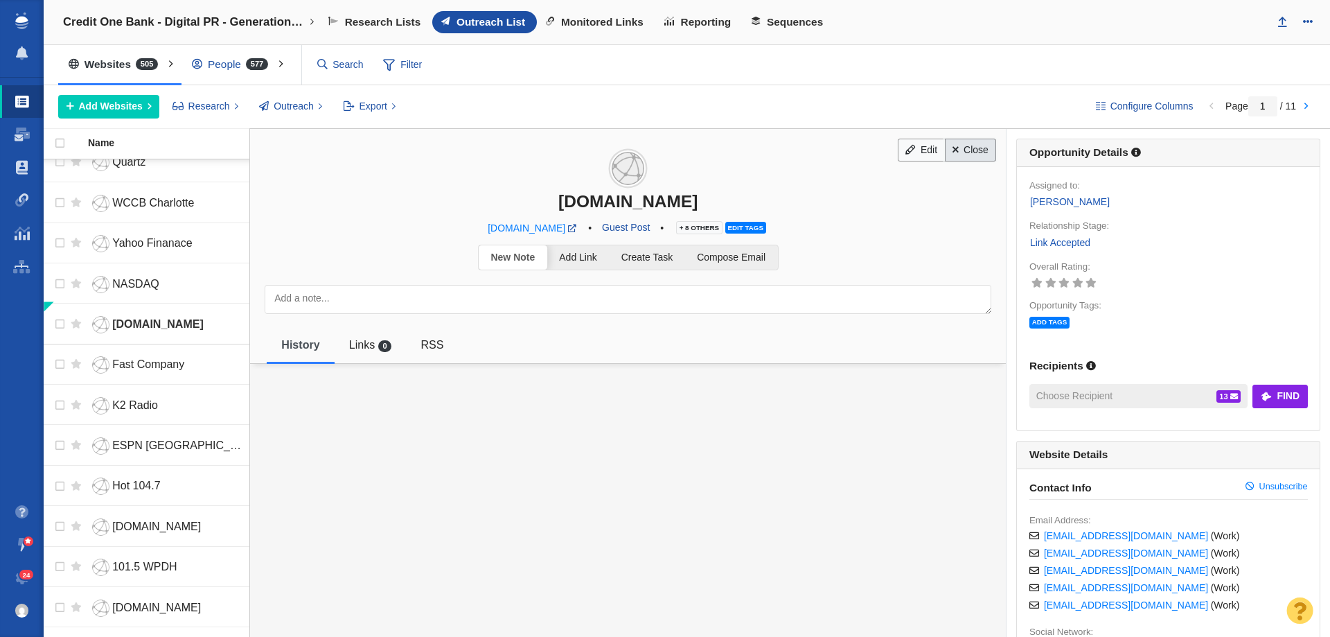
click at [957, 153] on link "Close" at bounding box center [971, 151] width 52 height 24
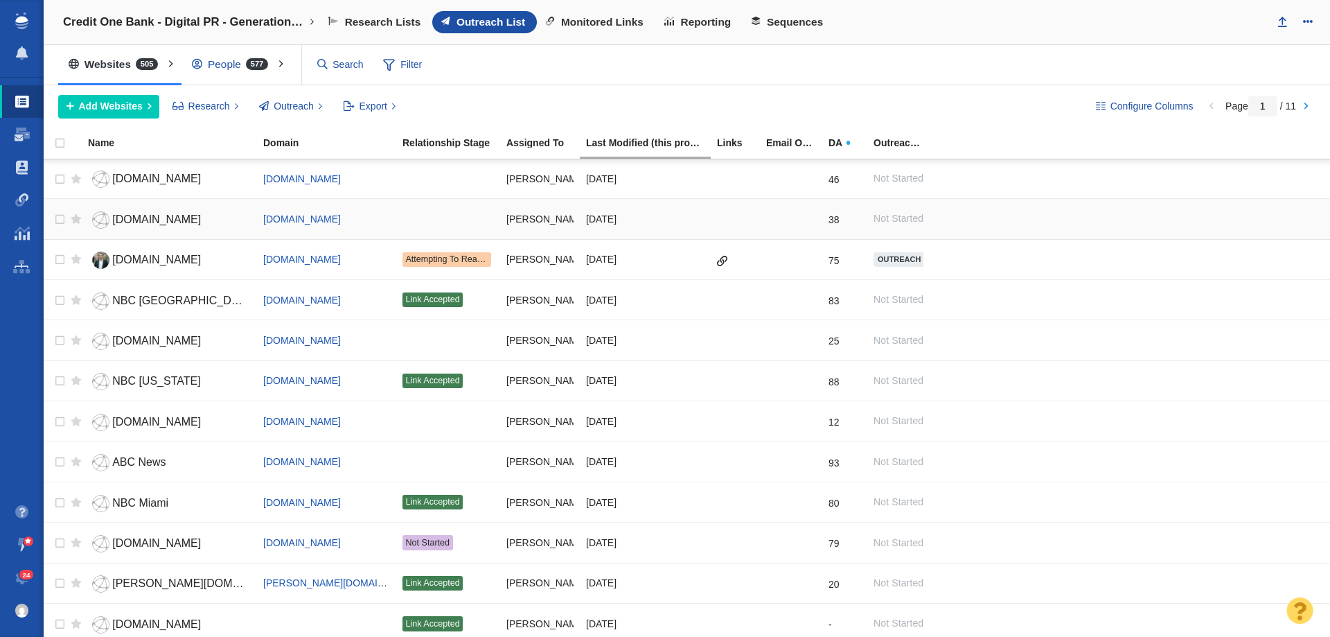
scroll to position [623, 0]
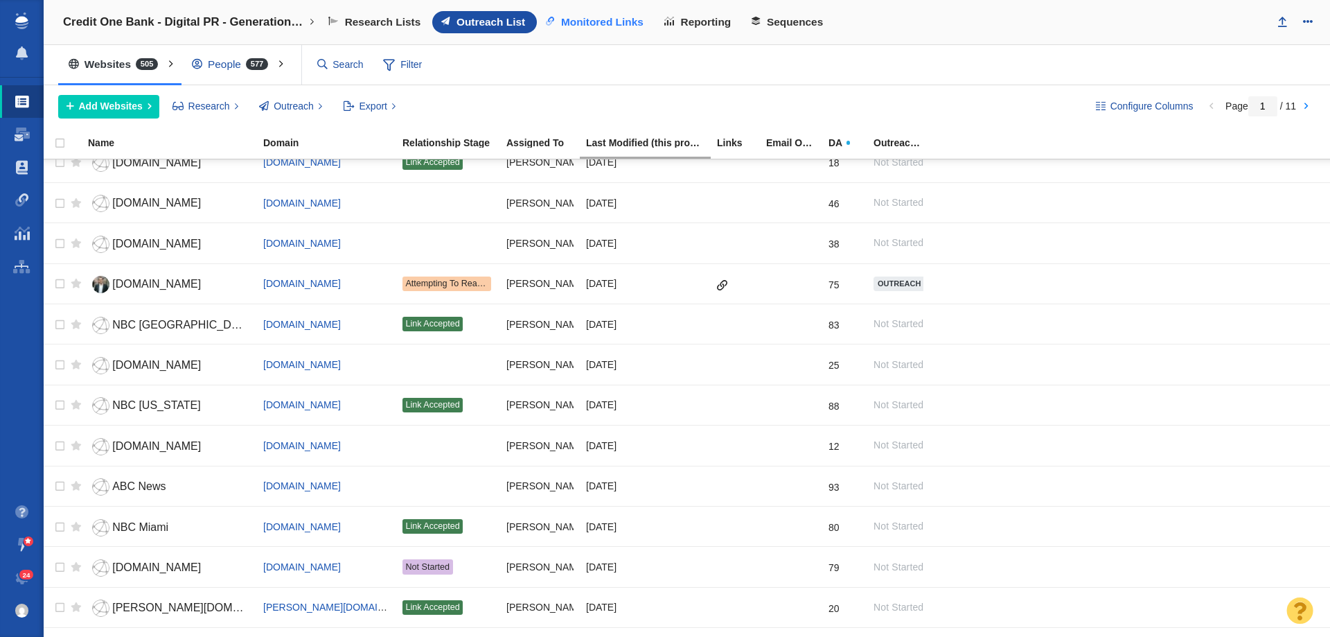
click at [581, 24] on span "Monitored Links" at bounding box center [602, 22] width 82 height 12
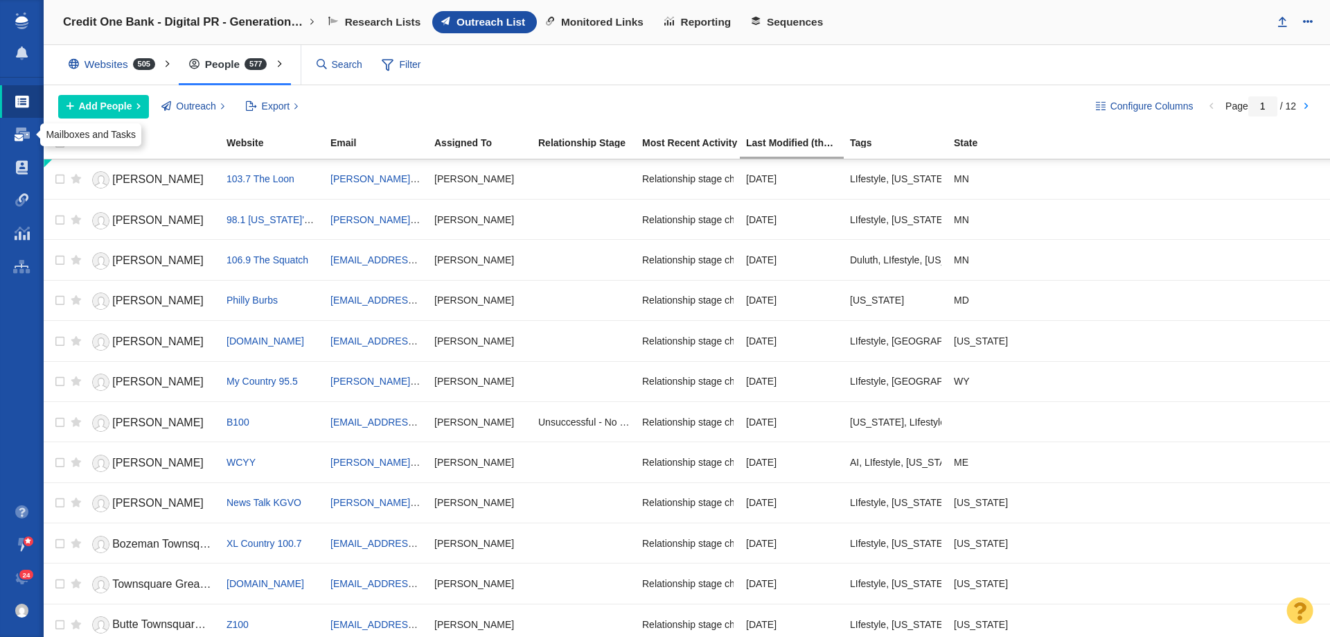
click at [17, 139] on span at bounding box center [22, 134] width 15 height 14
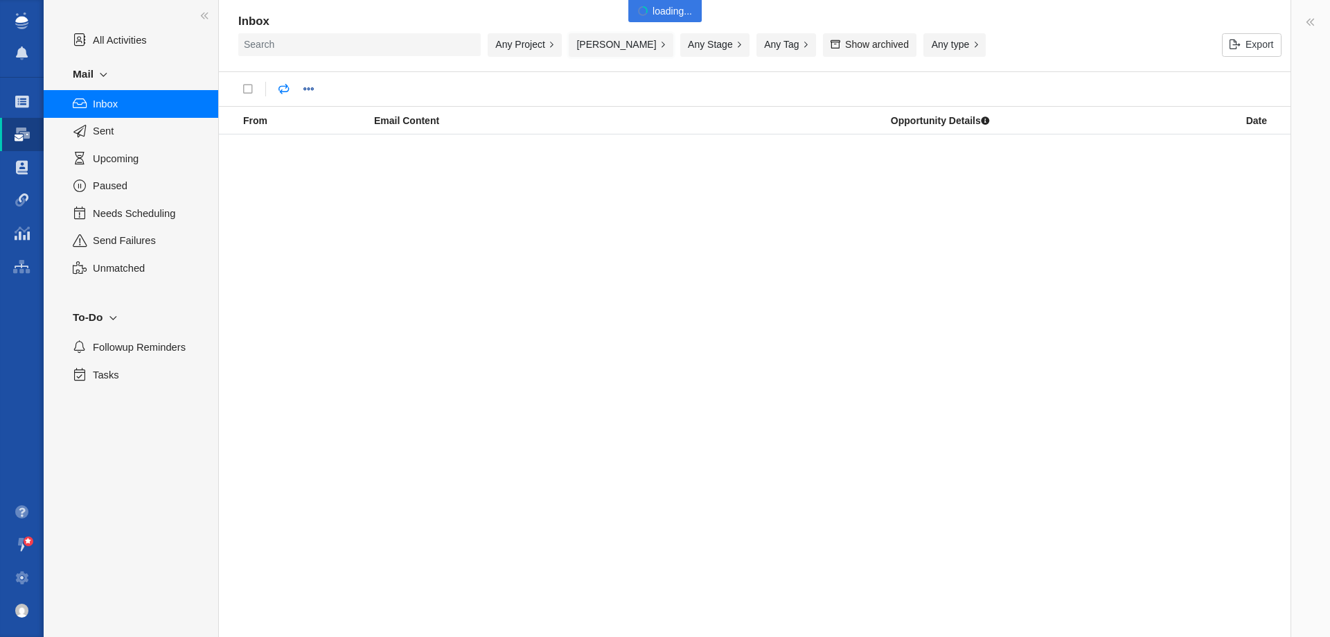
click at [601, 51] on button "[PERSON_NAME]" at bounding box center [621, 45] width 105 height 24
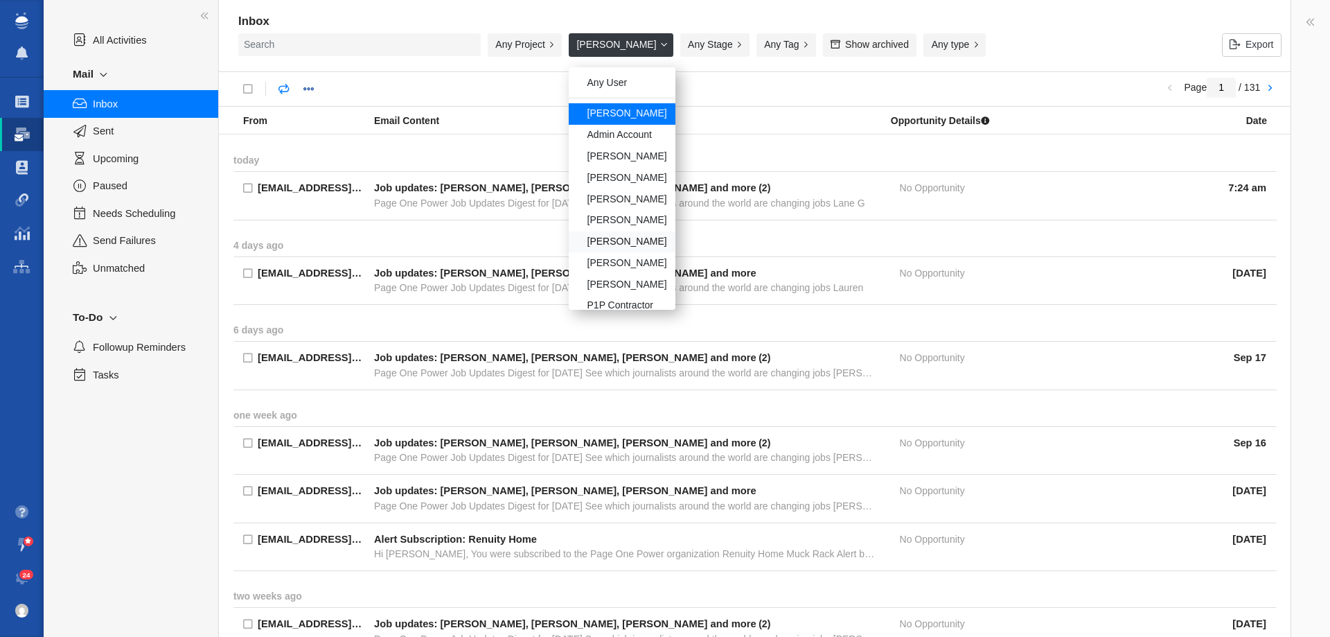
click at [617, 238] on div "Kristyn Pilgrim" at bounding box center [622, 241] width 107 height 21
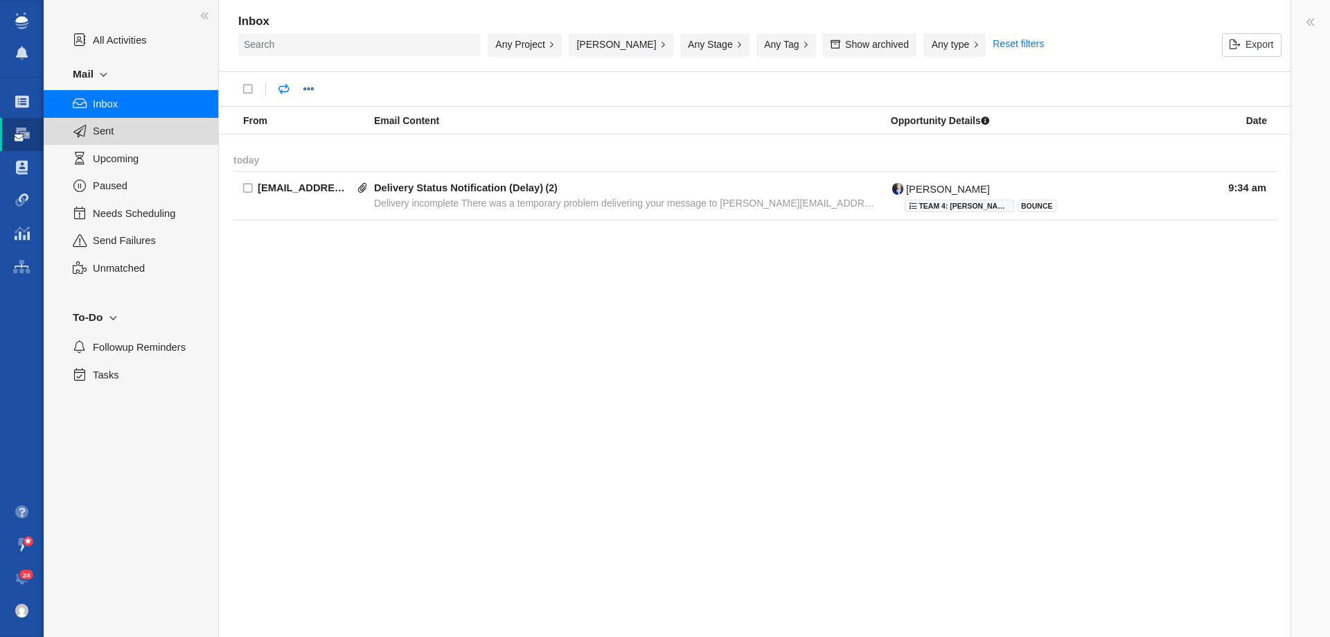
click at [102, 134] on span "Sent" at bounding box center [148, 130] width 110 height 15
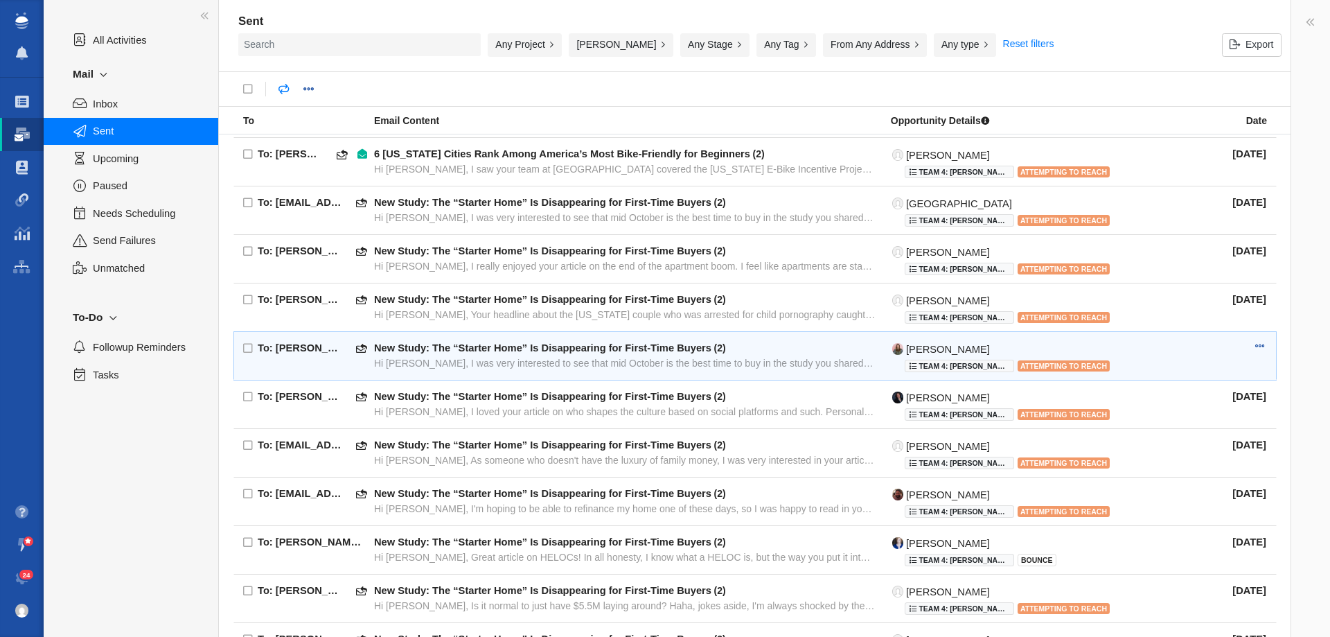
scroll to position [432, 0]
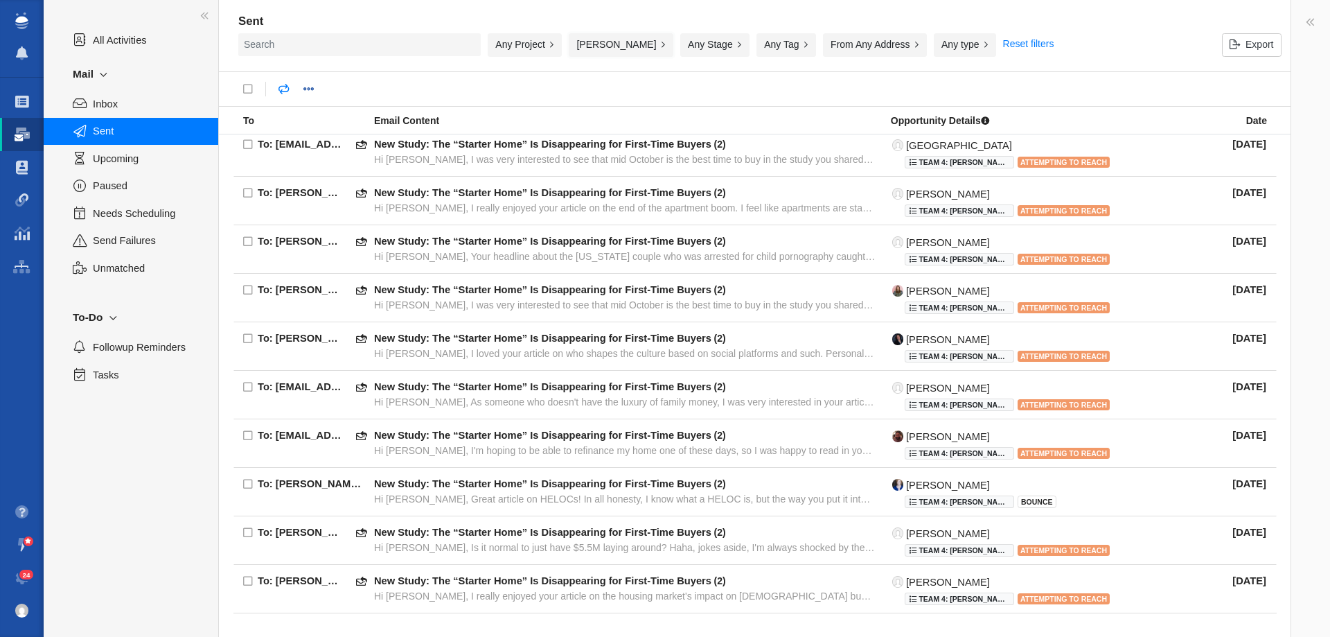
click at [590, 46] on button "Kristyn Pilgrim" at bounding box center [621, 45] width 105 height 24
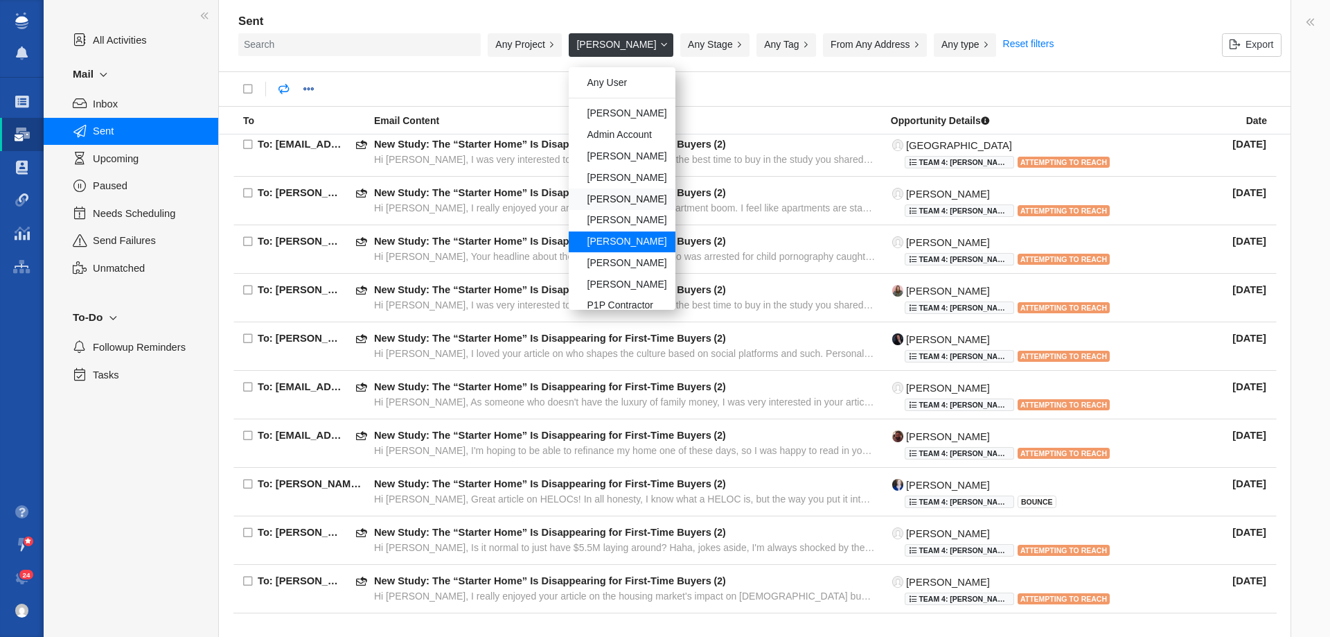
click at [598, 195] on div "[PERSON_NAME]" at bounding box center [622, 198] width 107 height 21
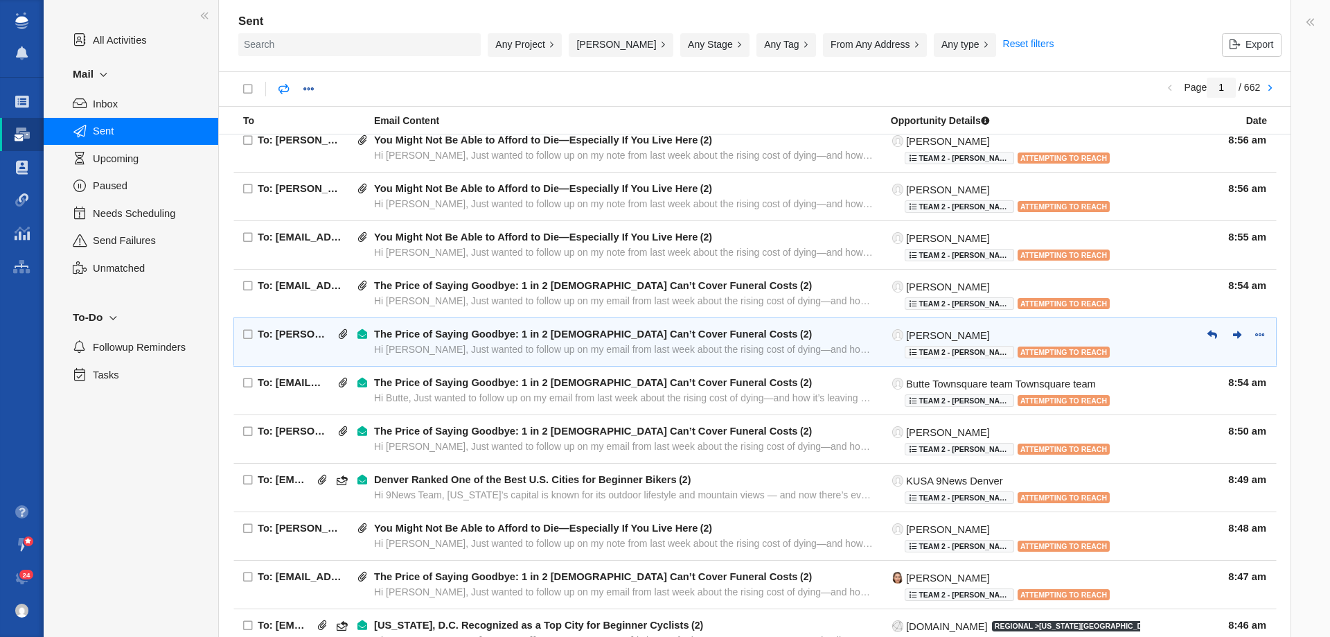
scroll to position [771, 0]
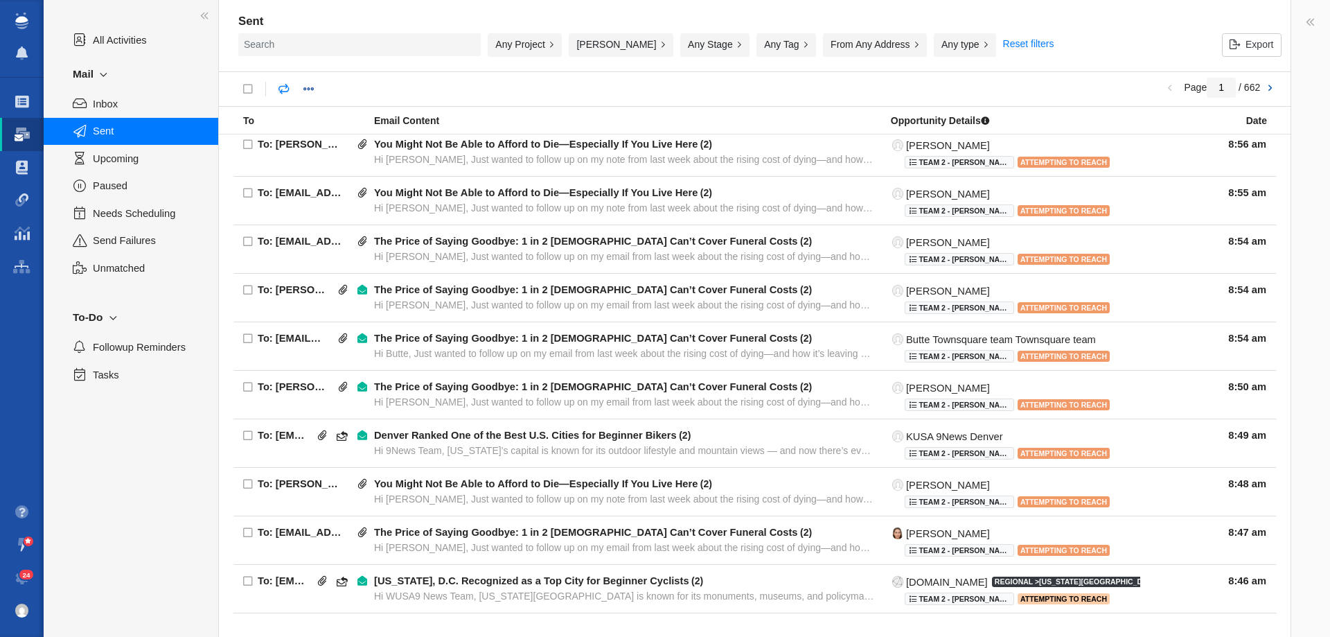
click at [1266, 87] on link at bounding box center [1269, 89] width 19 height 24
type input "2"
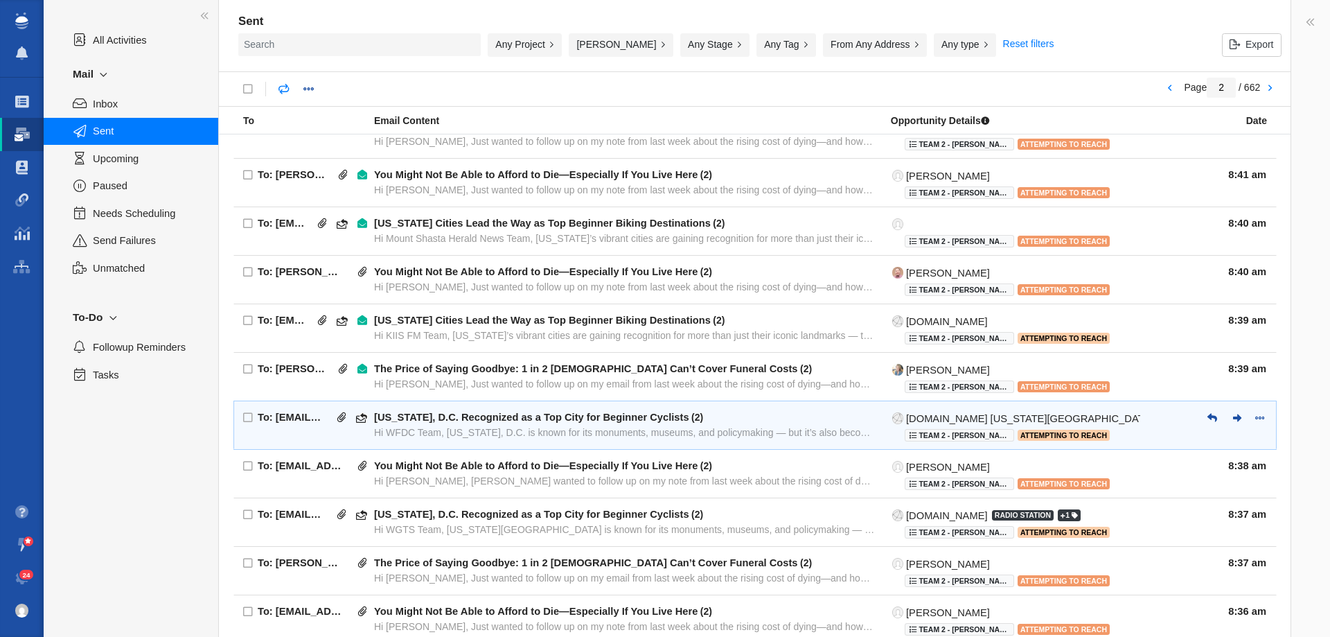
scroll to position [563, 0]
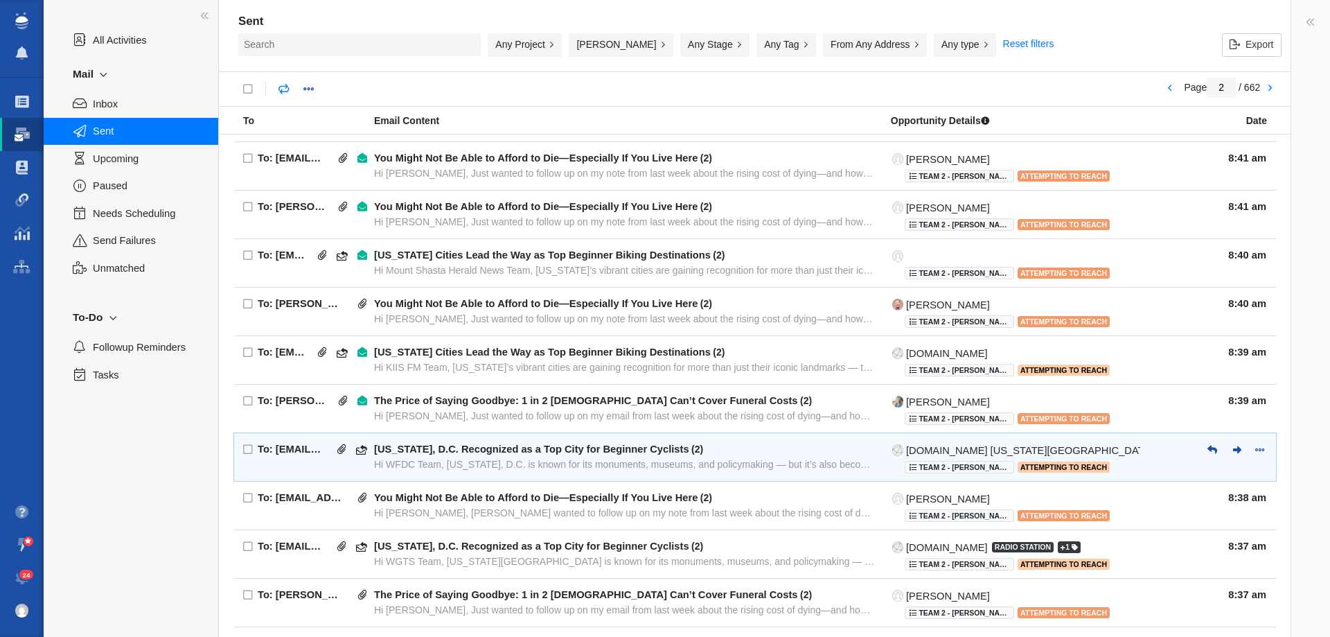
click at [750, 450] on div "Washington, D.C. Recognized as a Top City for Beginner Cyclists ( 2 )" at bounding box center [625, 449] width 502 height 12
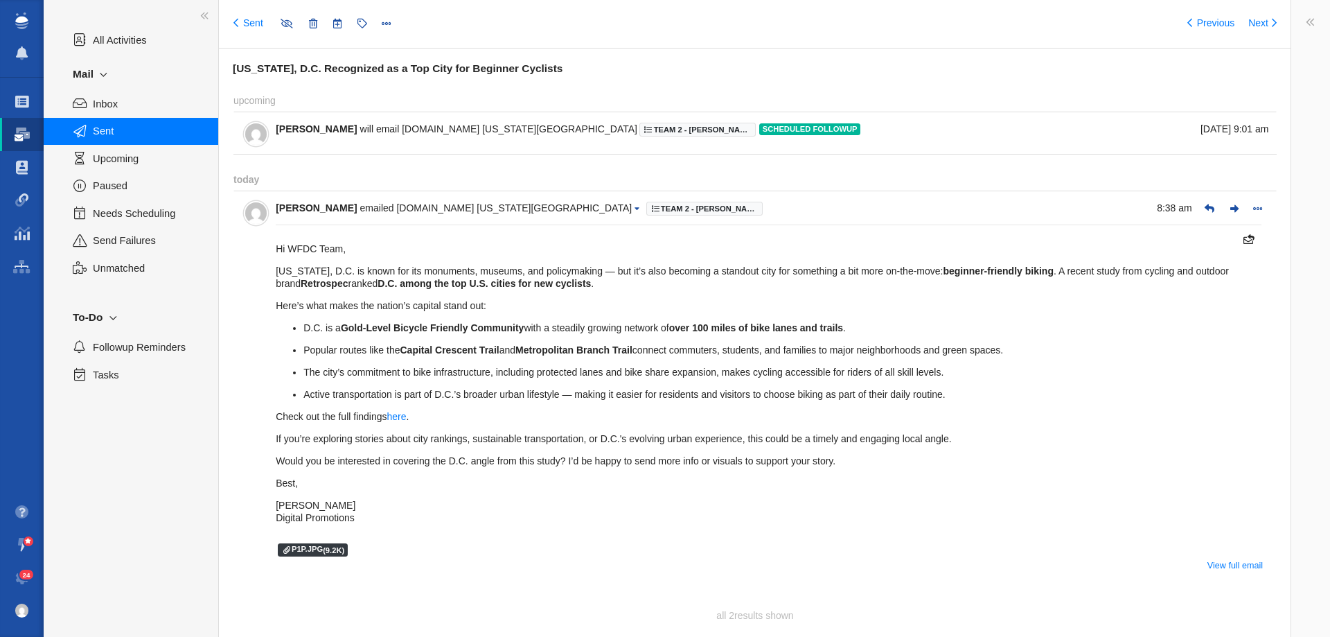
type input "message:1451402691"
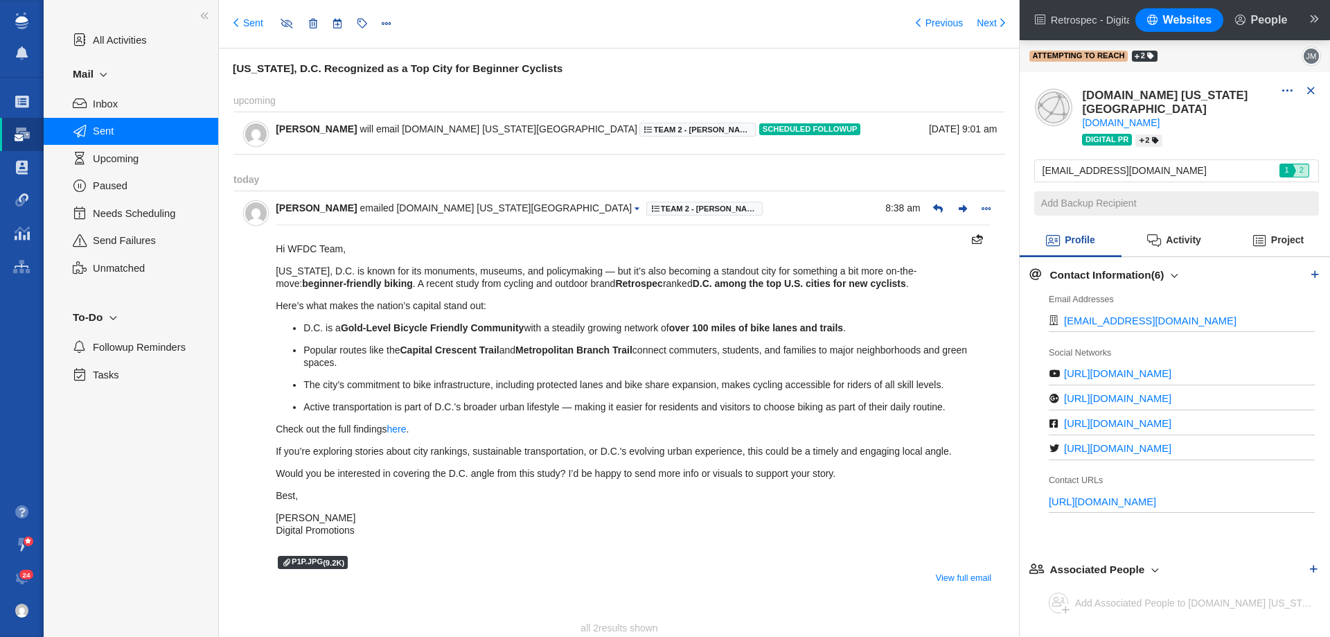
scroll to position [39, 0]
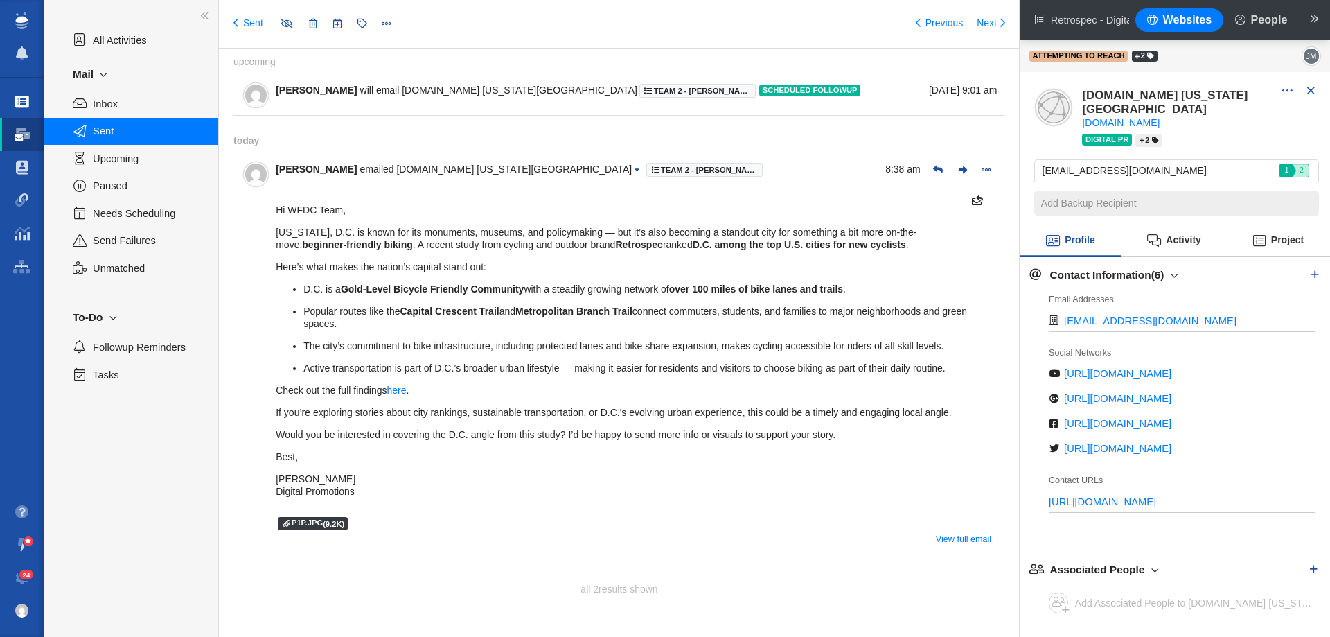
click at [21, 107] on span at bounding box center [22, 102] width 14 height 14
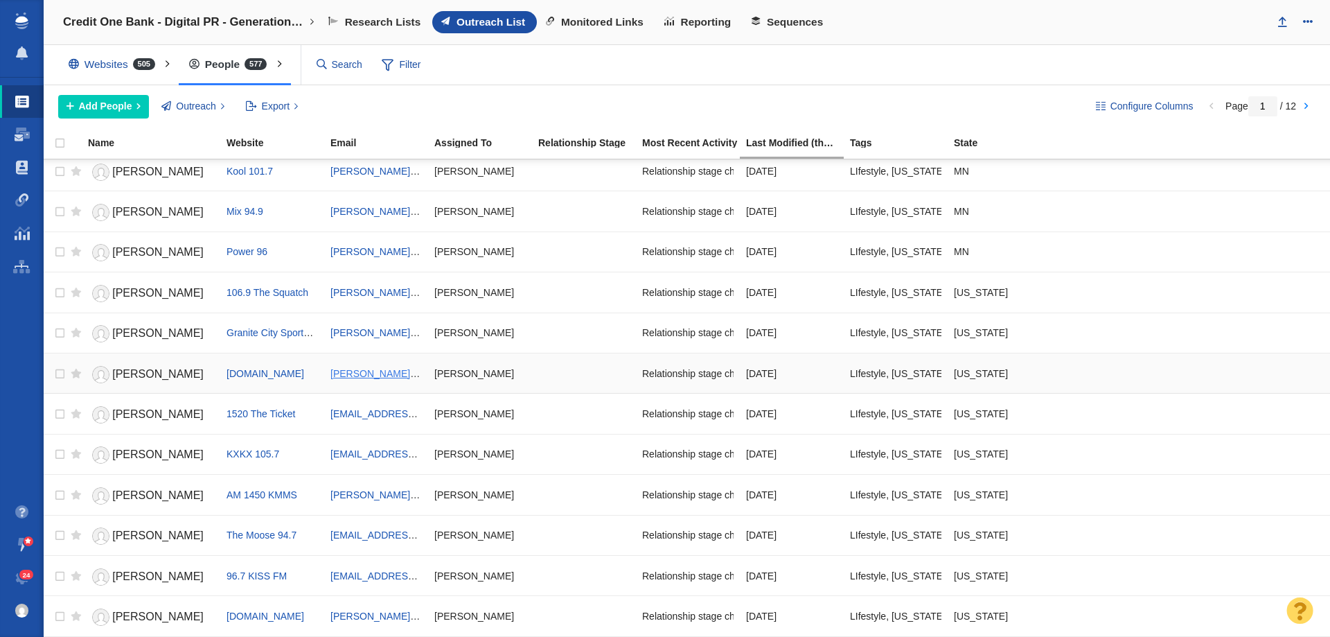
scroll to position [1545, 0]
click at [1268, 98] on input "1" at bounding box center [1262, 106] width 29 height 20
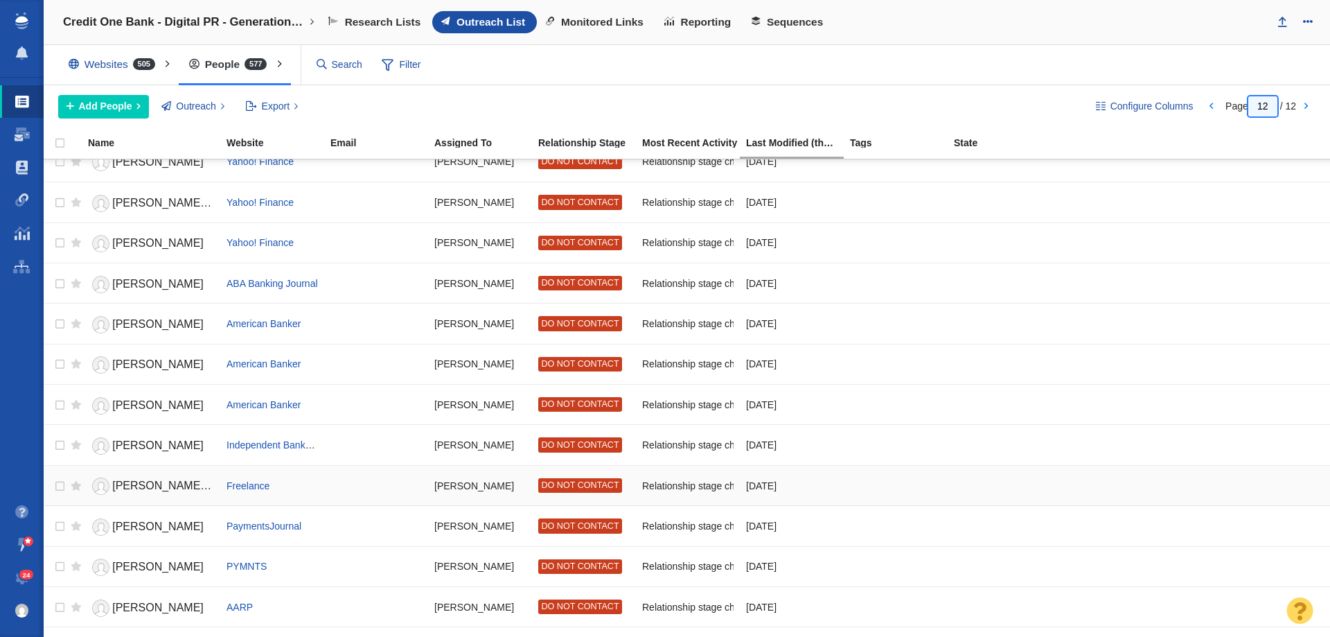
scroll to position [0, 0]
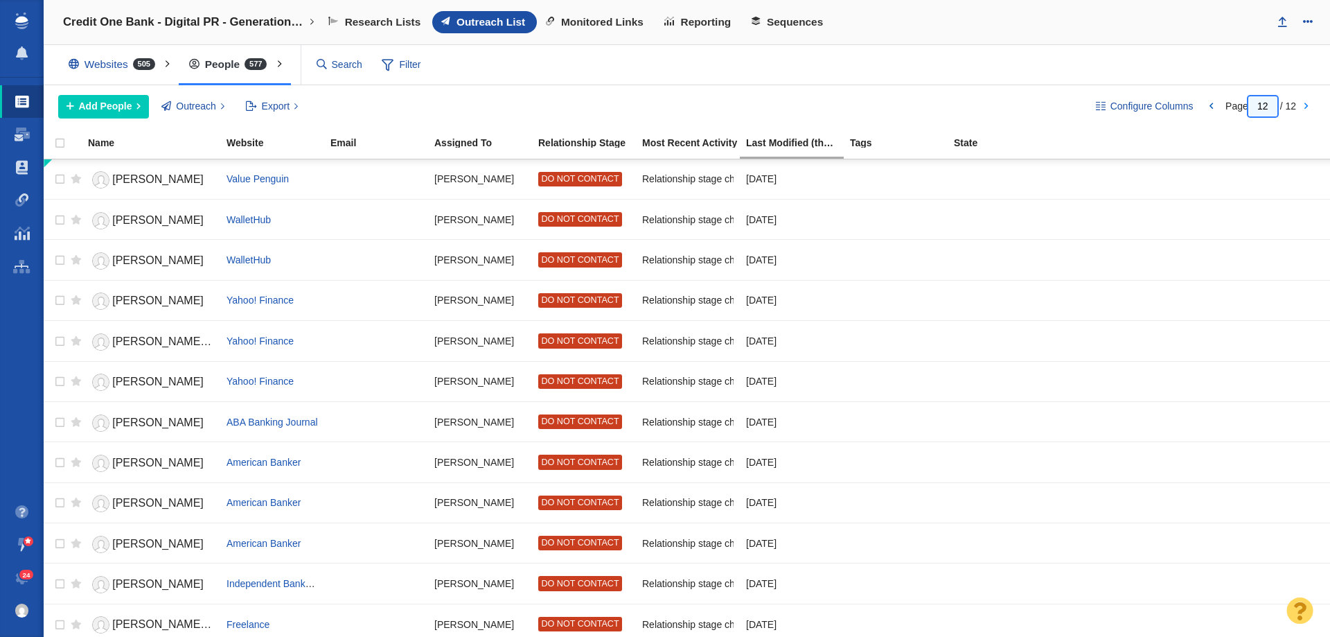
type input "12"
click at [1214, 105] on link at bounding box center [1210, 107] width 19 height 24
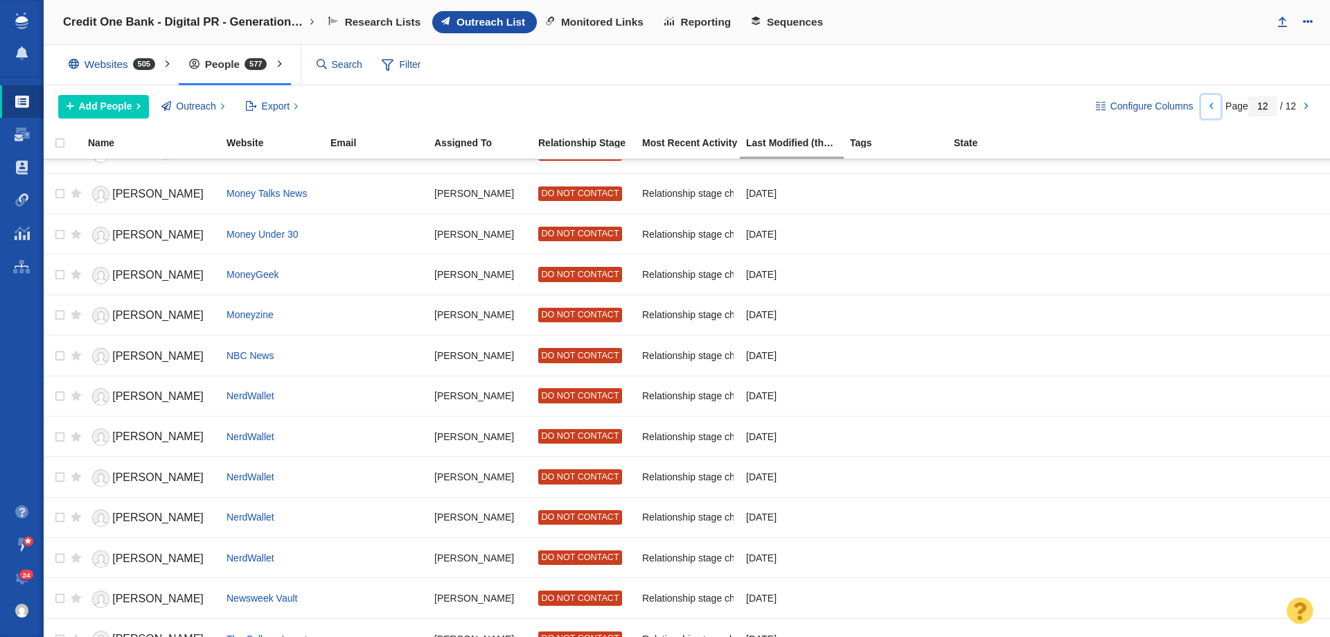
scroll to position [831, 0]
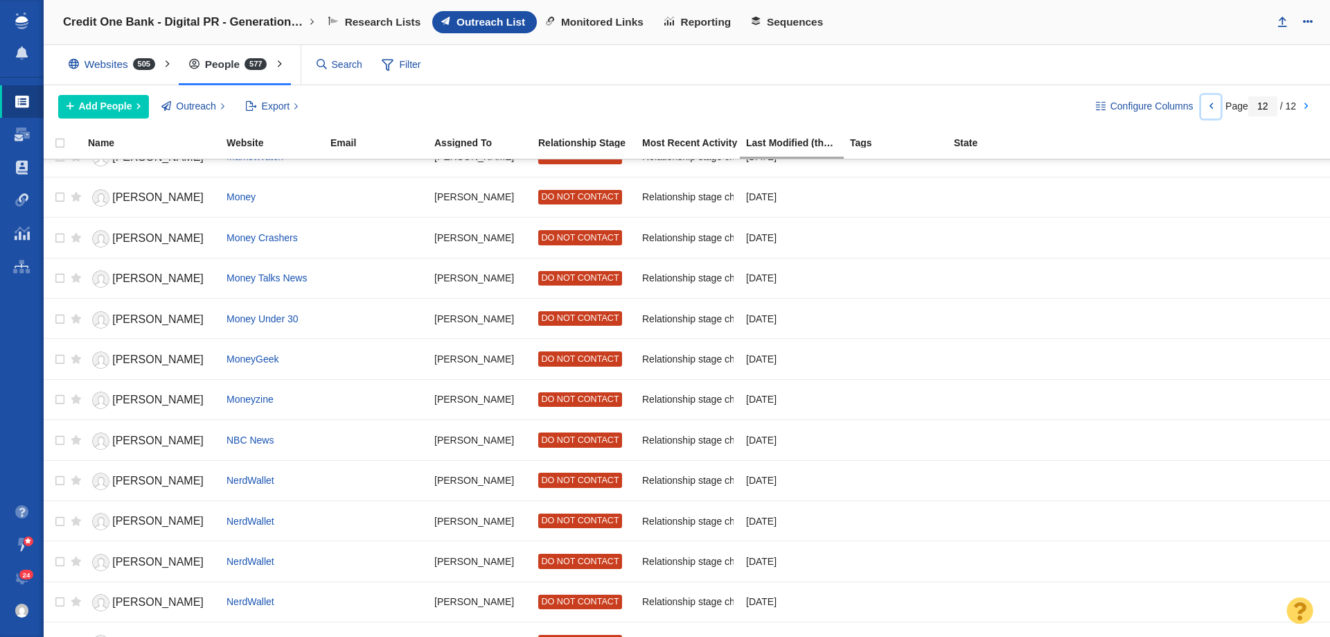
click at [1209, 102] on link at bounding box center [1210, 107] width 19 height 24
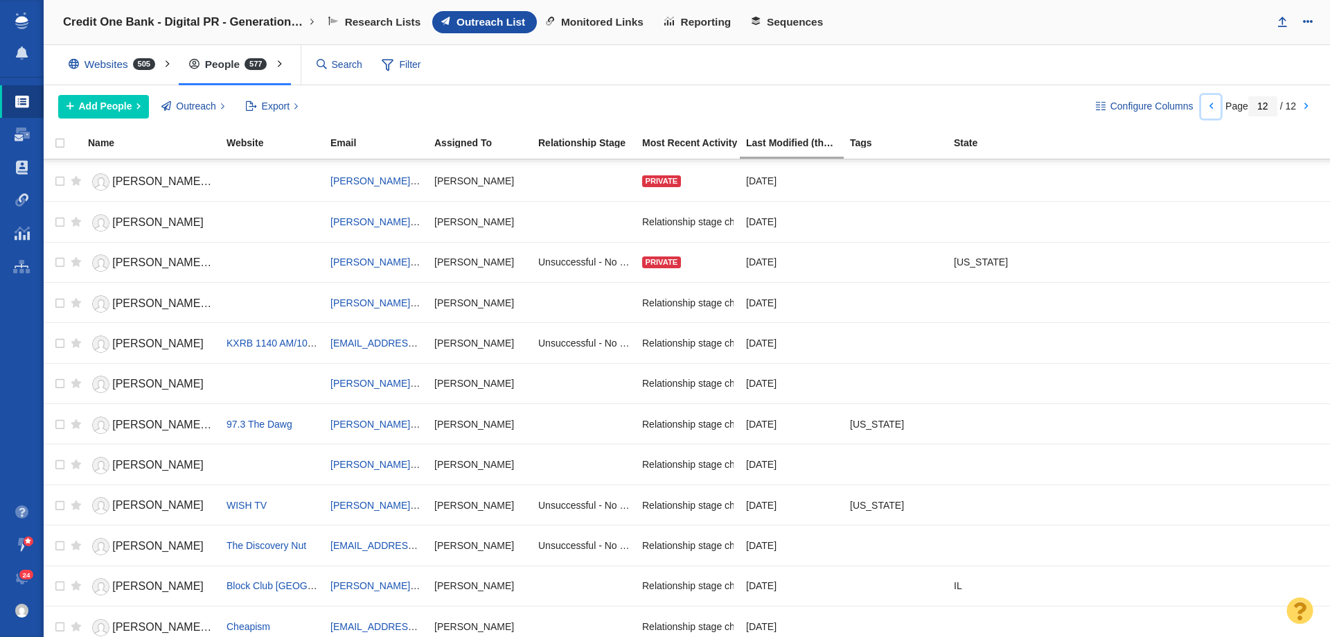
scroll to position [0, 0]
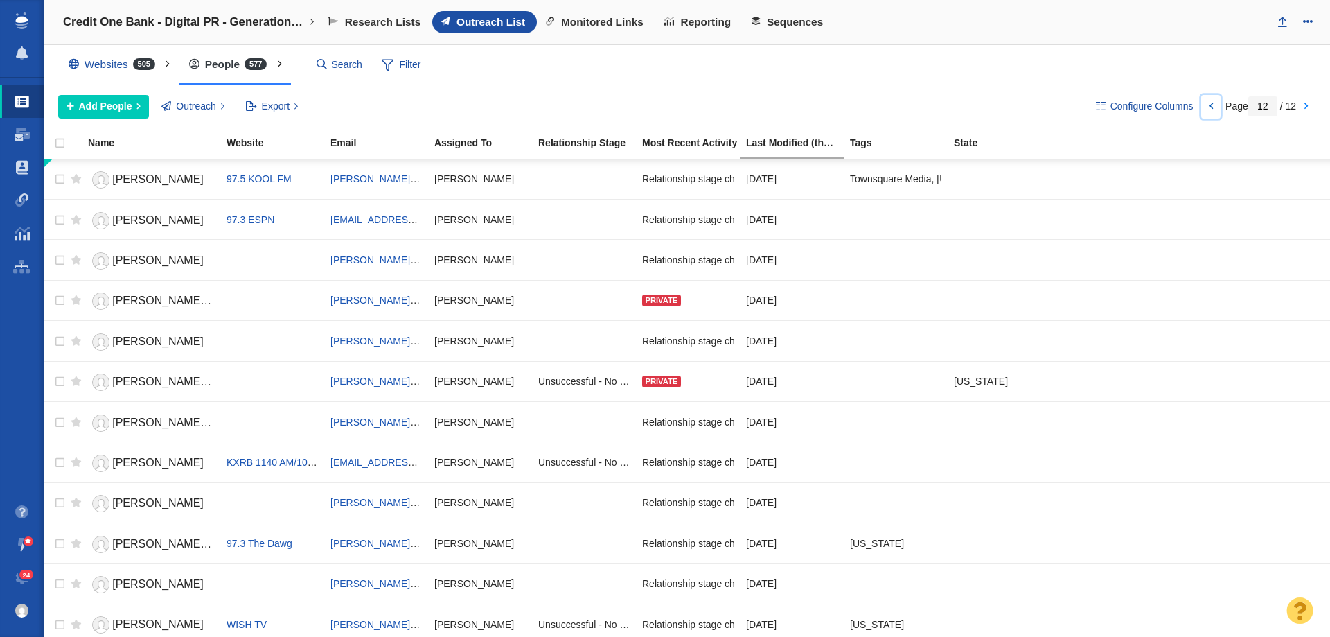
click at [1211, 99] on link at bounding box center [1210, 107] width 19 height 24
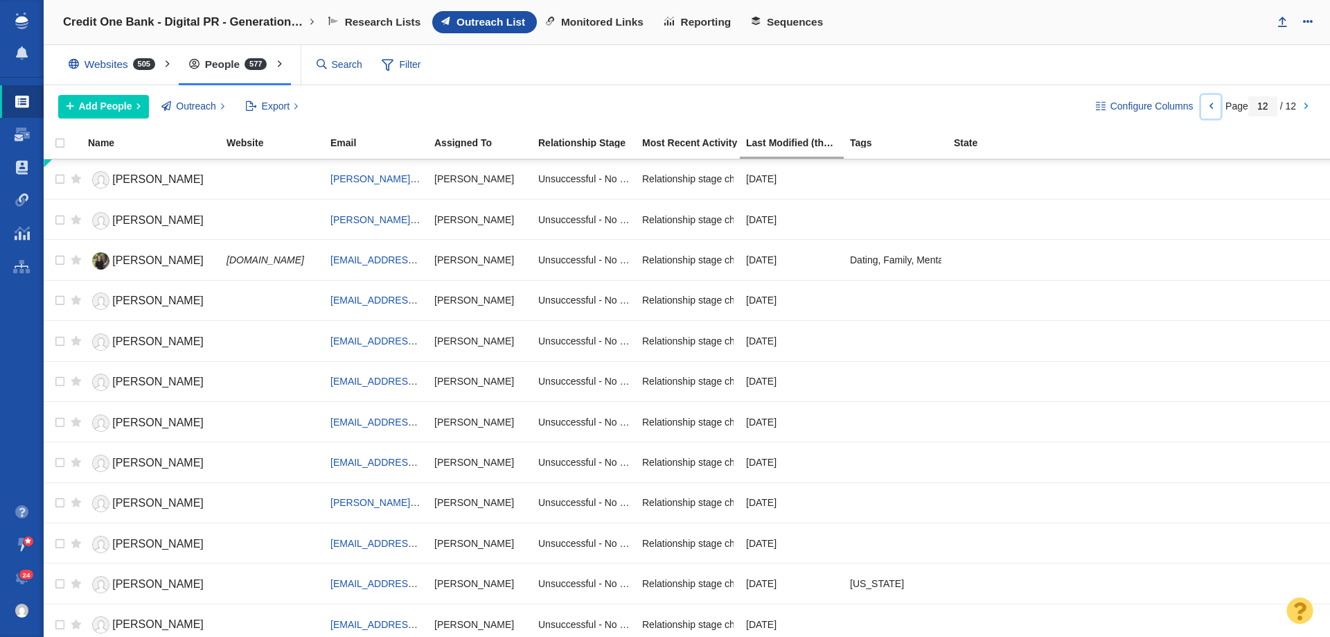
click at [1207, 106] on link at bounding box center [1210, 107] width 19 height 24
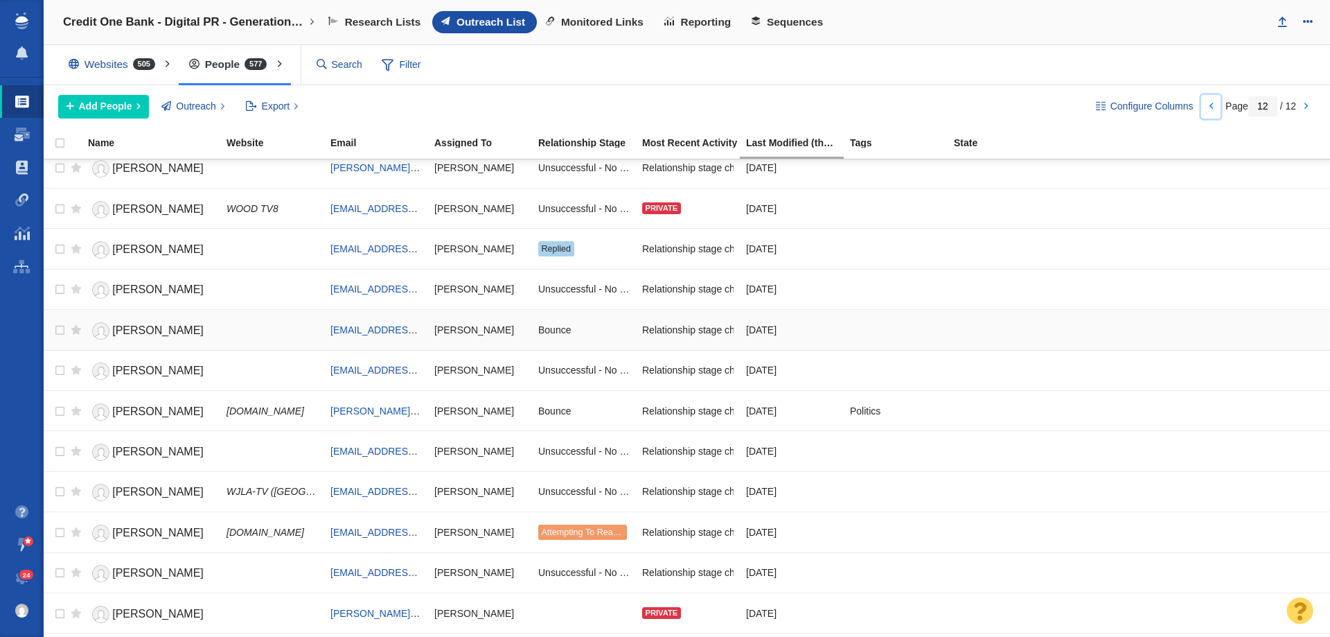
scroll to position [1406, 0]
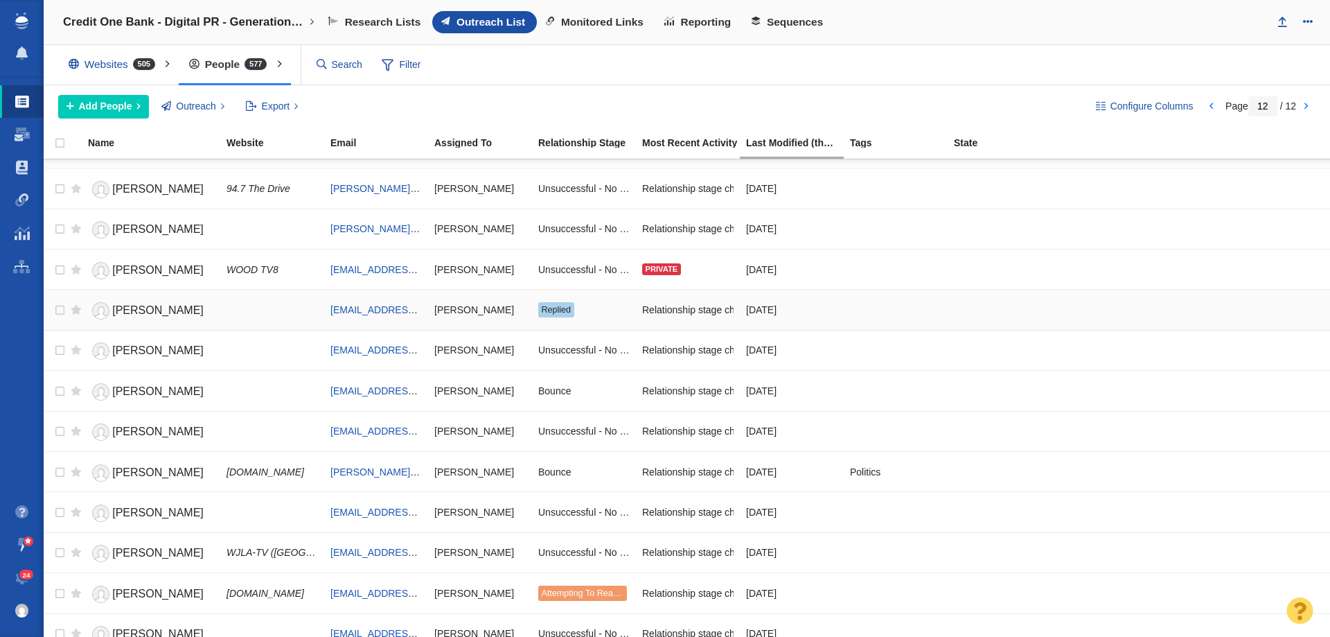
click at [202, 313] on link "[PERSON_NAME]" at bounding box center [151, 311] width 126 height 24
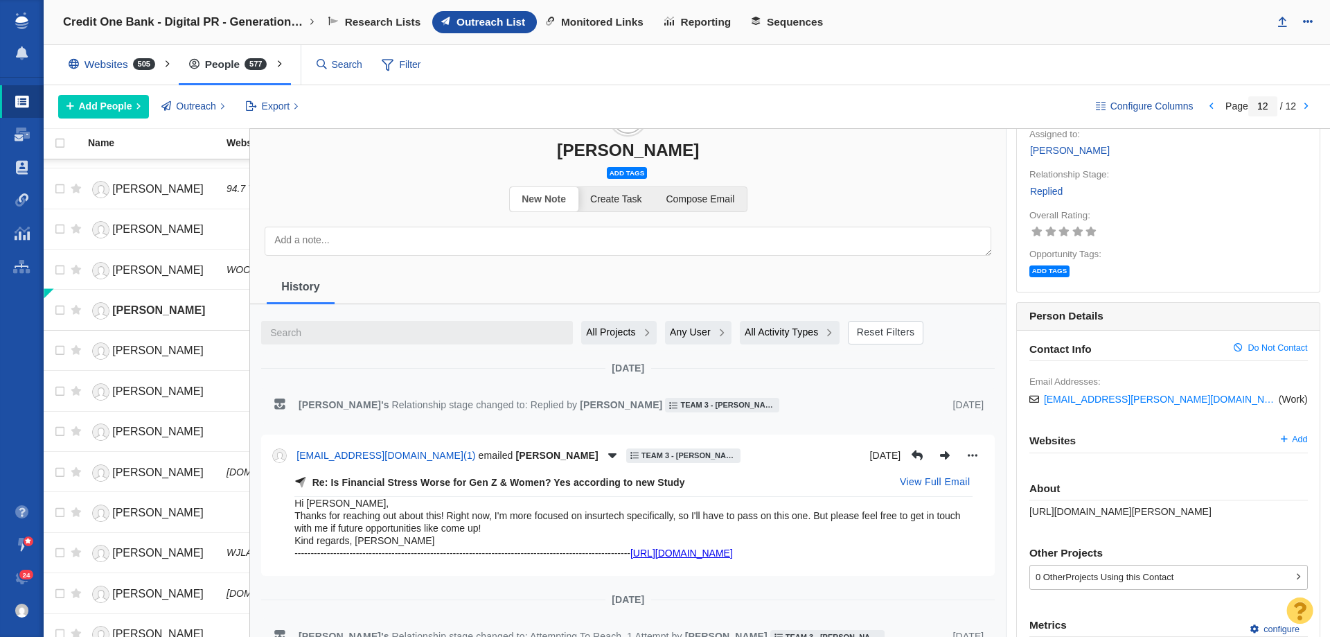
scroll to position [208, 0]
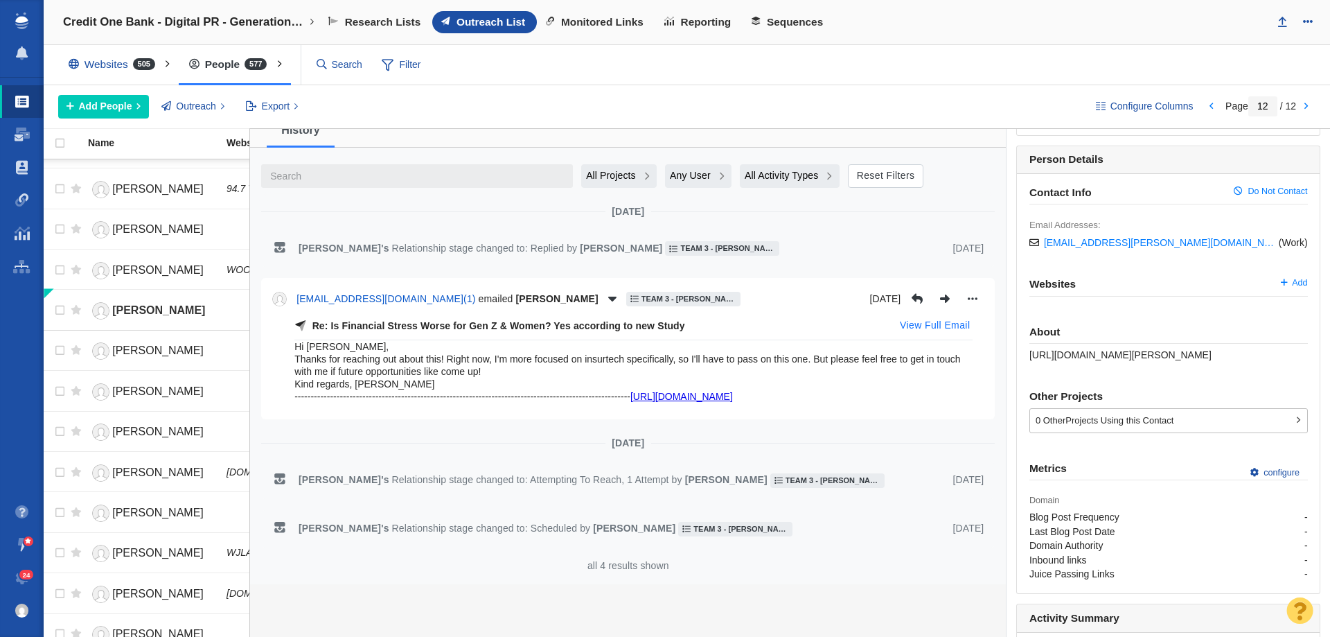
click at [919, 329] on button "View Full Email" at bounding box center [935, 326] width 87 height 22
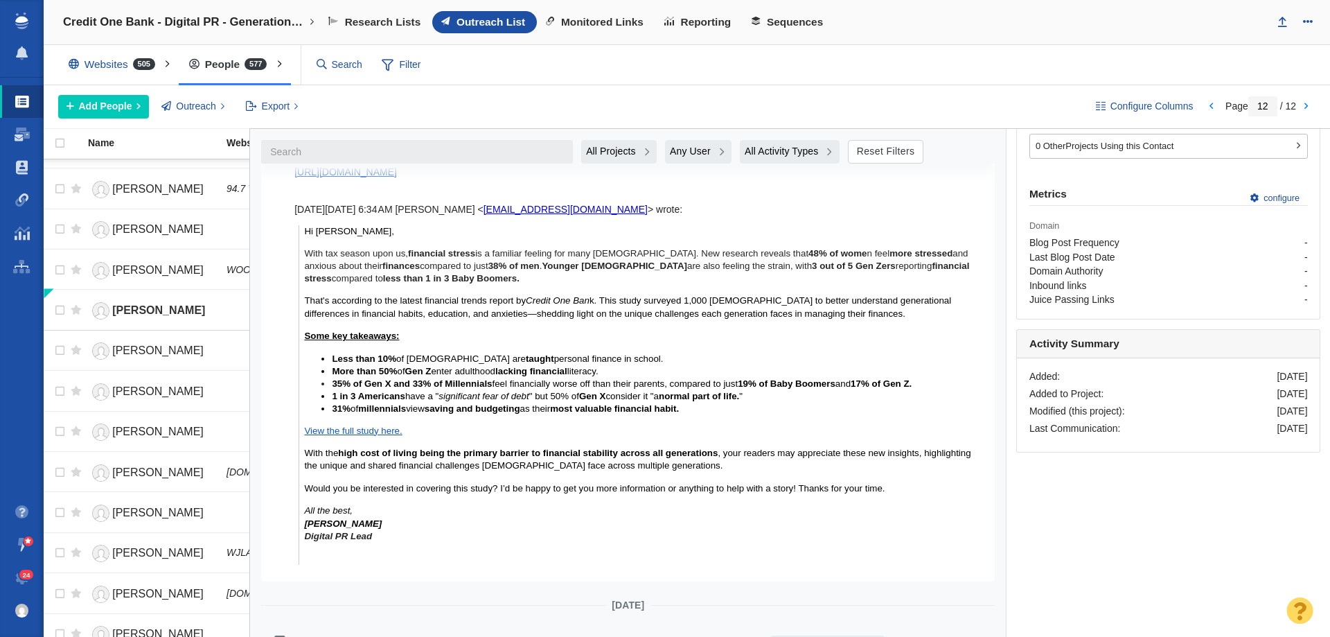
scroll to position [416, 0]
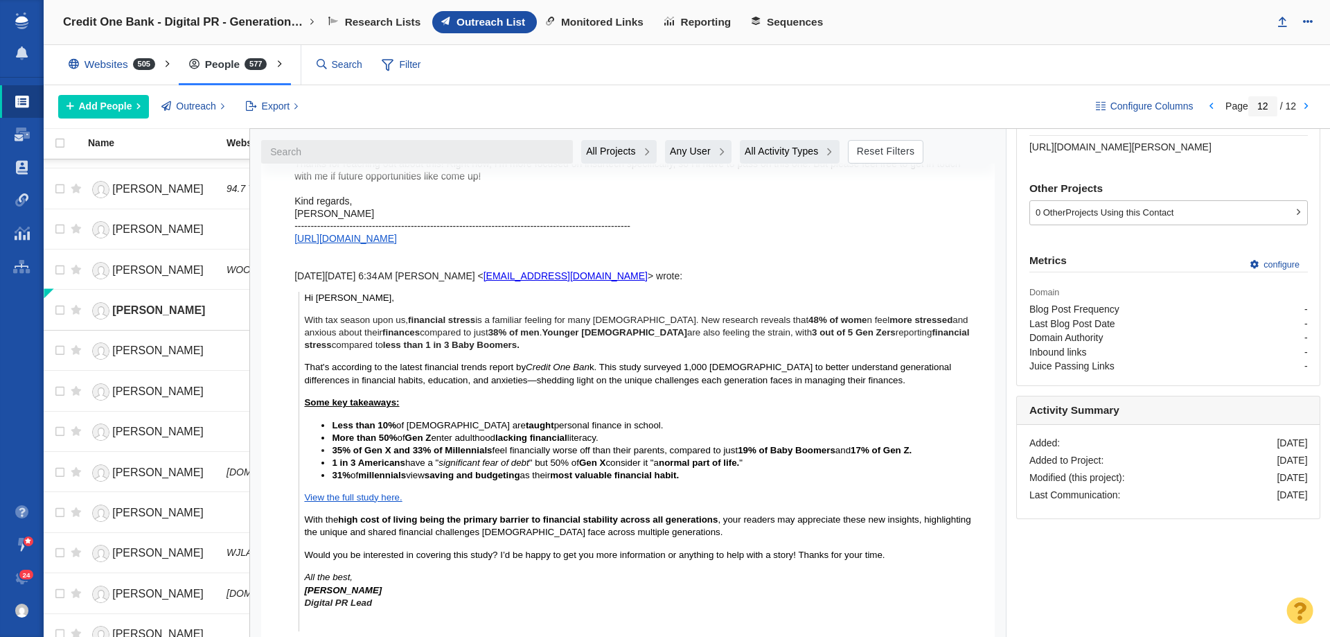
drag, startPoint x: 303, startPoint y: 299, endPoint x: 524, endPoint y: 587, distance: 362.2
click at [524, 587] on blockquote "Hi [PERSON_NAME], With tax season upon us, financial stress is a familiar feeli…" at bounding box center [636, 461] width 674 height 339
